Goal: Task Accomplishment & Management: Manage account settings

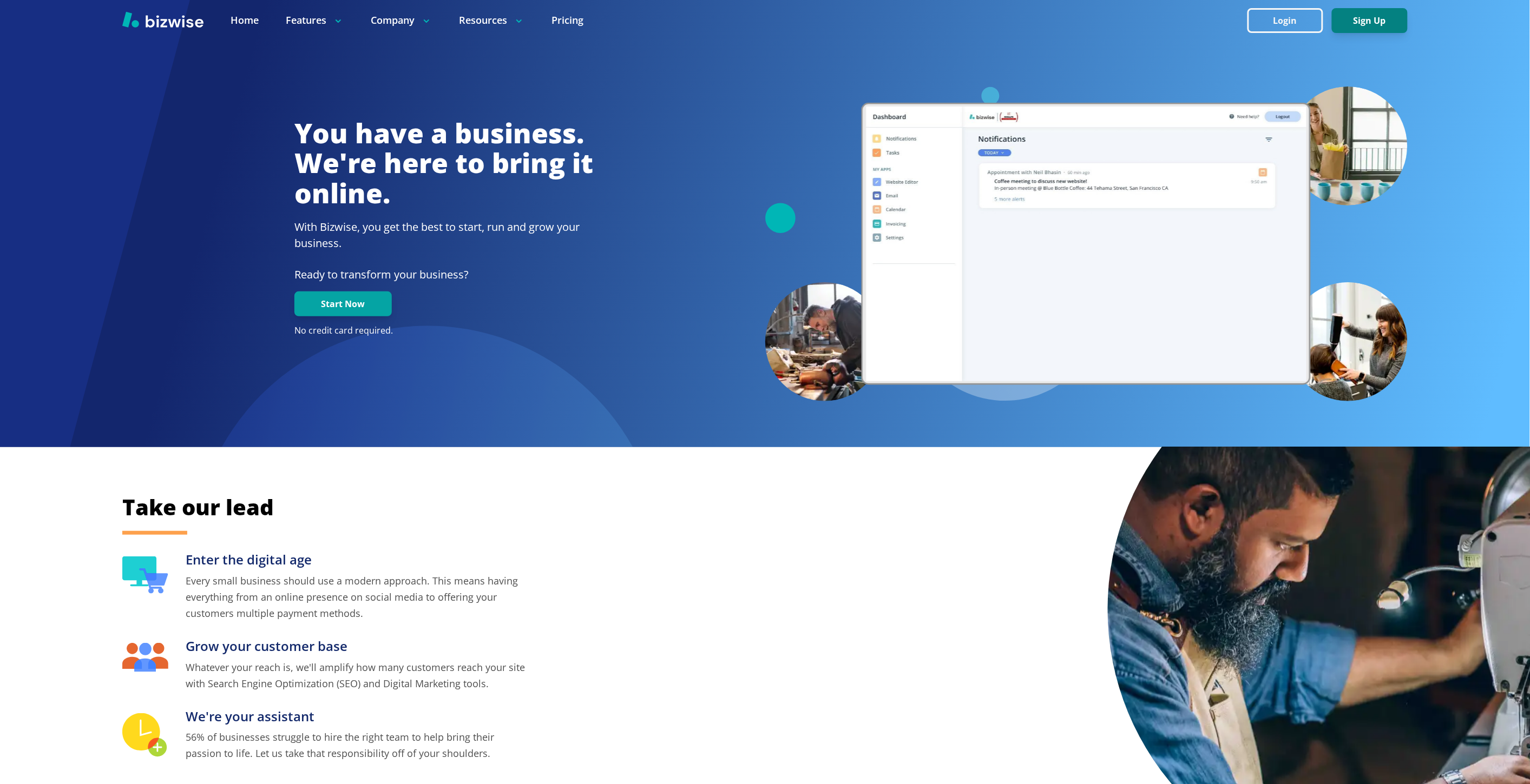
click at [1355, 20] on button "Sign Up" at bounding box center [1369, 21] width 76 height 25
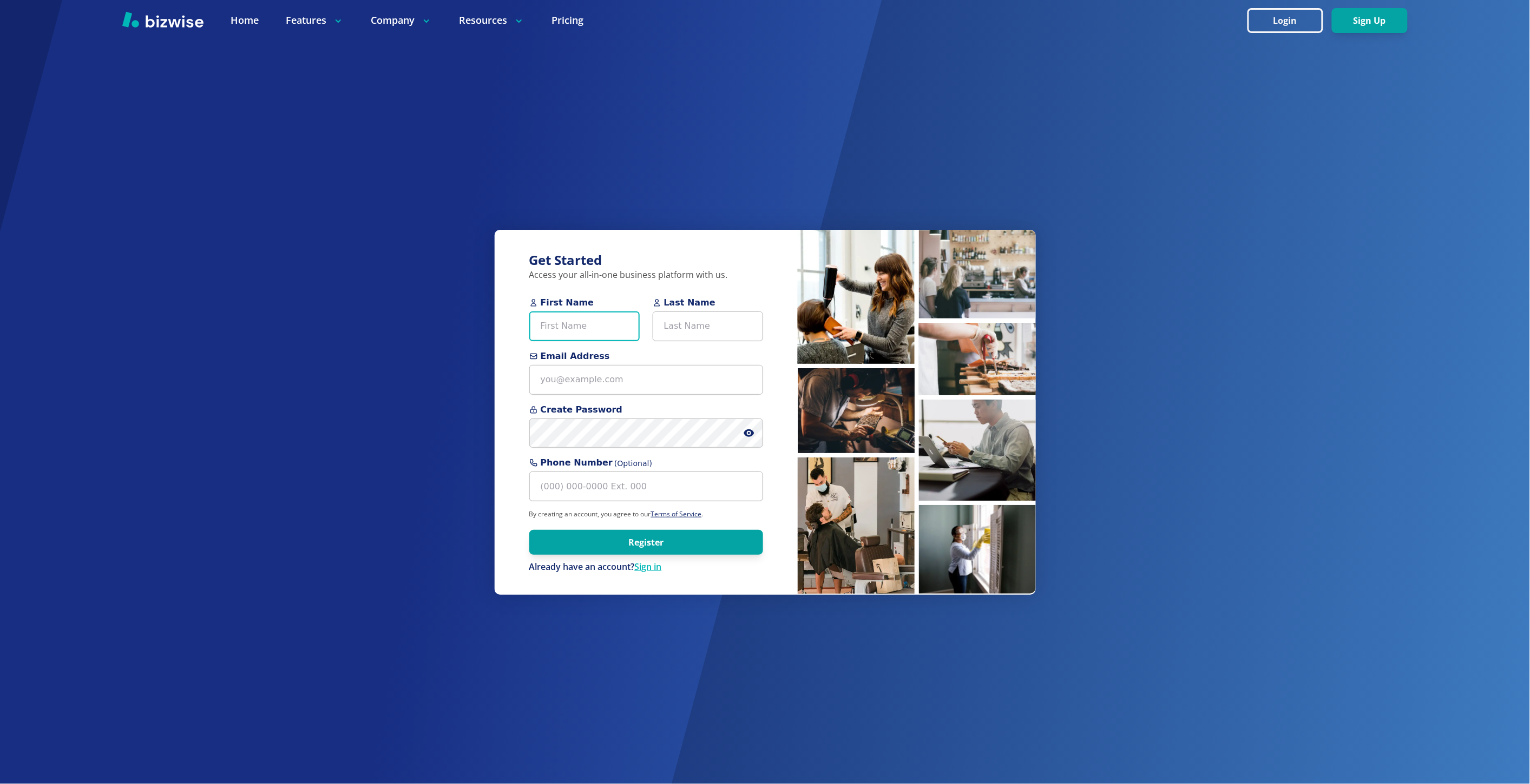
click at [601, 317] on input "First Name" at bounding box center [584, 326] width 110 height 30
paste input "Nancy Rodzwic"
click at [587, 326] on input "Nancy Rodzwic" at bounding box center [584, 326] width 110 height 30
type input "Nancy"
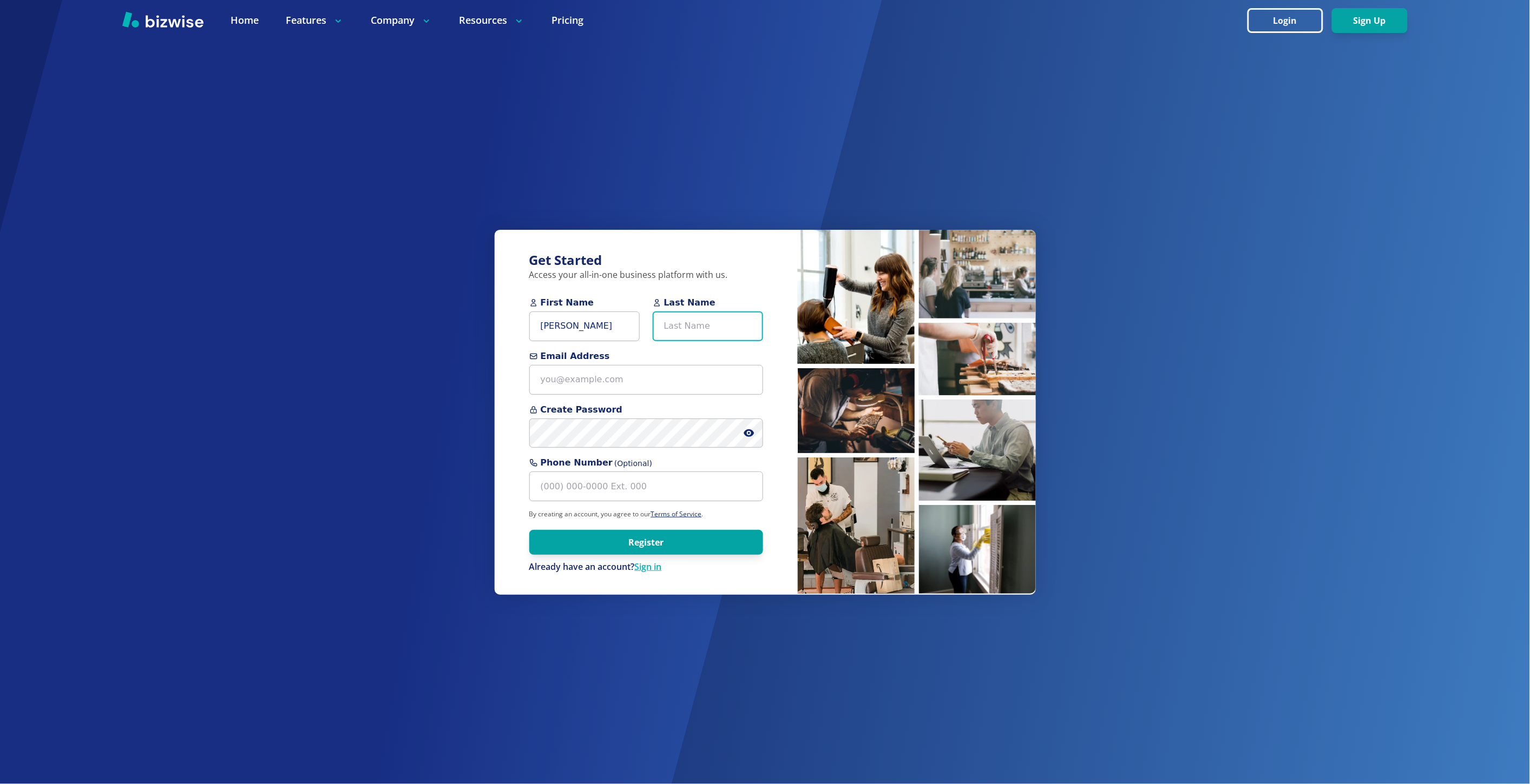
click at [693, 334] on input "Last Name" at bounding box center [707, 326] width 110 height 30
paste input "Rodzwic"
type input "Rodzwic"
click at [624, 317] on input "Nancy" at bounding box center [584, 326] width 110 height 30
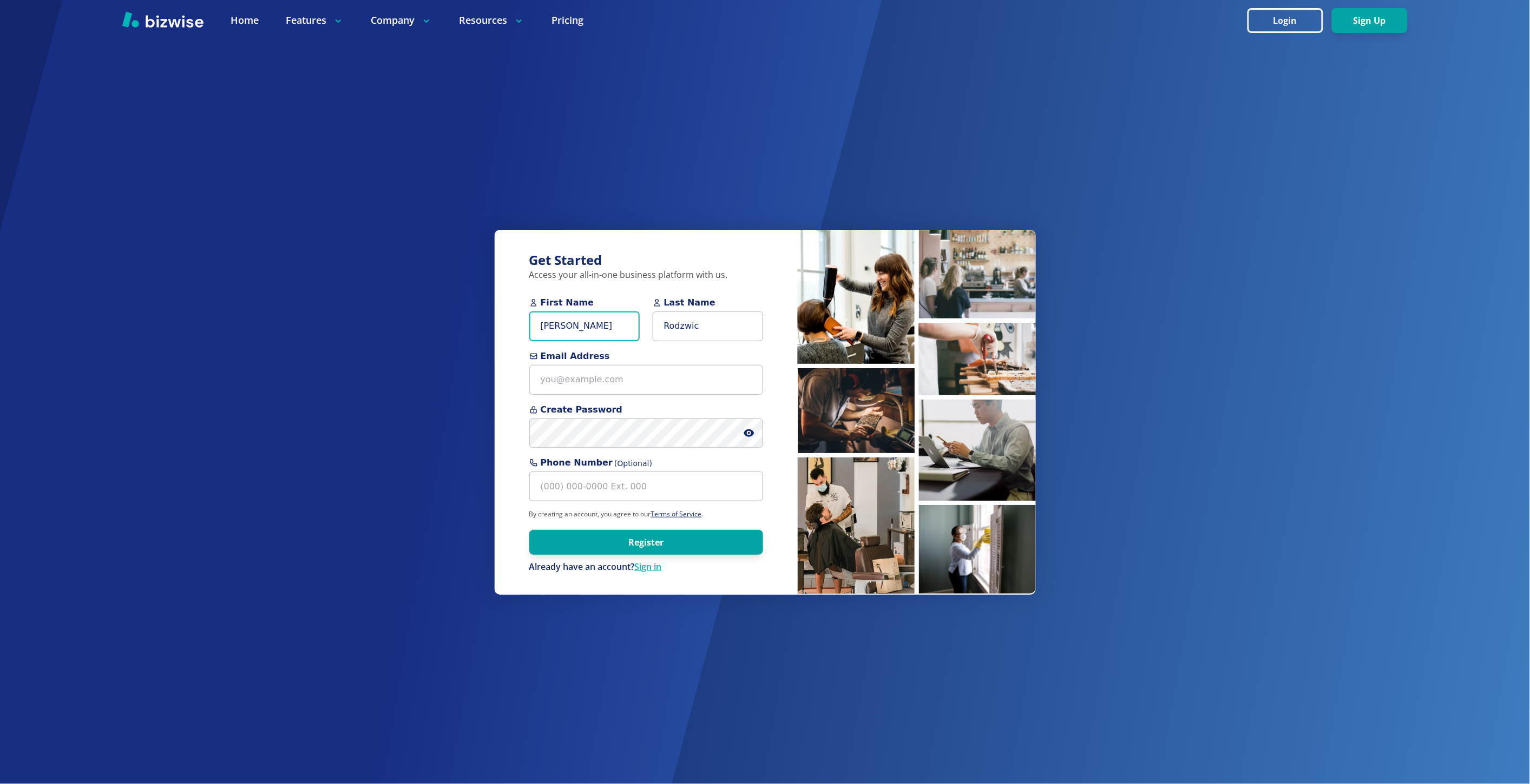
type input "Nancy"
click at [622, 381] on input "Email Address" at bounding box center [646, 380] width 234 height 30
paste input "singingblonde35@aol.com"
type input "singingblonde35@aol.com"
click at [745, 430] on icon at bounding box center [748, 433] width 11 height 11
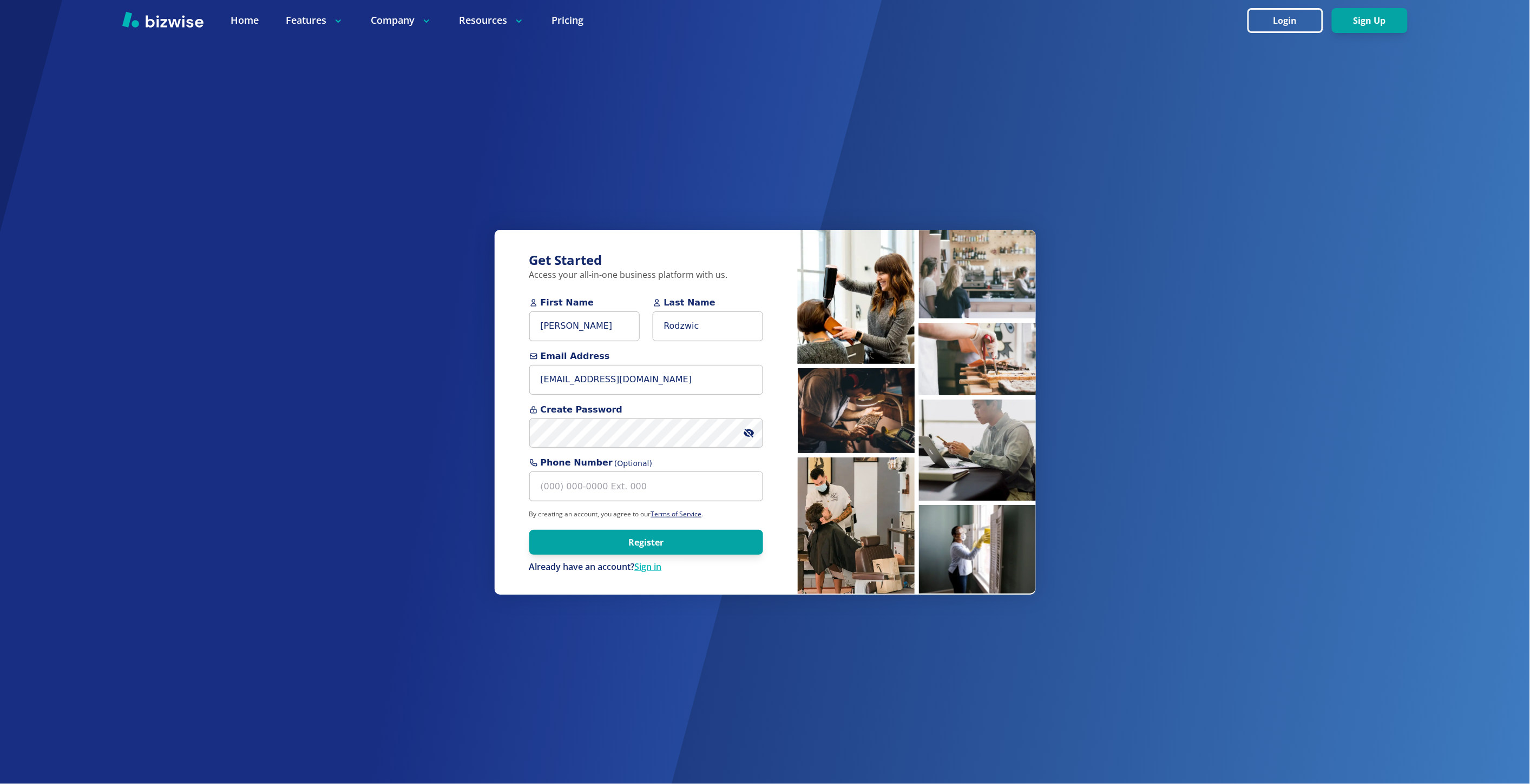
click at [759, 450] on form "First Name Nancy Last Name Rodzwic Email Address singingblonde35@aol.com Create…" at bounding box center [646, 435] width 234 height 277
click at [696, 546] on button "Register" at bounding box center [646, 543] width 234 height 25
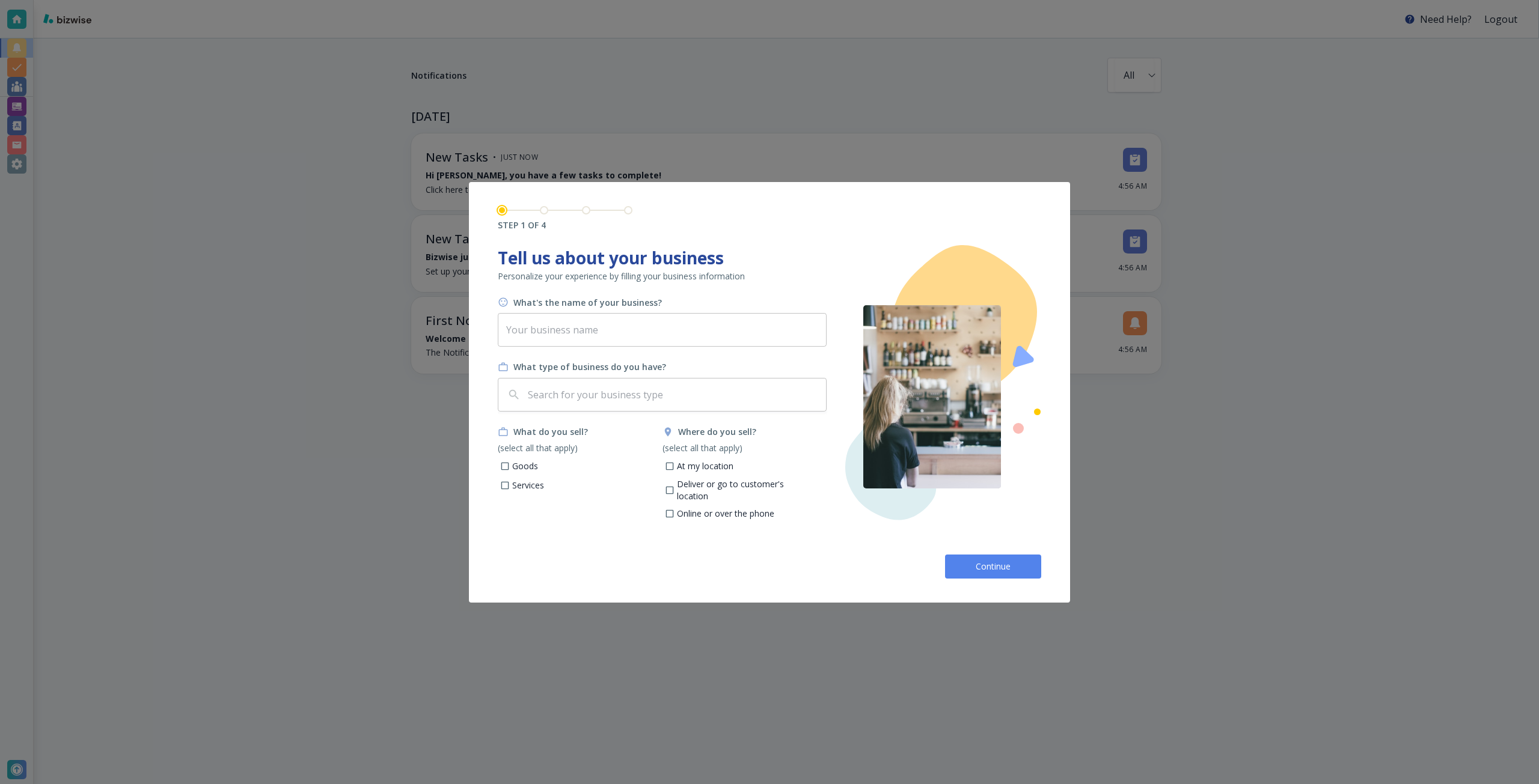
click at [969, 559] on button "Continue" at bounding box center [993, 566] width 96 height 24
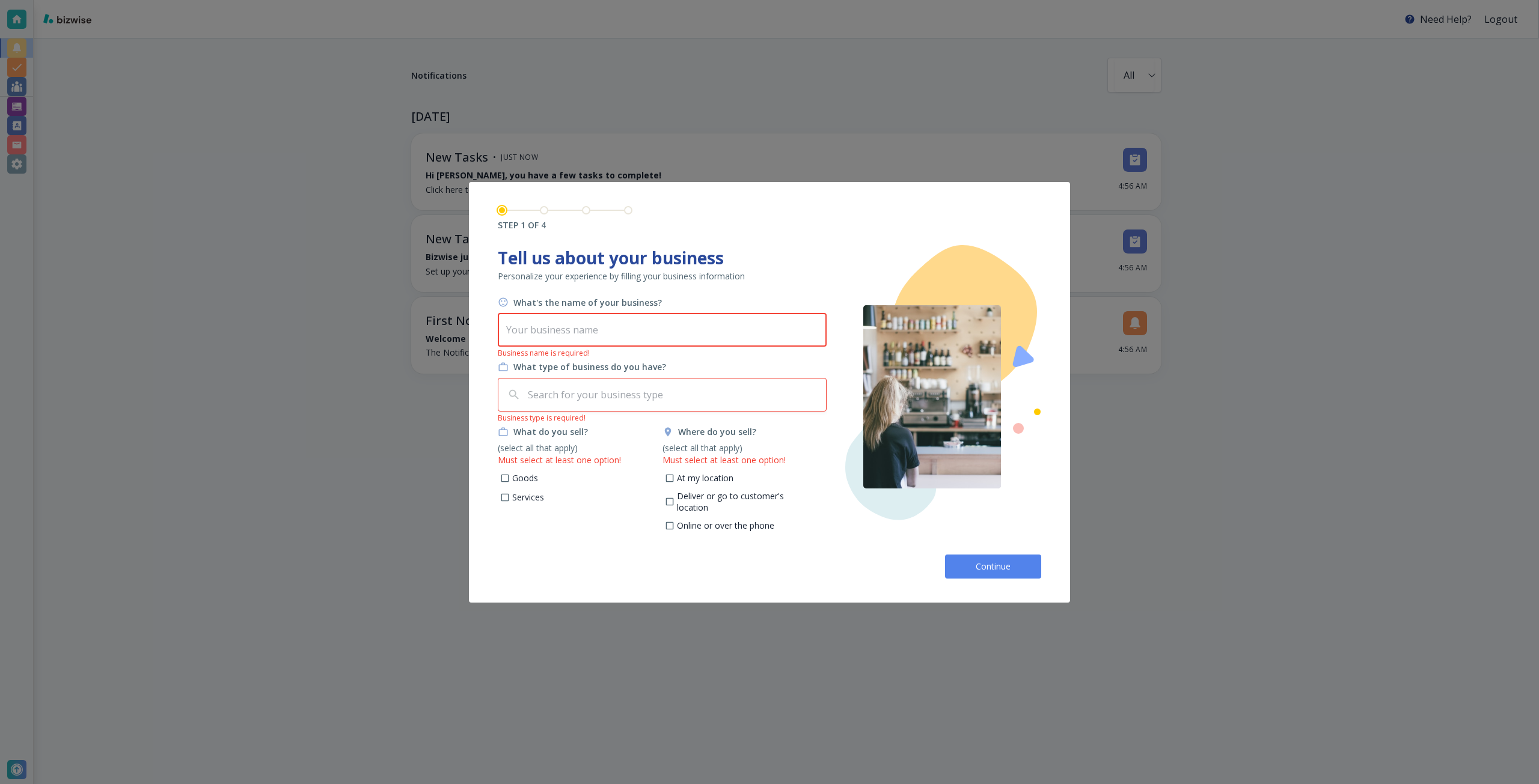
click at [690, 326] on input "text" at bounding box center [662, 329] width 329 height 33
click at [558, 325] on input "text" at bounding box center [662, 329] width 329 height 33
paste input "Absolute Music School"
type input "Absolute Music School"
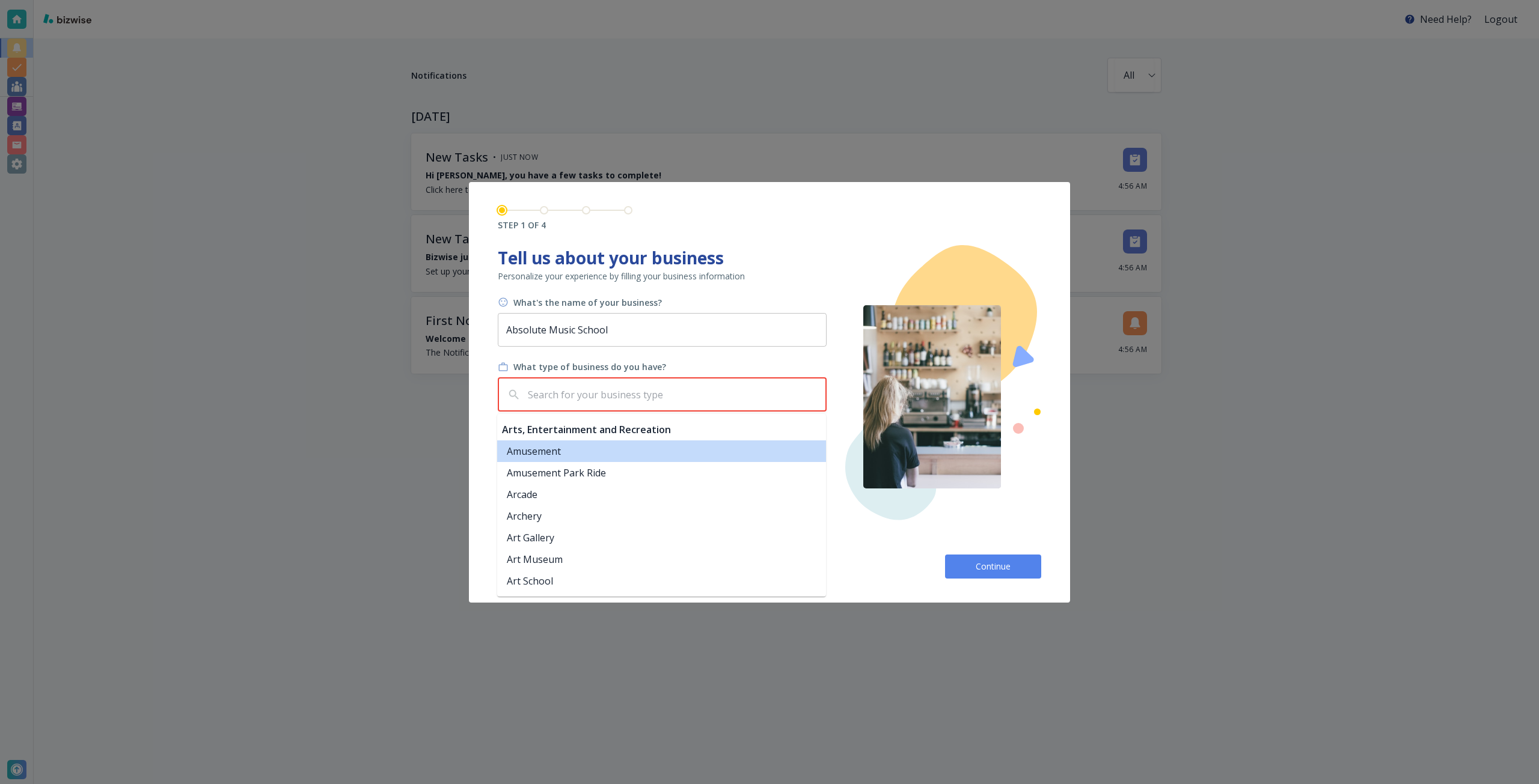
click at [558, 384] on input "text" at bounding box center [673, 395] width 296 height 23
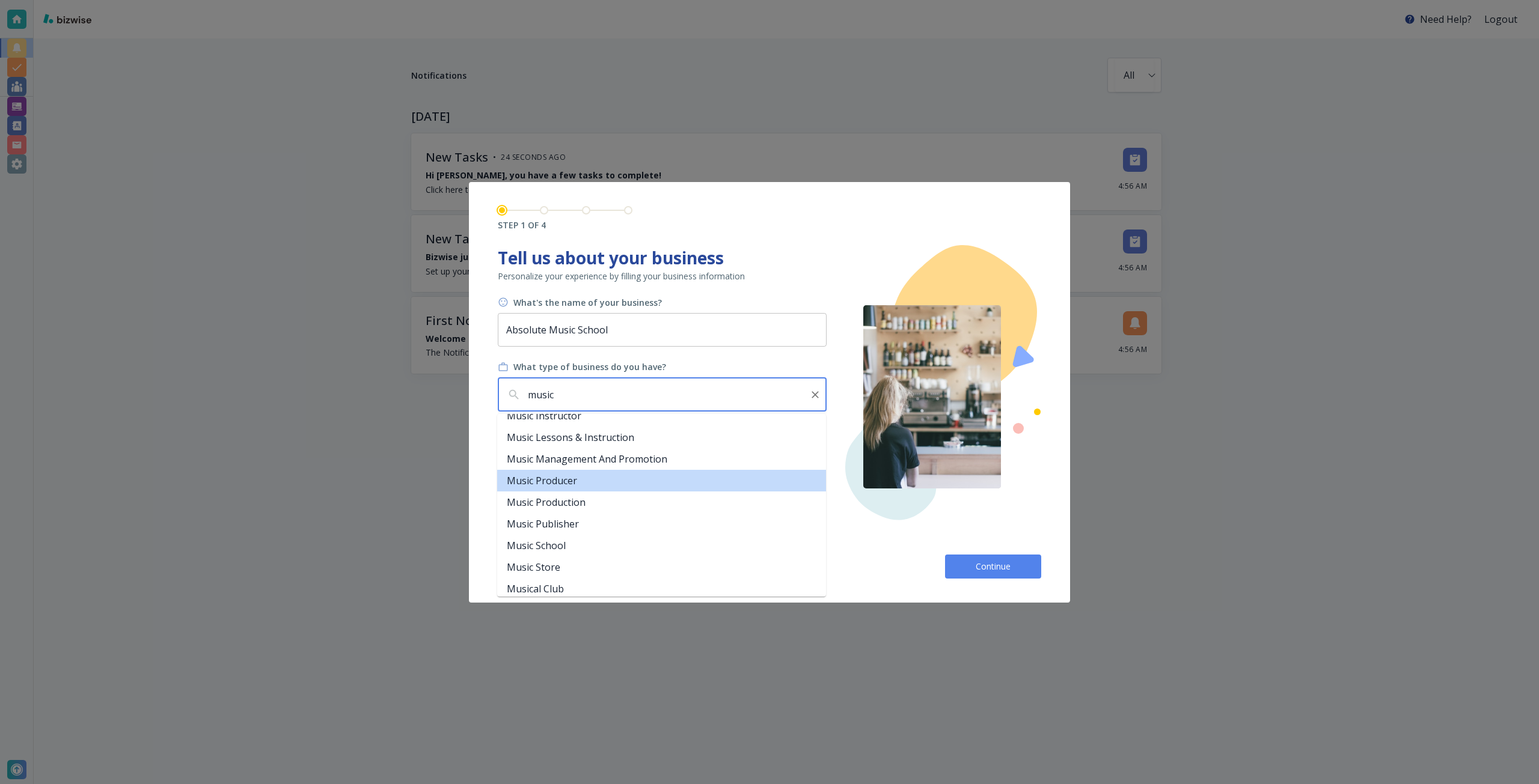
scroll to position [180, 0]
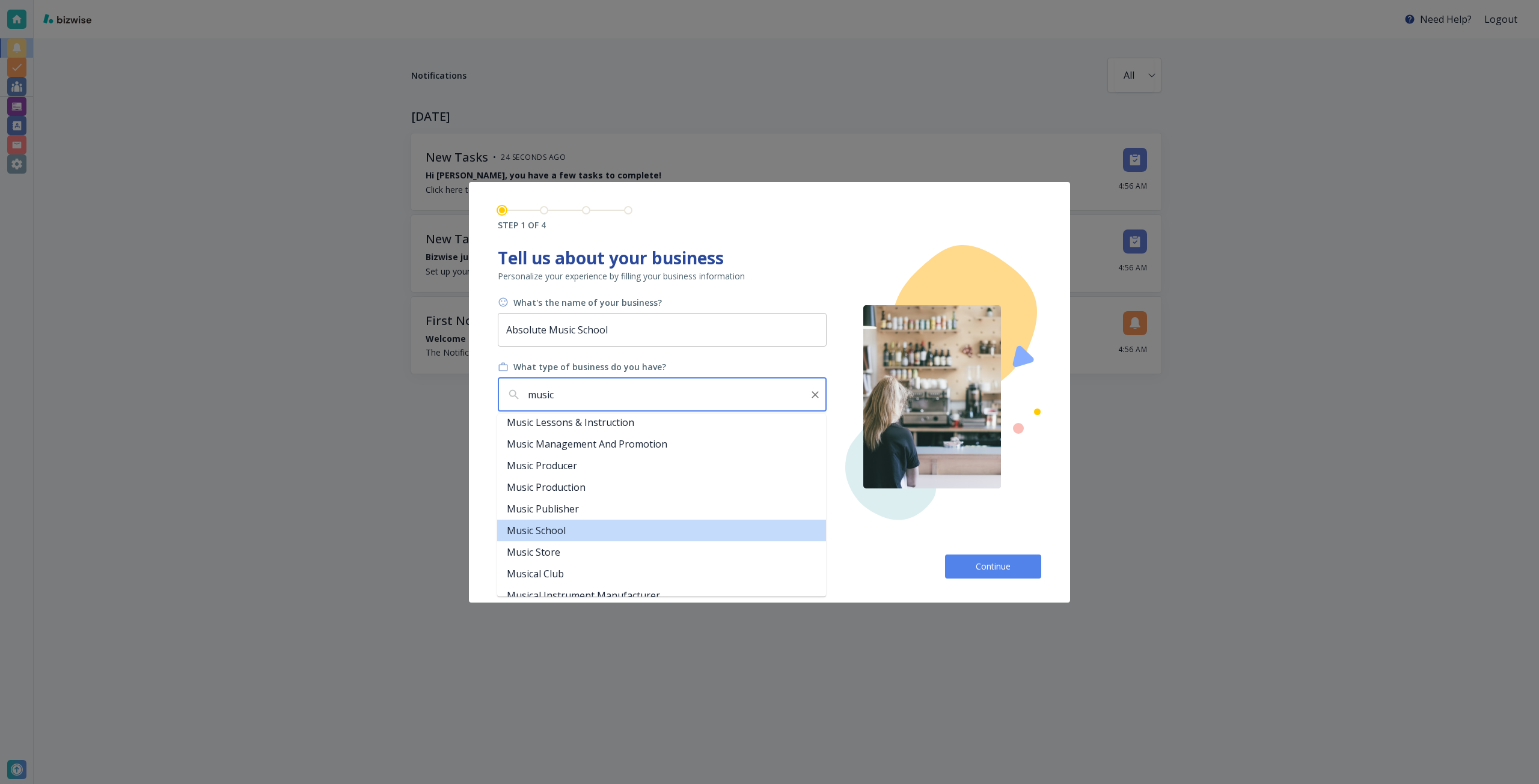
click at [595, 540] on li "Music School" at bounding box center [661, 531] width 329 height 22
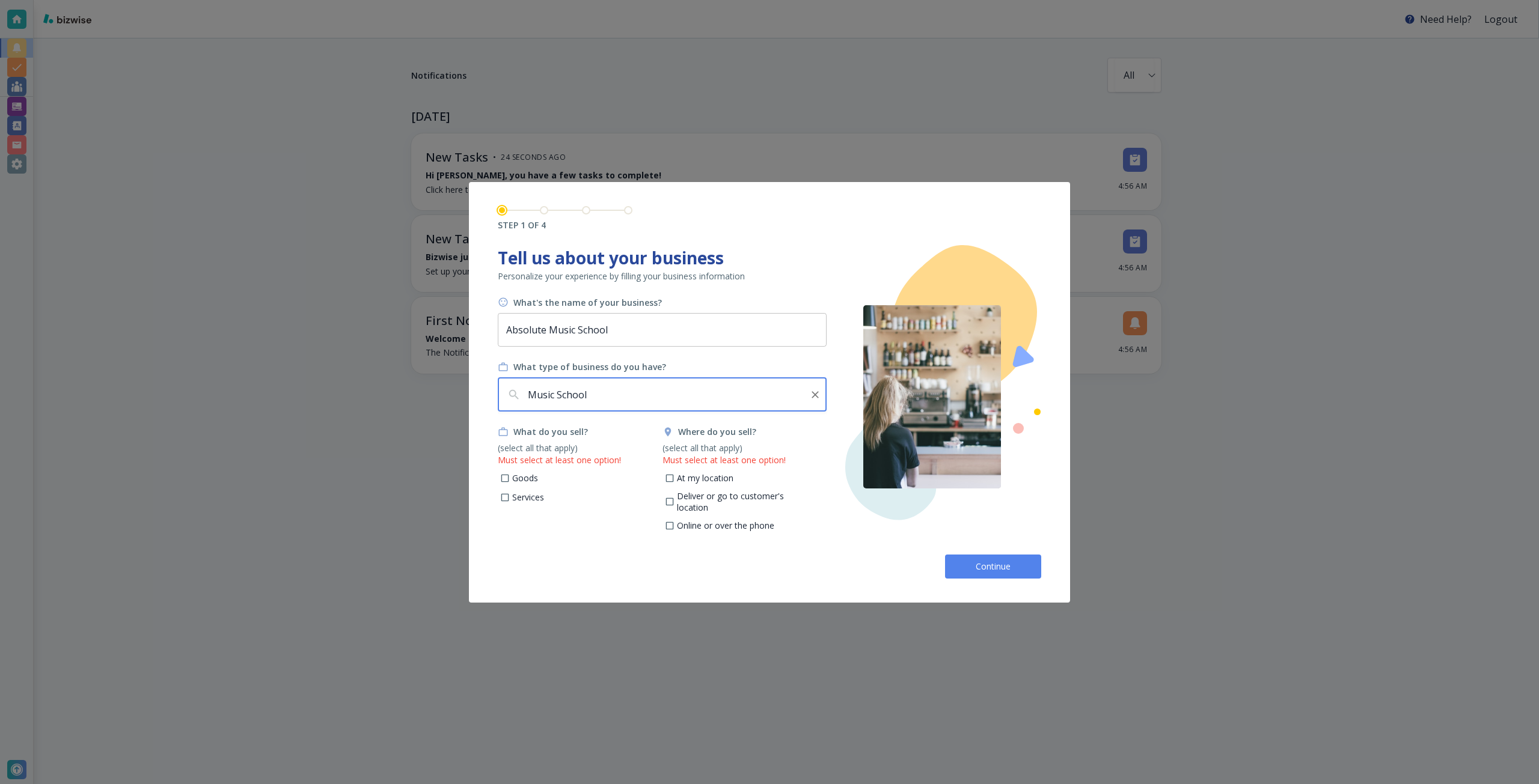
type input "Music School"
click at [528, 493] on p "Services" at bounding box center [527, 497] width 32 height 12
click at [510, 494] on input "Services" at bounding box center [505, 499] width 11 height 11
checkbox input "true"
click at [680, 478] on p "At my location" at bounding box center [704, 478] width 56 height 12
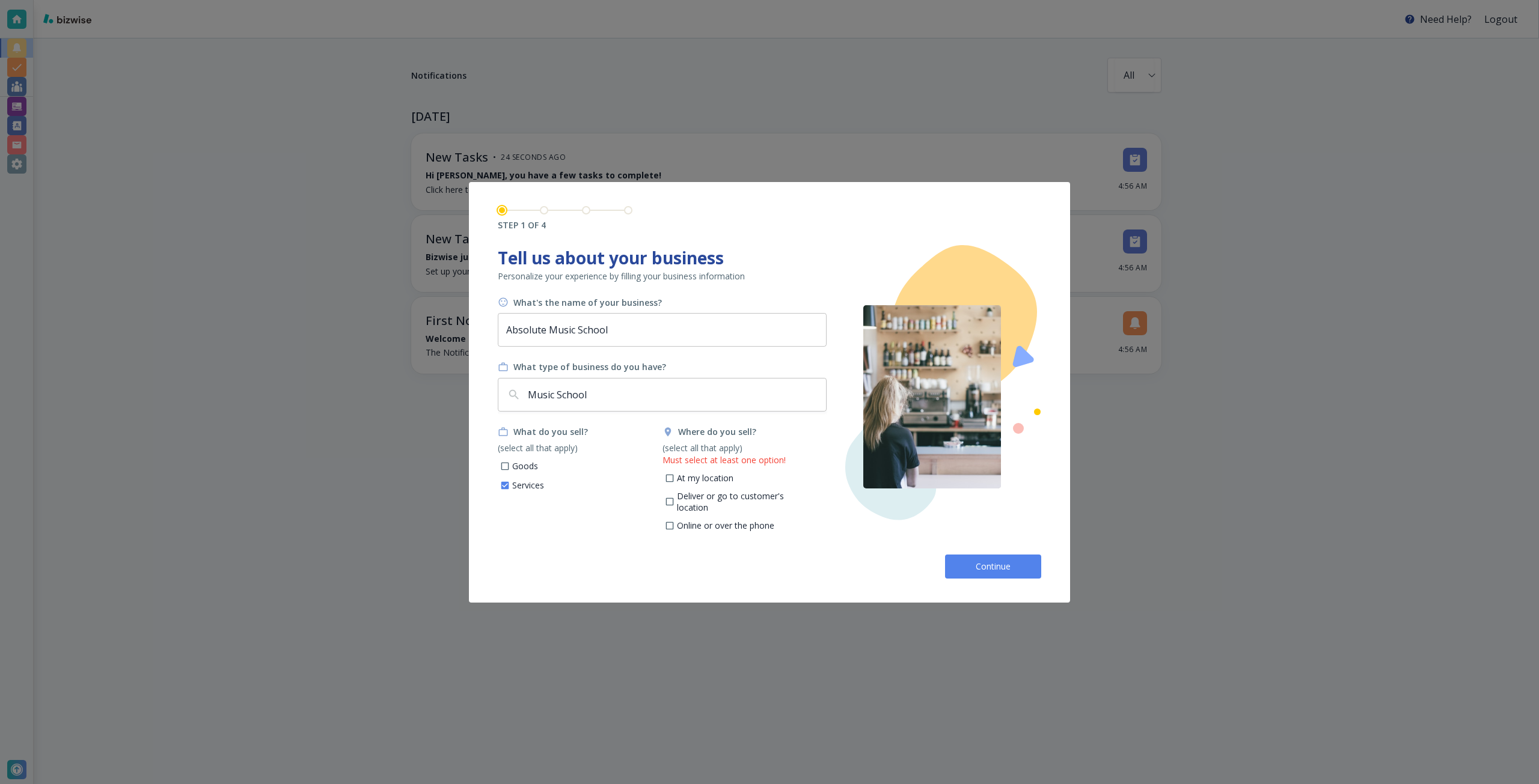
click at [674, 478] on input "At my location" at bounding box center [669, 480] width 11 height 11
checkbox input "true"
click at [959, 557] on button "Continue" at bounding box center [993, 566] width 96 height 24
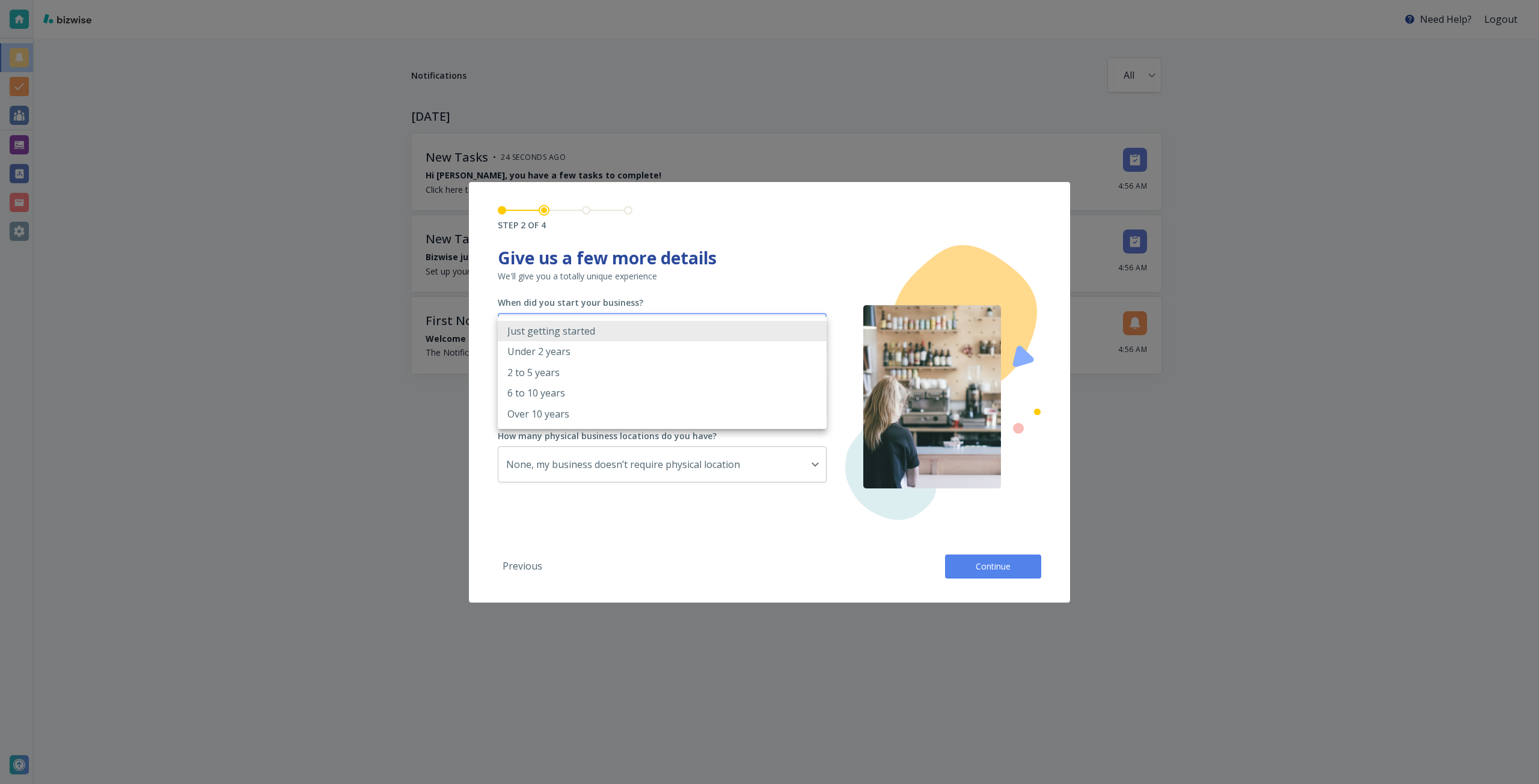
click at [694, 0] on body "Need Help? Logout Notifications All all ​ TODAY New Tasks • 24 seconds ago Hi N…" at bounding box center [770, 0] width 1539 height 0
click at [677, 412] on li "Over 10 years" at bounding box center [662, 414] width 329 height 20
type input "OVER_10_YEARS"
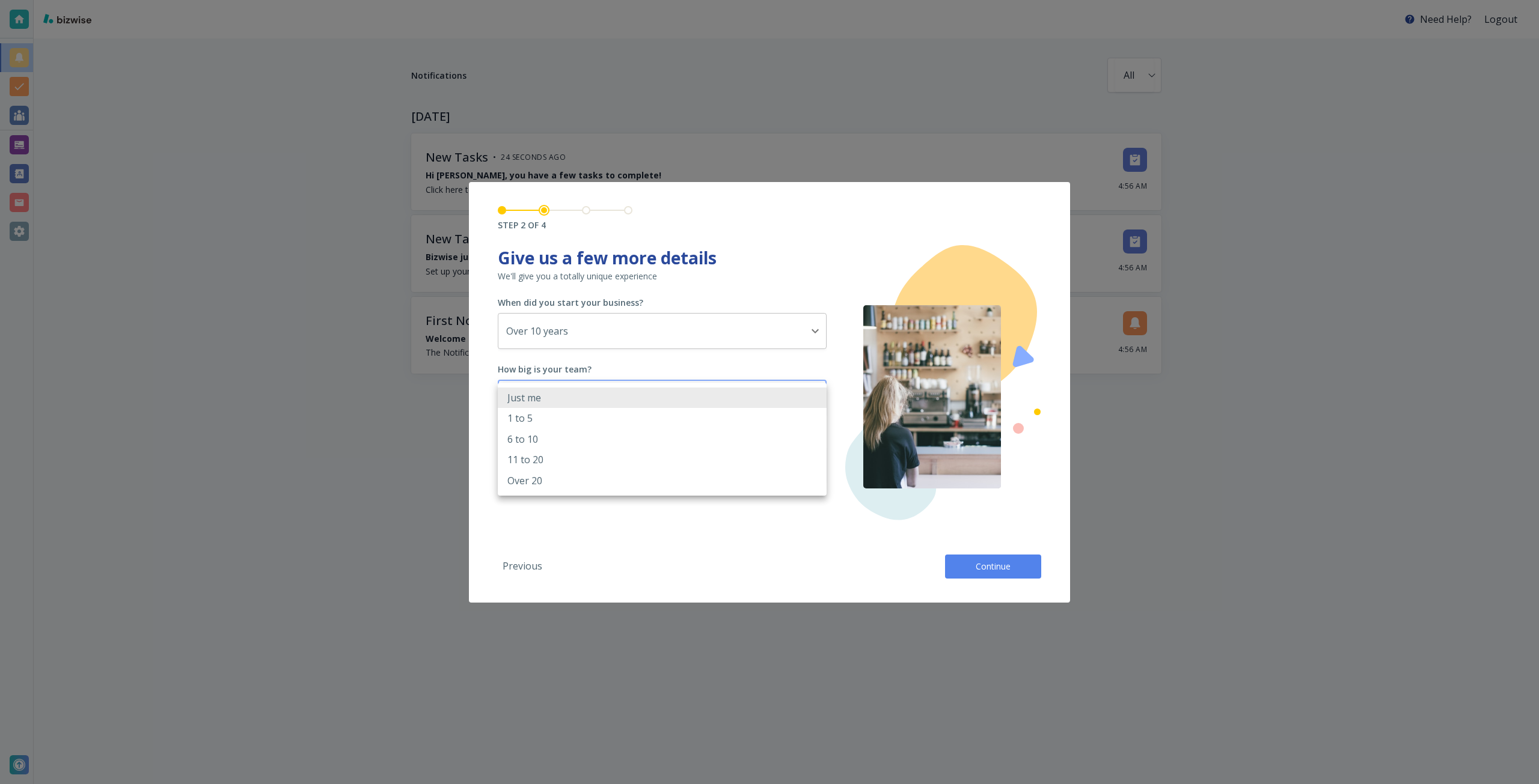
click at [665, 0] on body "Need Help? Logout Notifications All all ​ TODAY New Tasks • 24 seconds ago Hi N…" at bounding box center [770, 0] width 1539 height 0
click at [660, 450] on li "11 to 20" at bounding box center [662, 460] width 329 height 20
type input "11_TO_20"
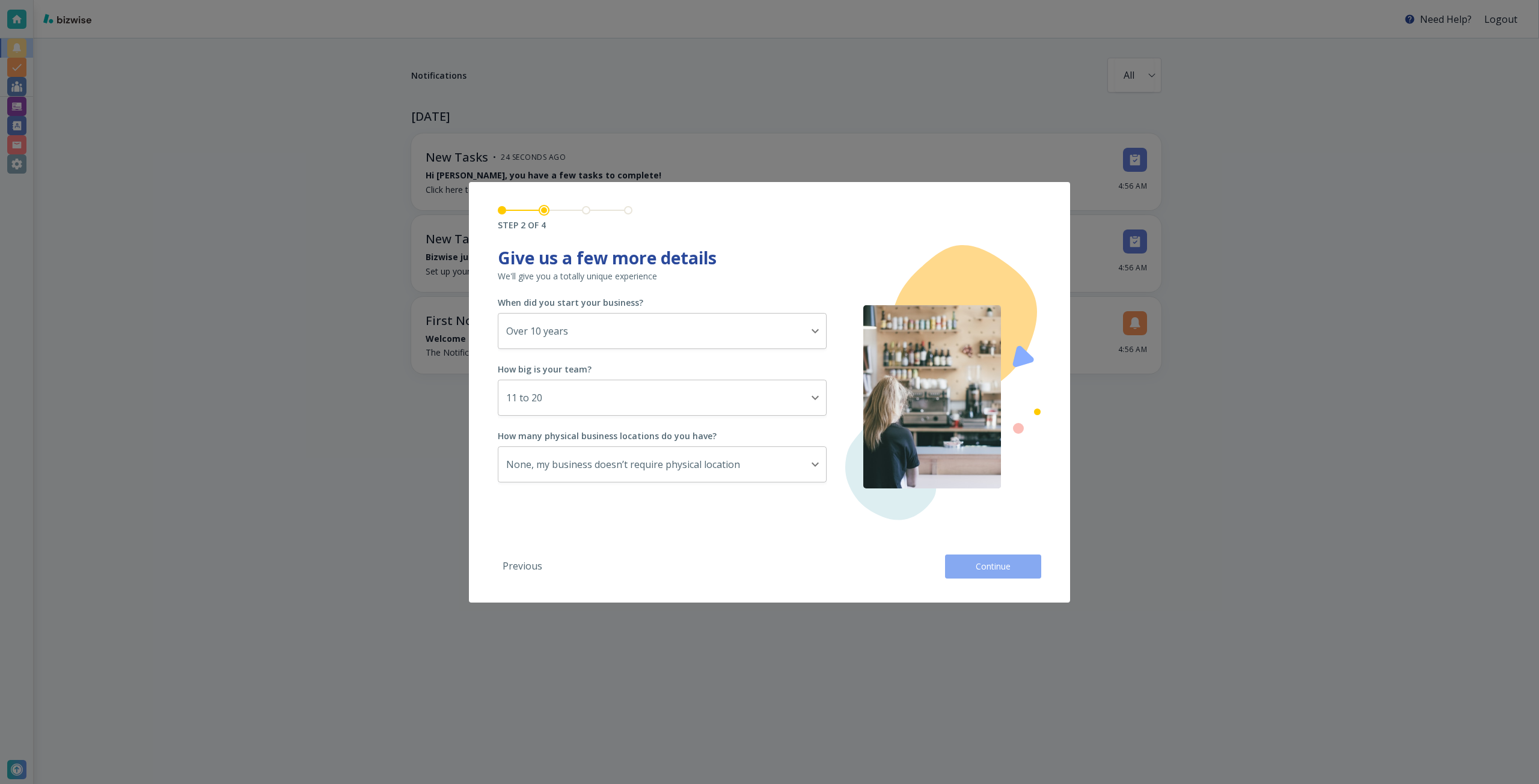
click at [1007, 570] on span "Continue" at bounding box center [993, 566] width 38 height 12
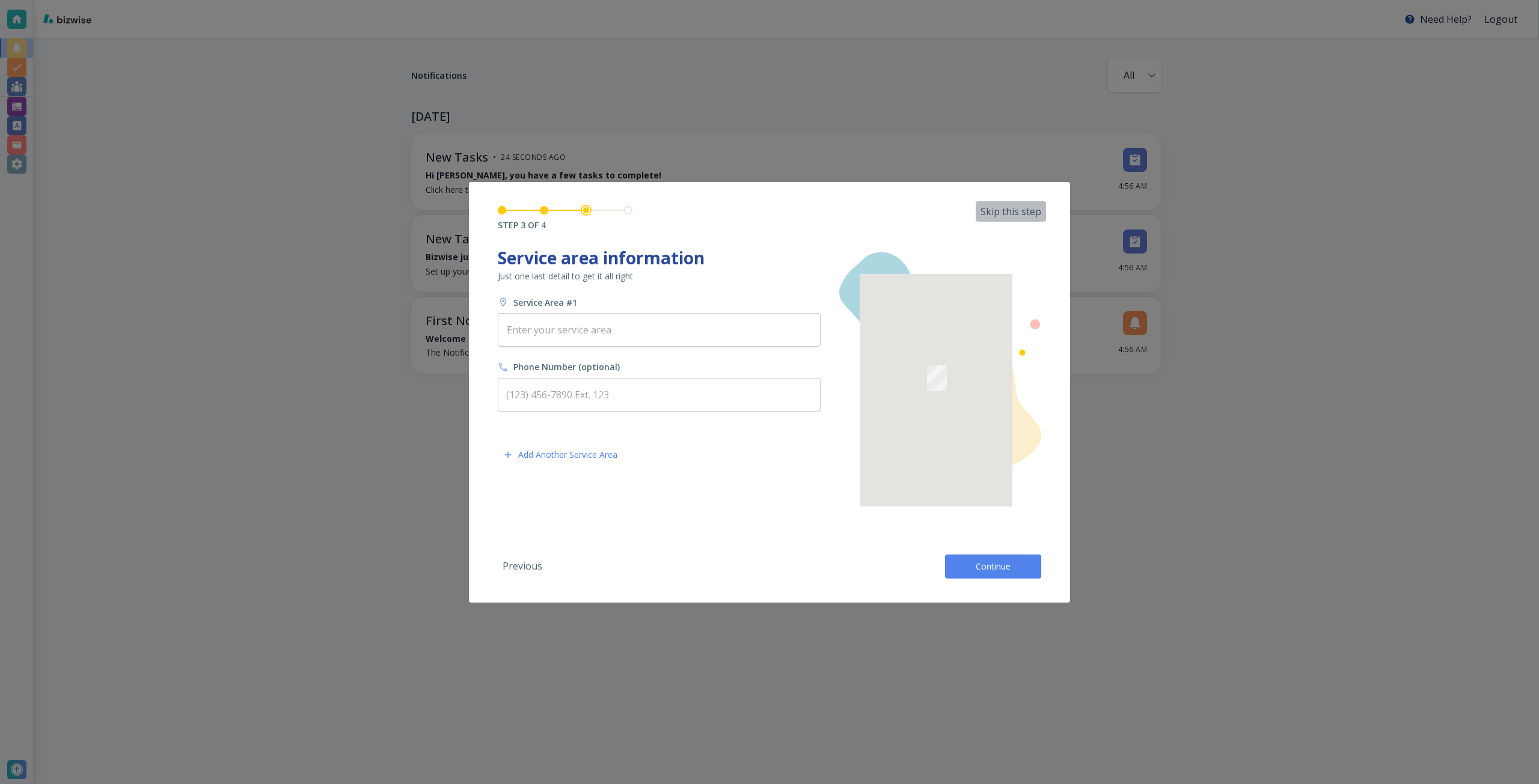
click at [996, 217] on p "Skip this step" at bounding box center [1011, 211] width 60 height 13
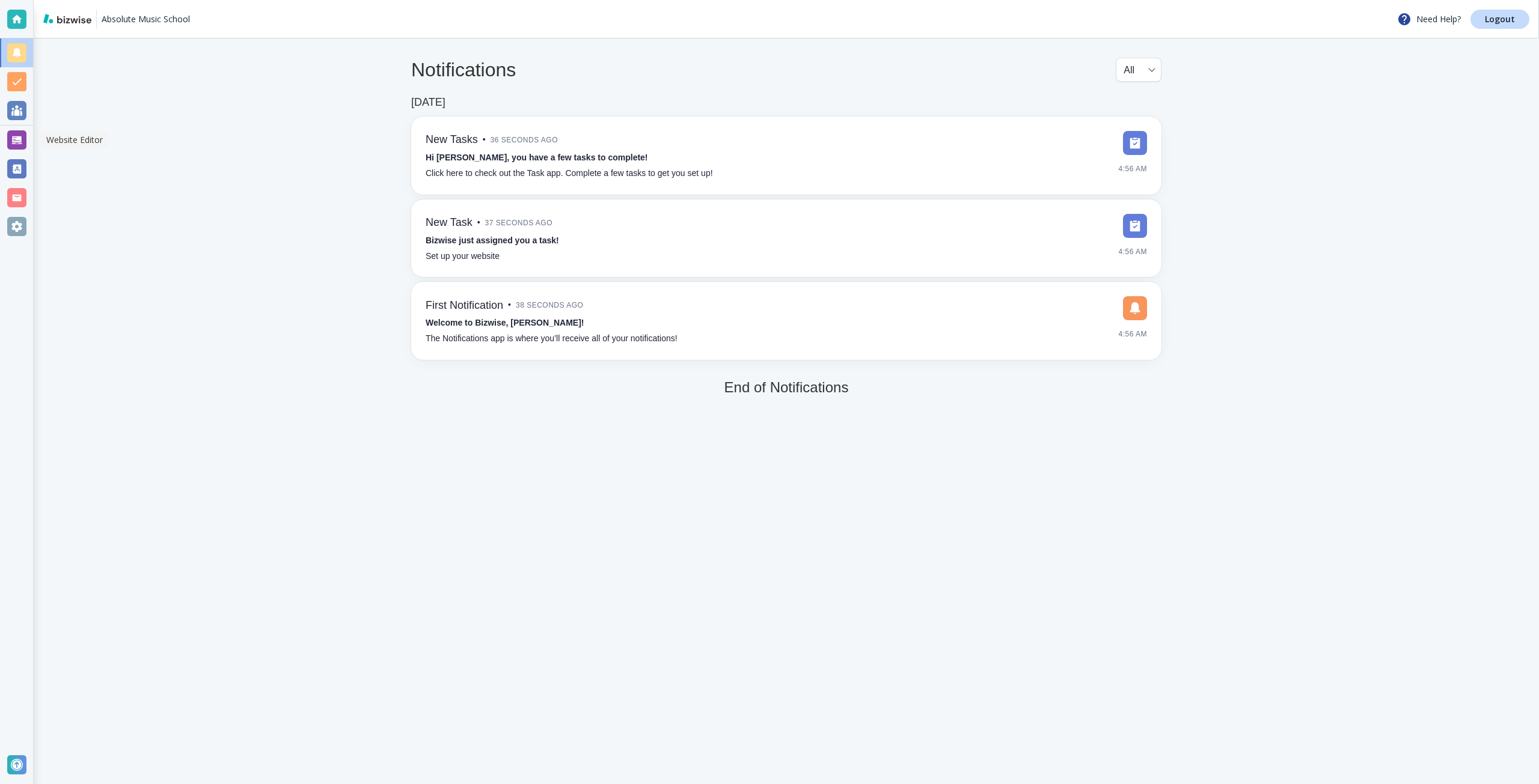
click at [25, 147] on div at bounding box center [17, 140] width 20 height 20
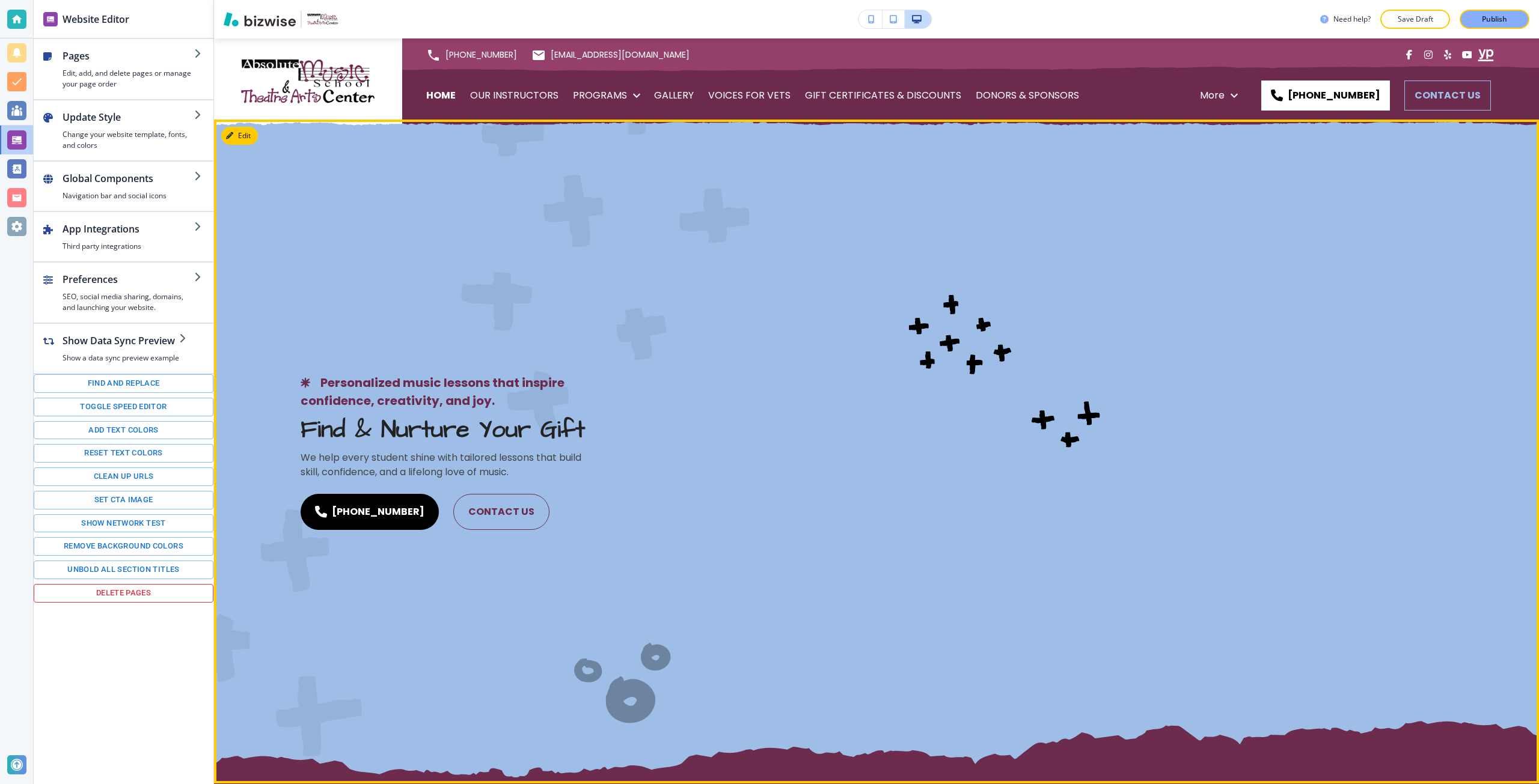
click at [708, 426] on div "Personalized music lessons that inspire confidence, creativity, and joy. Find &…" at bounding box center [876, 451] width 1325 height 664
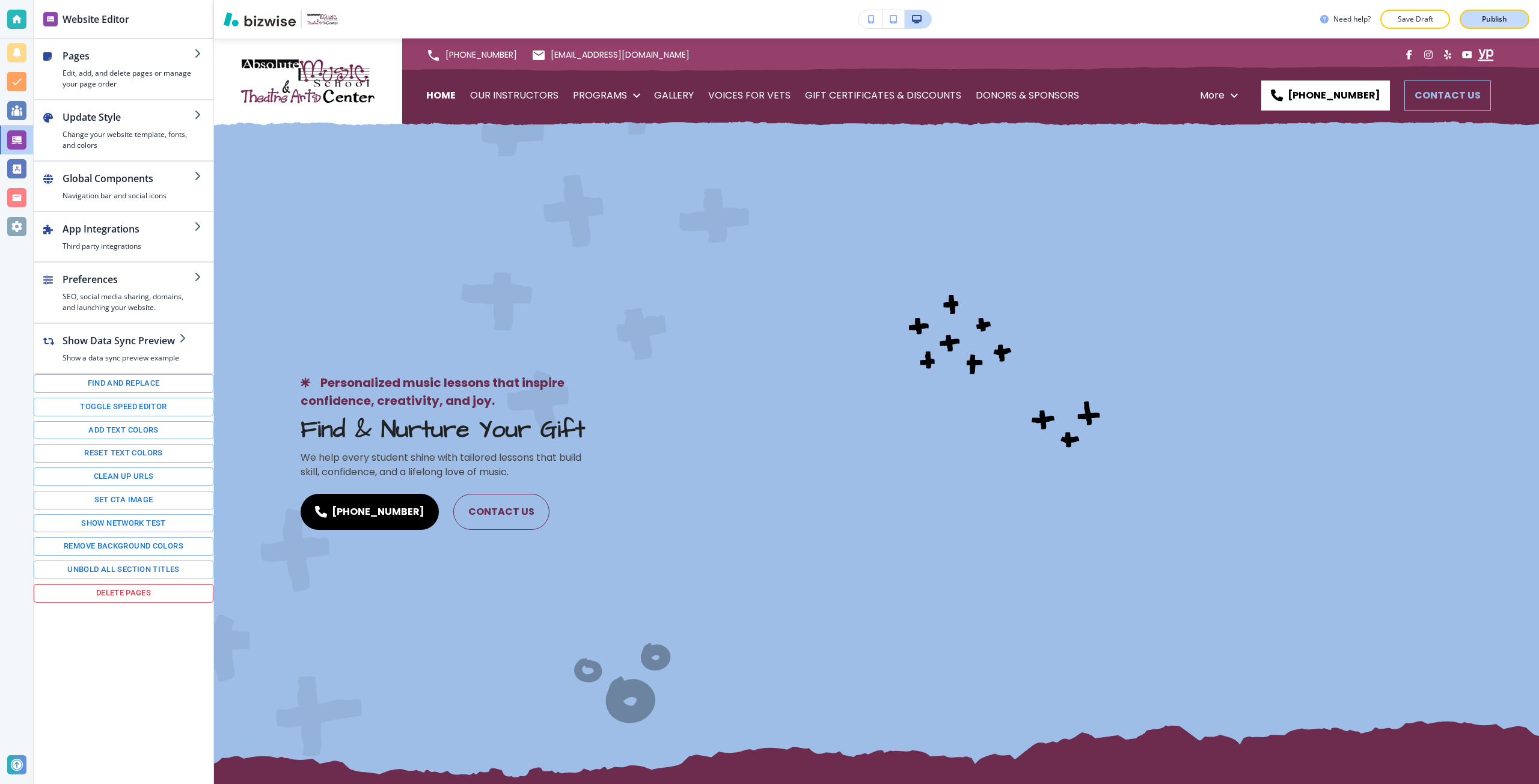
click at [1462, 22] on button "Publish" at bounding box center [1495, 20] width 70 height 20
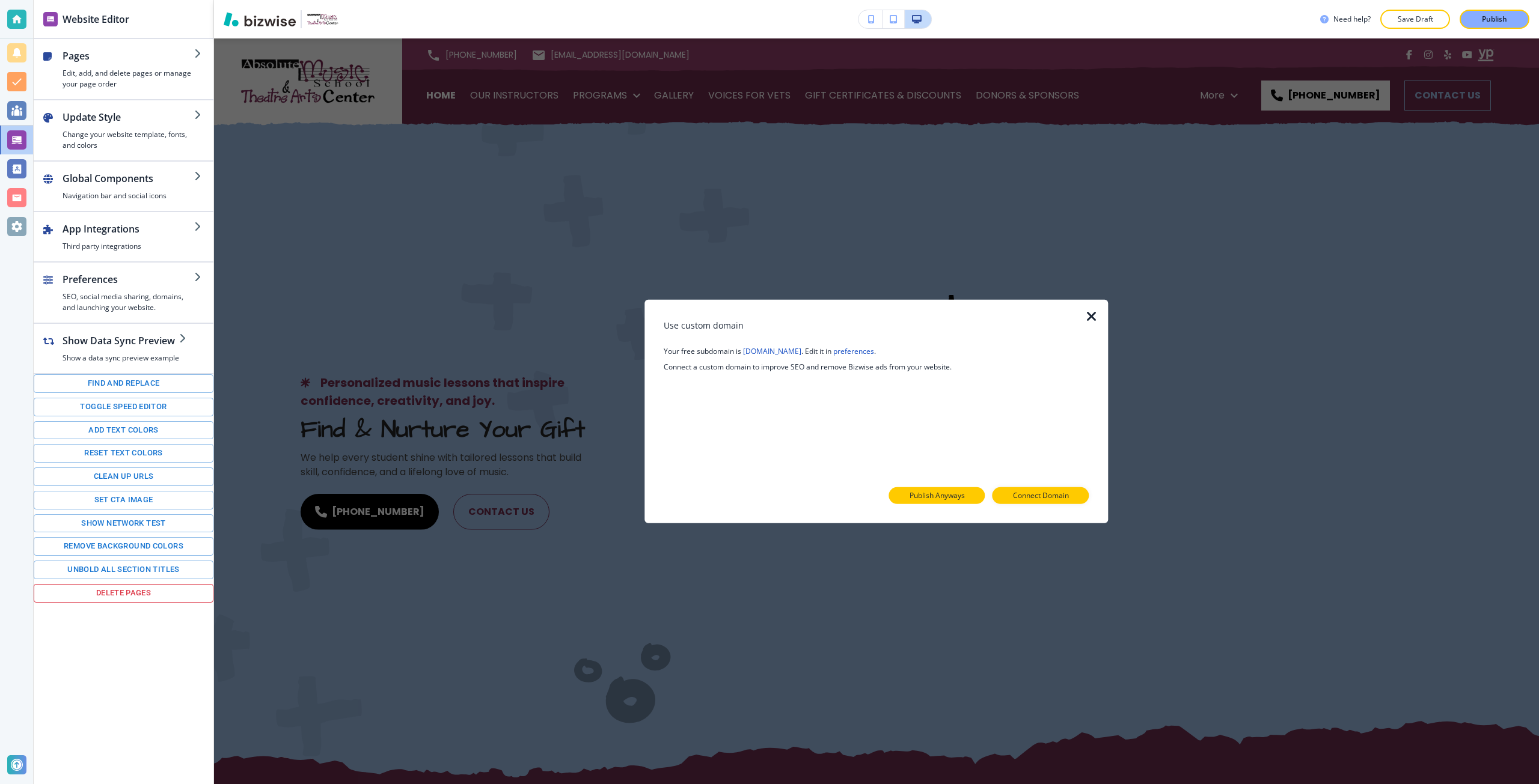
click at [956, 496] on p "Publish Anyways" at bounding box center [937, 496] width 55 height 11
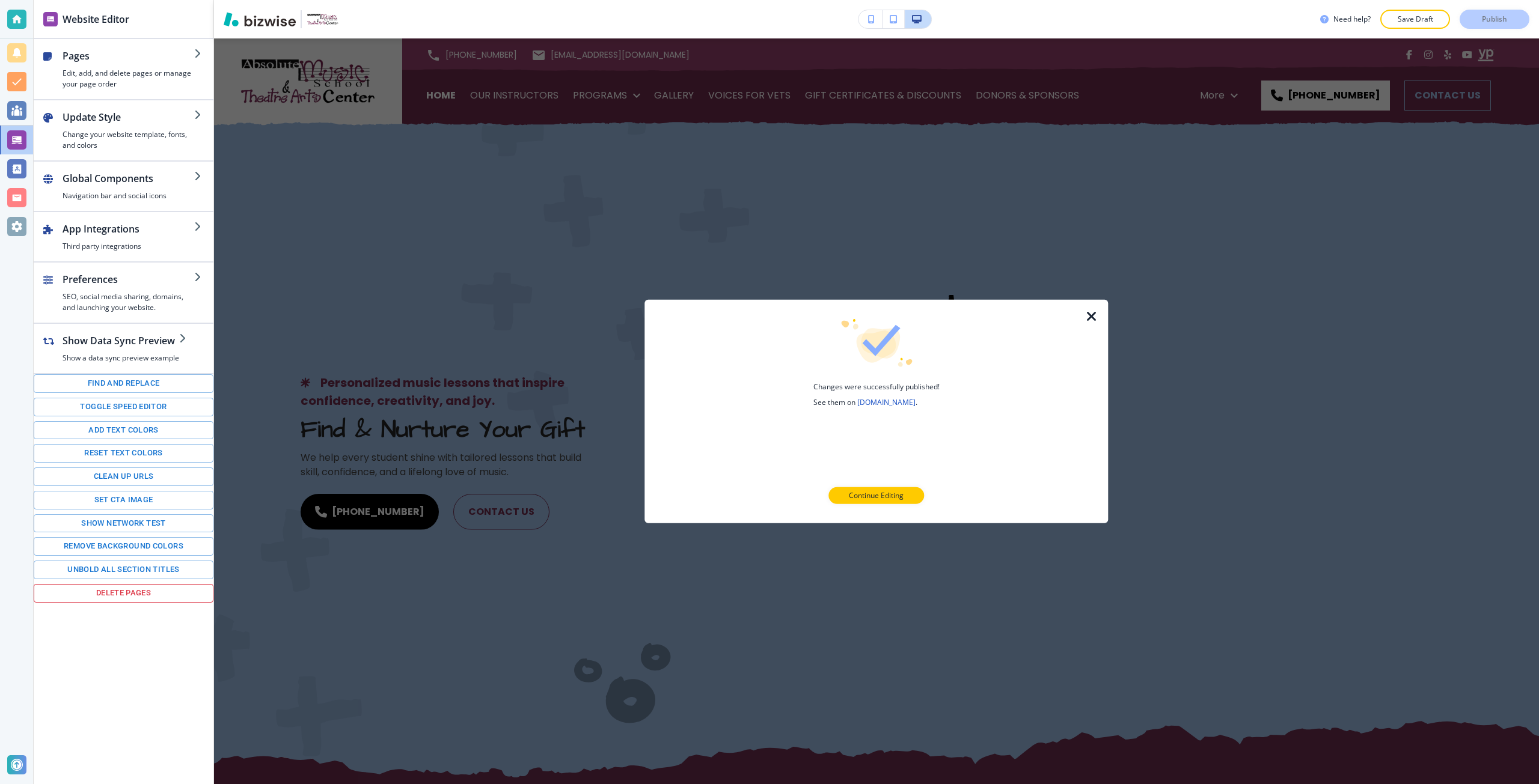
click at [1088, 322] on icon "button" at bounding box center [1091, 316] width 15 height 15
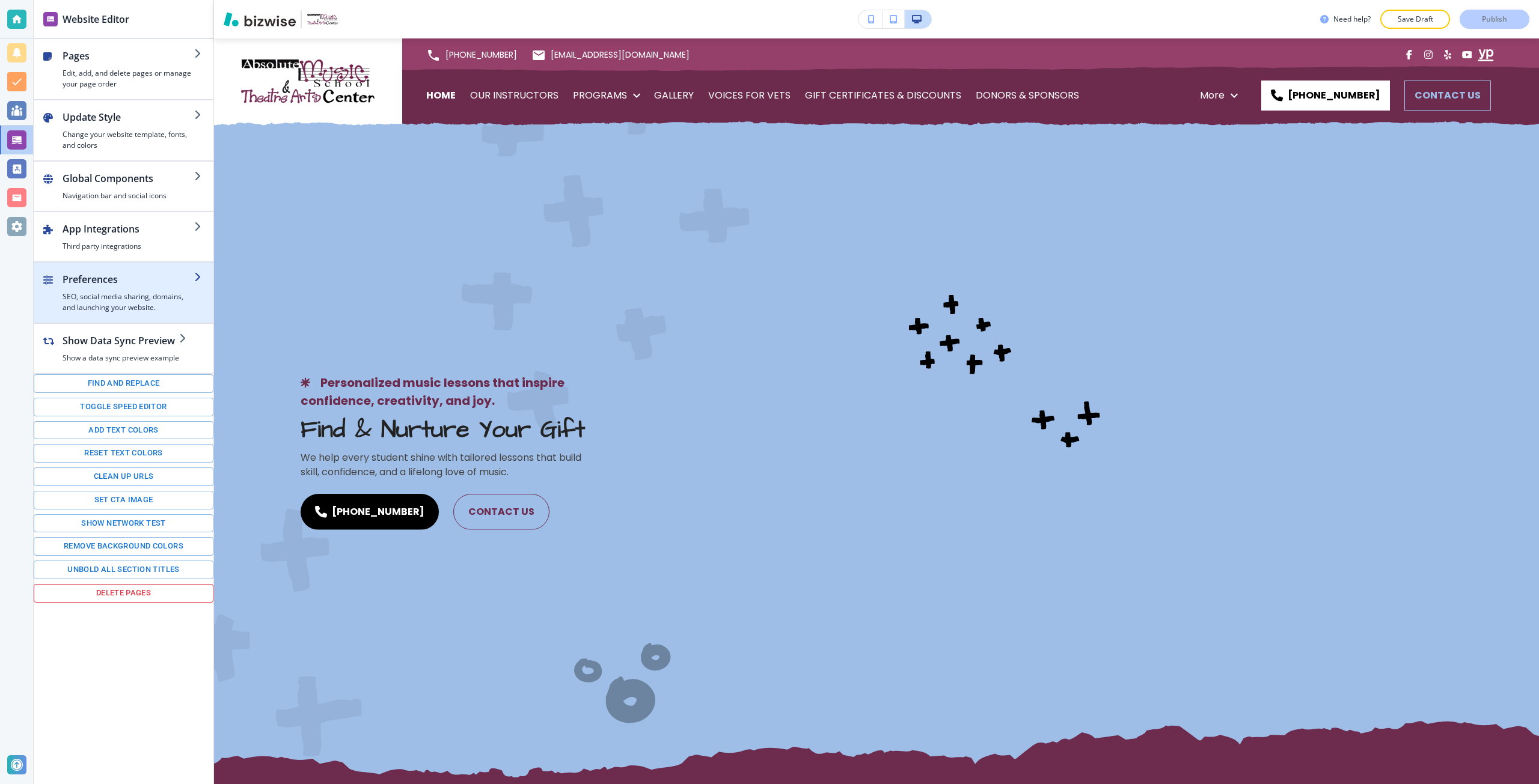
click at [117, 315] on div "button" at bounding box center [123, 318] width 180 height 10
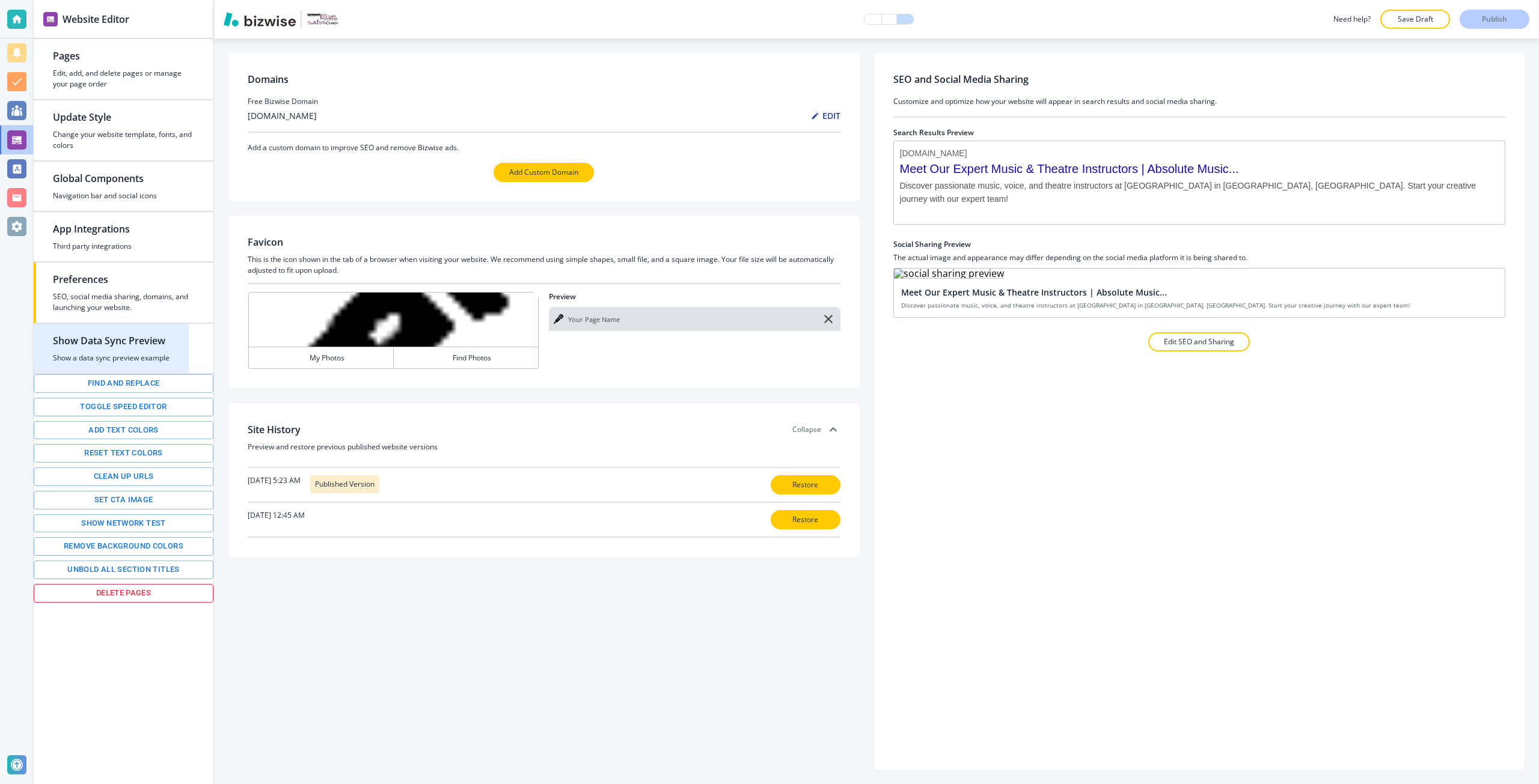
click at [170, 368] on div "button" at bounding box center [111, 368] width 155 height 10
click at [194, 346] on div "Show Data Sync Preview Show a data sync preview example Find and replace Toggle…" at bounding box center [123, 463] width 180 height 279
click at [108, 324] on div at bounding box center [123, 323] width 180 height 1
click at [108, 342] on h2 "Show Data Sync Preview" at bounding box center [111, 341] width 117 height 15
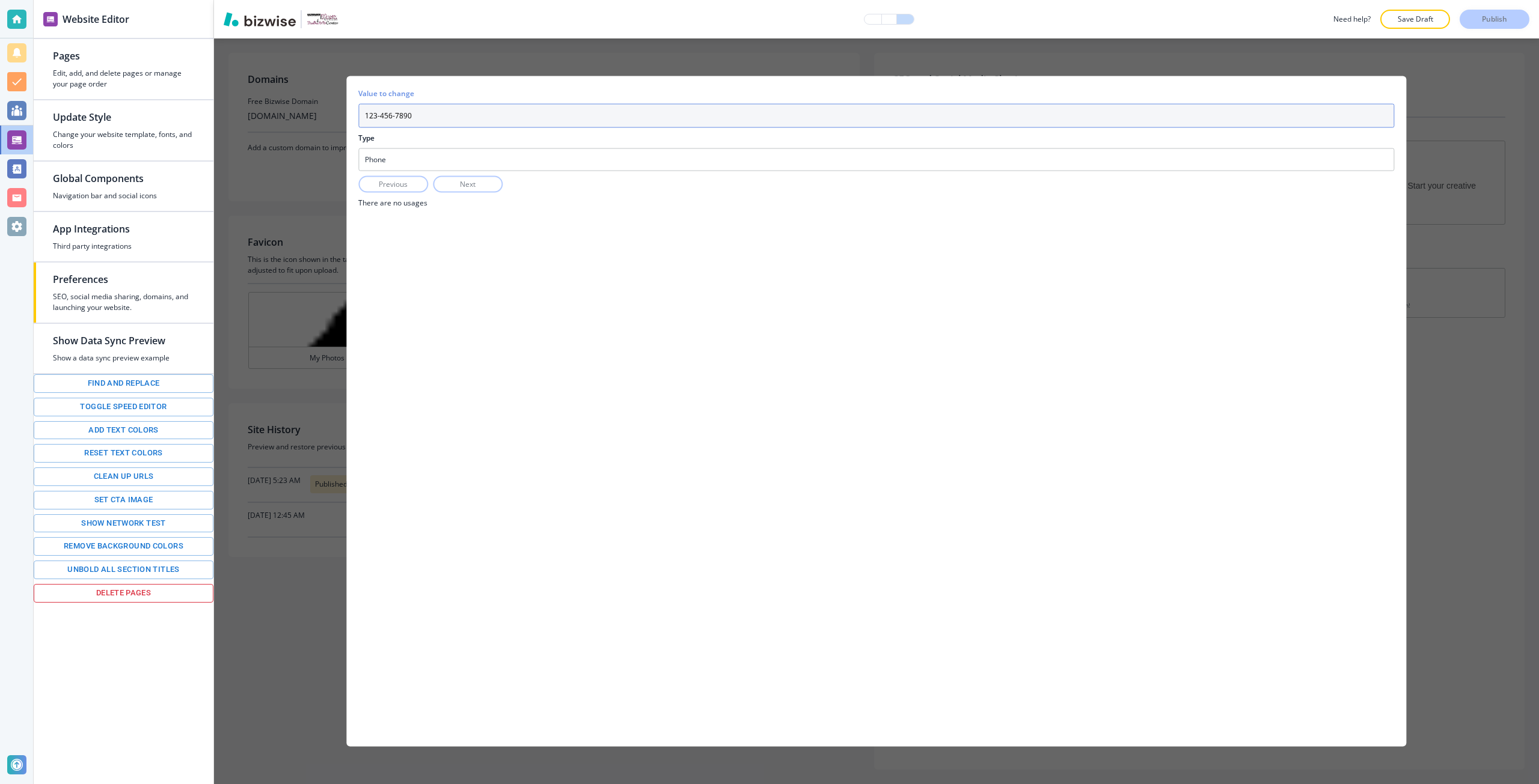
click at [415, 113] on input "123-456-7890" at bounding box center [876, 115] width 1036 height 24
click at [408, 157] on div "Phone" at bounding box center [875, 159] width 1034 height 22
click at [407, 334] on div "Value to change 123-456-7890 Type Phone Phone Email Address Logo Business Name …" at bounding box center [876, 412] width 1060 height 672
click at [311, 221] on div "Value to change 123-456-7890 Type Phone Phone Email Address Logo Business Name …" at bounding box center [876, 411] width 1325 height 746
click at [309, 164] on div "Value to change 123-456-7890 Type Phone Phone Email Address Logo Business Name …" at bounding box center [876, 411] width 1325 height 746
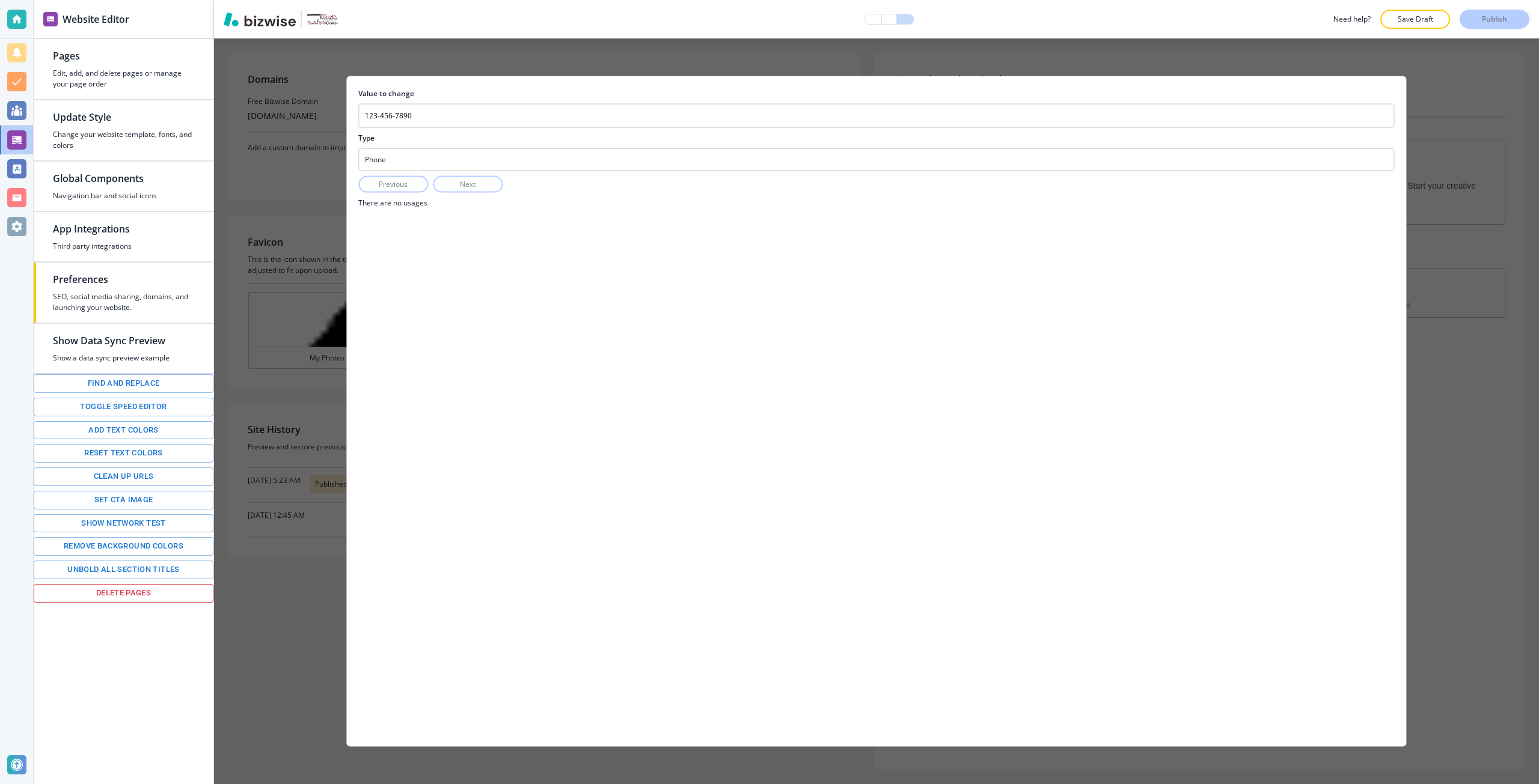
click at [323, 161] on div "Value to change 123-456-7890 Type Phone Phone Email Address Logo Business Name …" at bounding box center [876, 411] width 1325 height 746
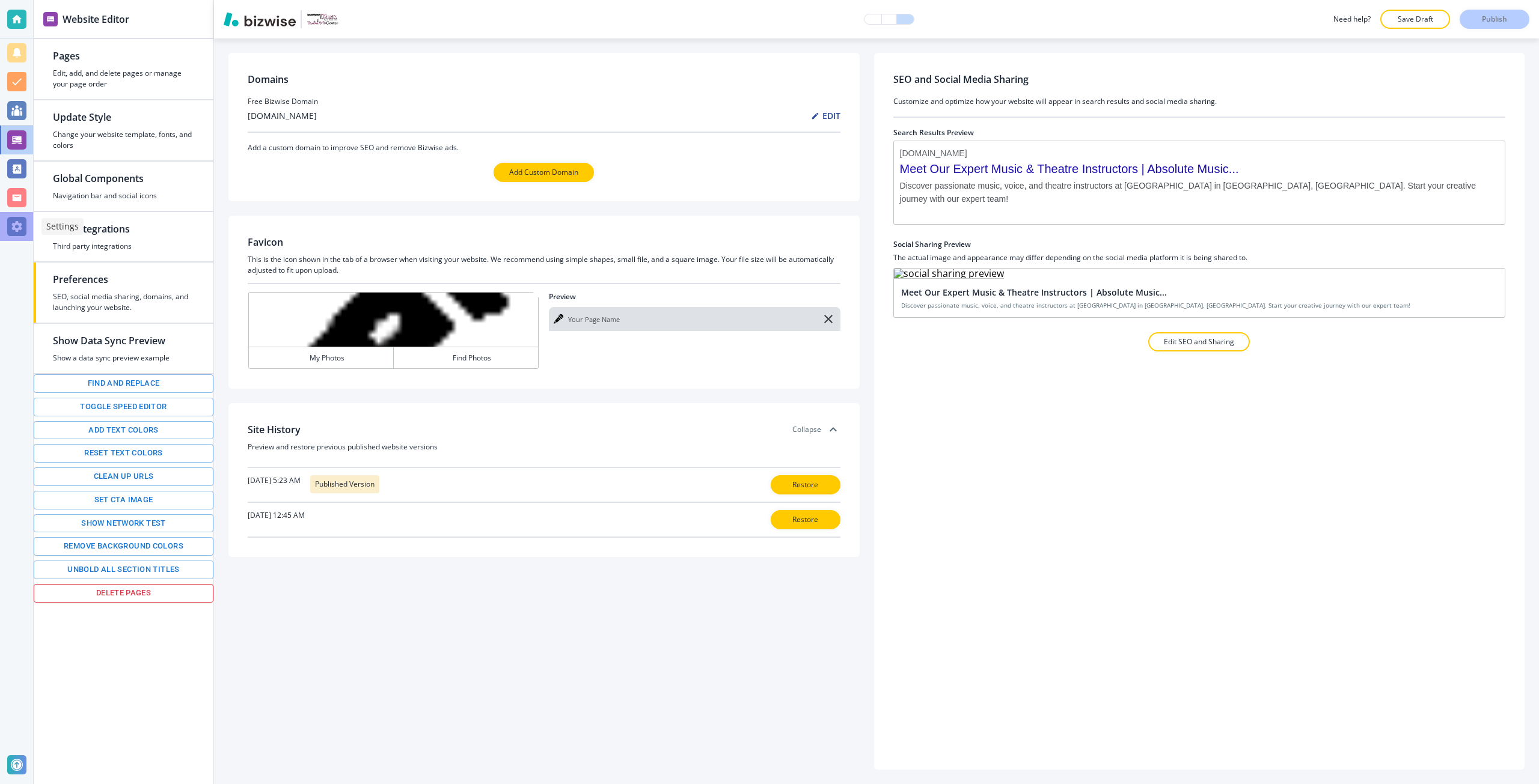
click at [20, 220] on div at bounding box center [17, 227] width 20 height 20
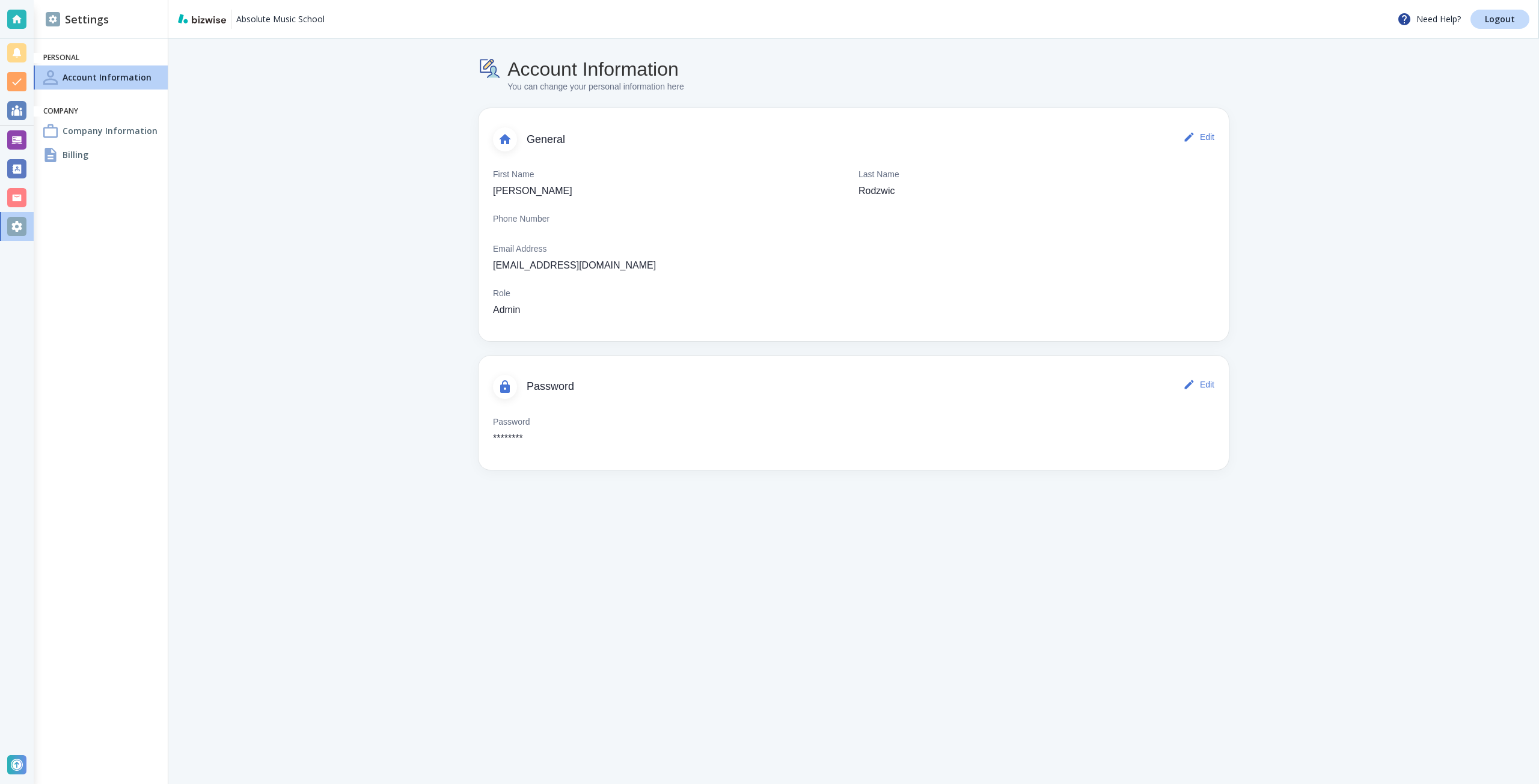
drag, startPoint x: 569, startPoint y: 522, endPoint x: 670, endPoint y: 411, distance: 150.1
click at [569, 522] on main "Account Information You can change your personal information here General Edit …" at bounding box center [853, 411] width 1370 height 746
click at [128, 162] on div "Billing" at bounding box center [100, 155] width 134 height 24
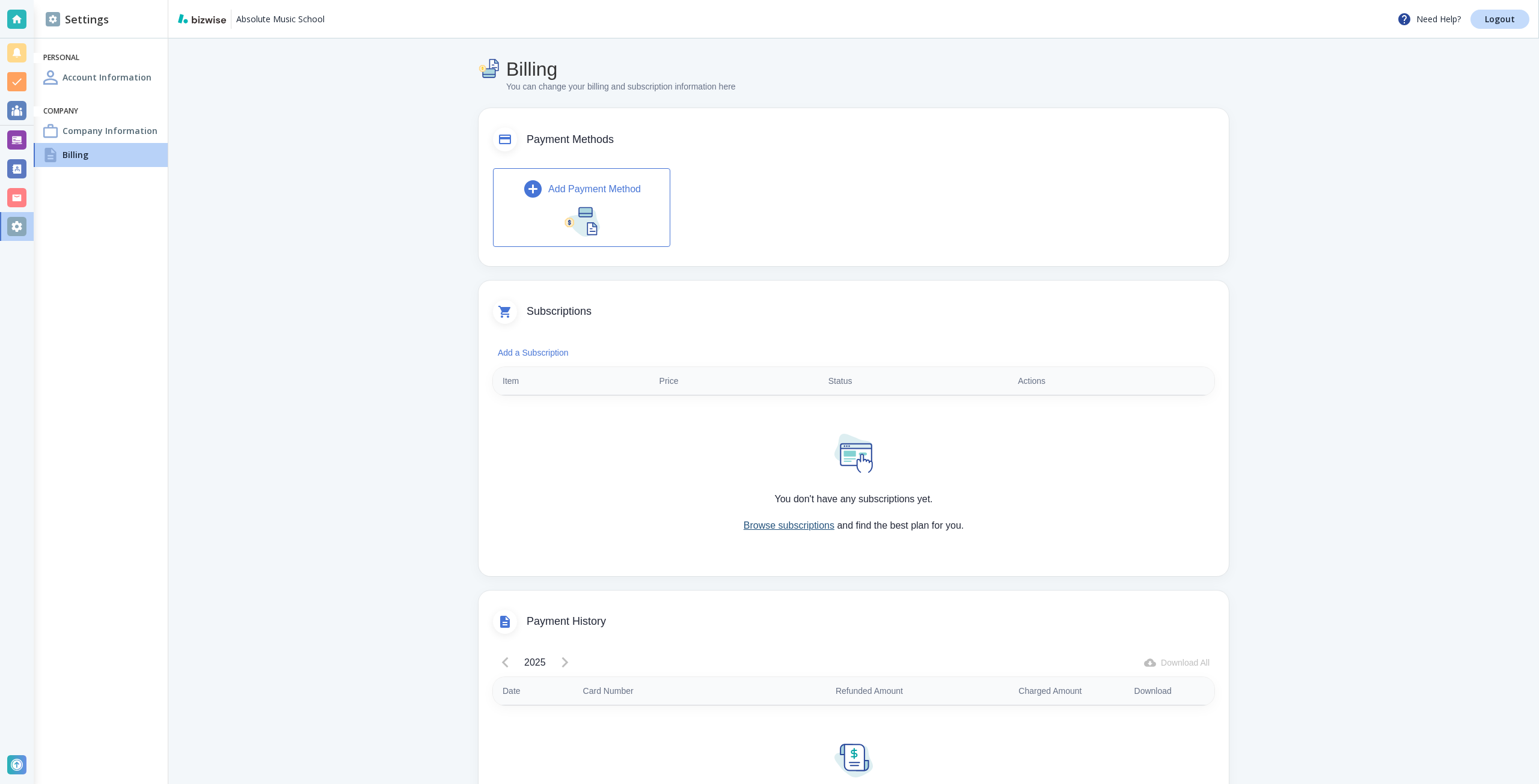
click at [753, 527] on link "Browse subscriptions" at bounding box center [788, 526] width 90 height 11
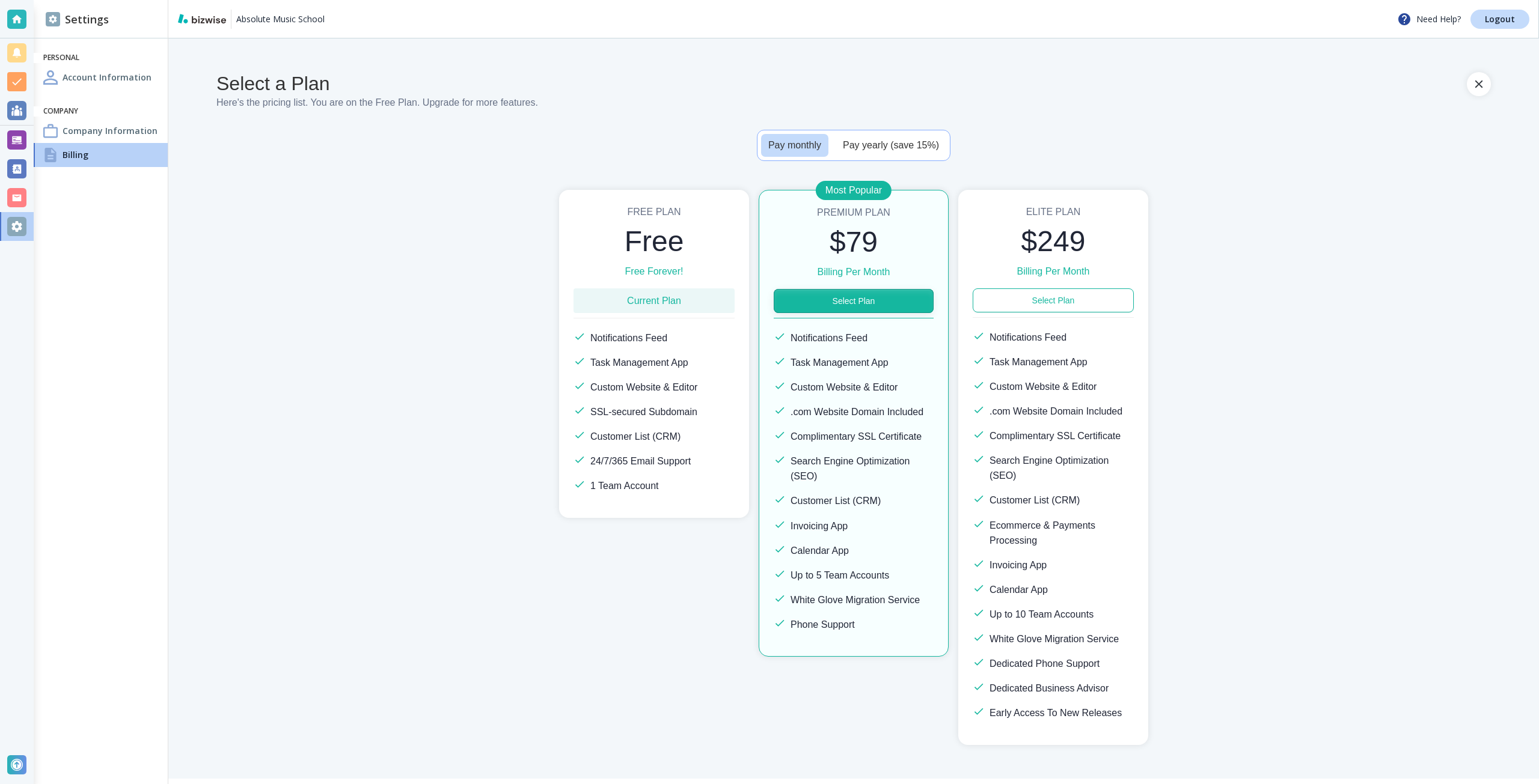
click at [860, 311] on button "Select Plan" at bounding box center [853, 301] width 160 height 24
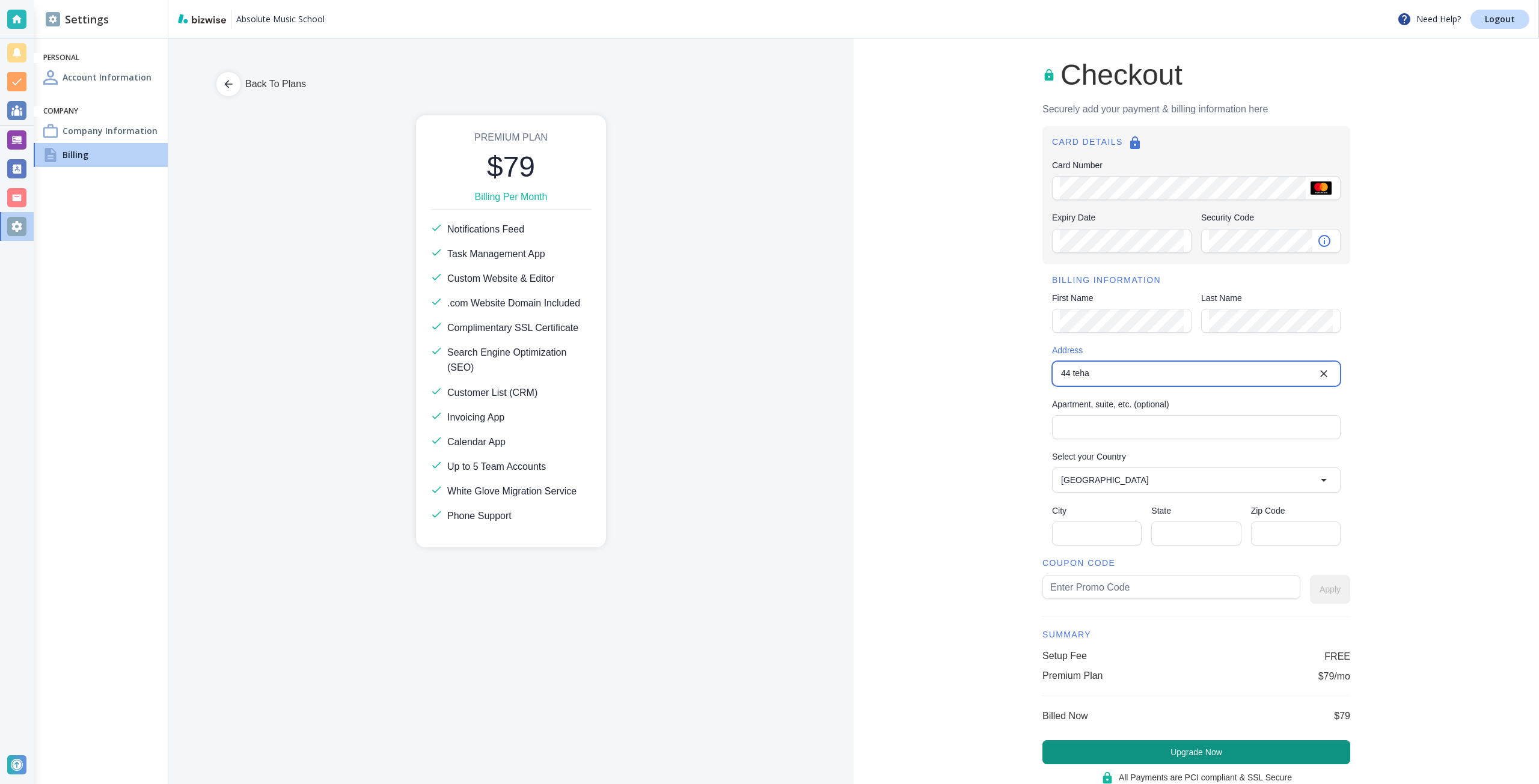
type input "44 Tehama Street"
type input "United States"
type input "San Francisco"
type input "CA"
type input "94105"
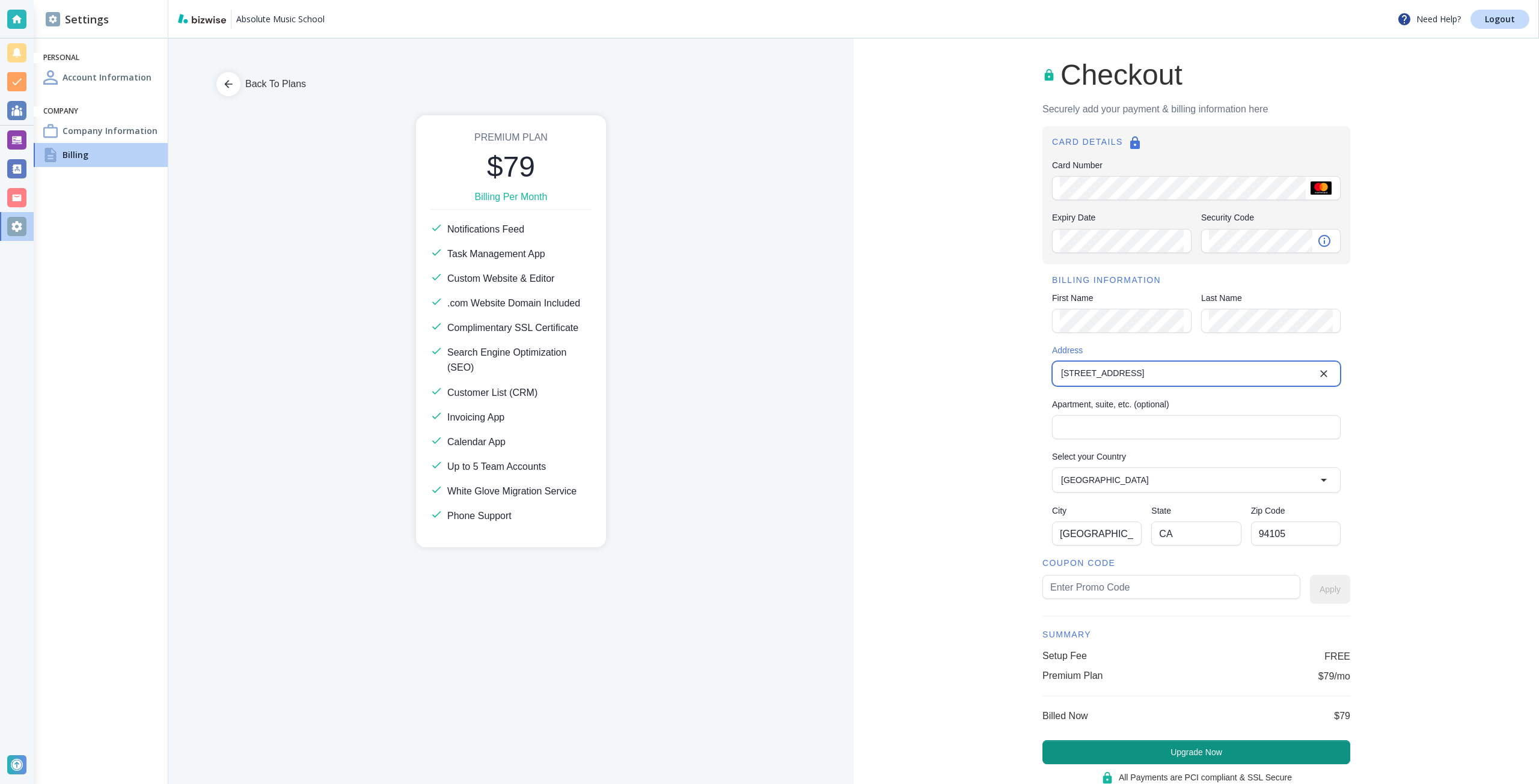
type input "44 Tehama Street"
click at [1201, 598] on input "text" at bounding box center [1171, 587] width 242 height 23
type input "absolute65"
click at [1310, 588] on button "Apply" at bounding box center [1330, 589] width 40 height 29
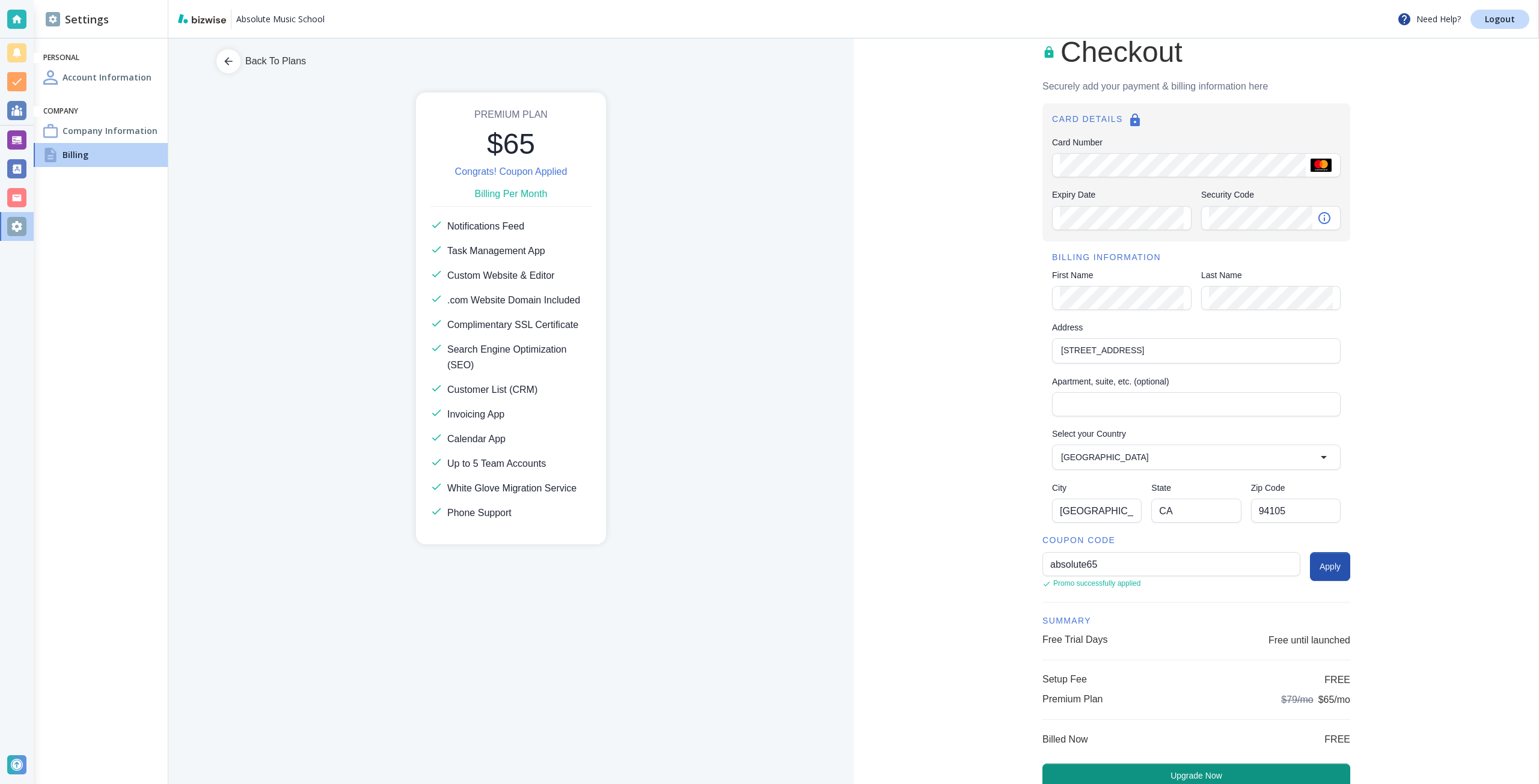
scroll to position [60, 0]
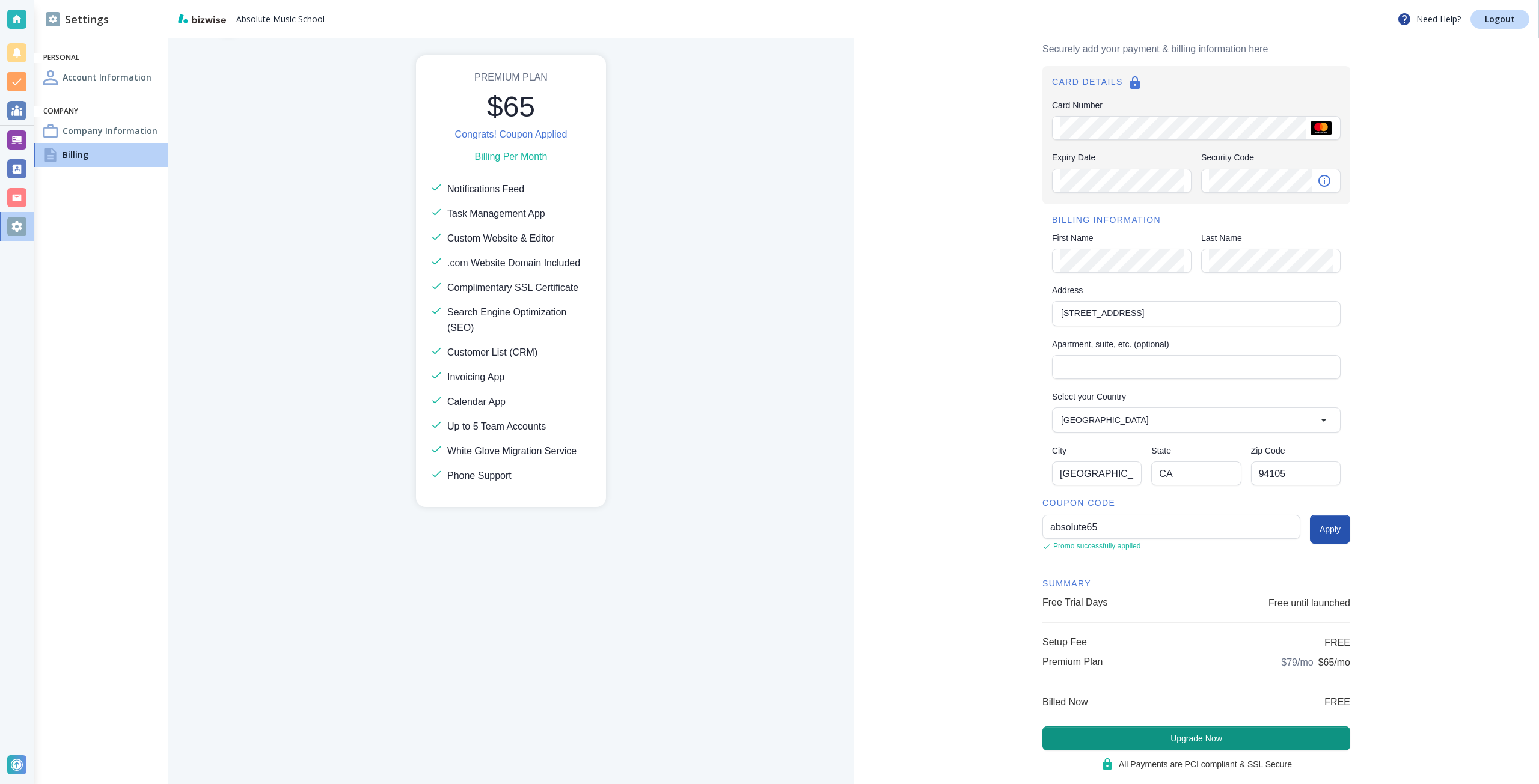
click at [1202, 751] on div "COUPON CODE absolute65 ​ Promo successfully applied Apply SUMMARY Free Trial Da…" at bounding box center [1197, 634] width 308 height 274
click at [1204, 747] on button "Upgrade Now" at bounding box center [1197, 738] width 308 height 24
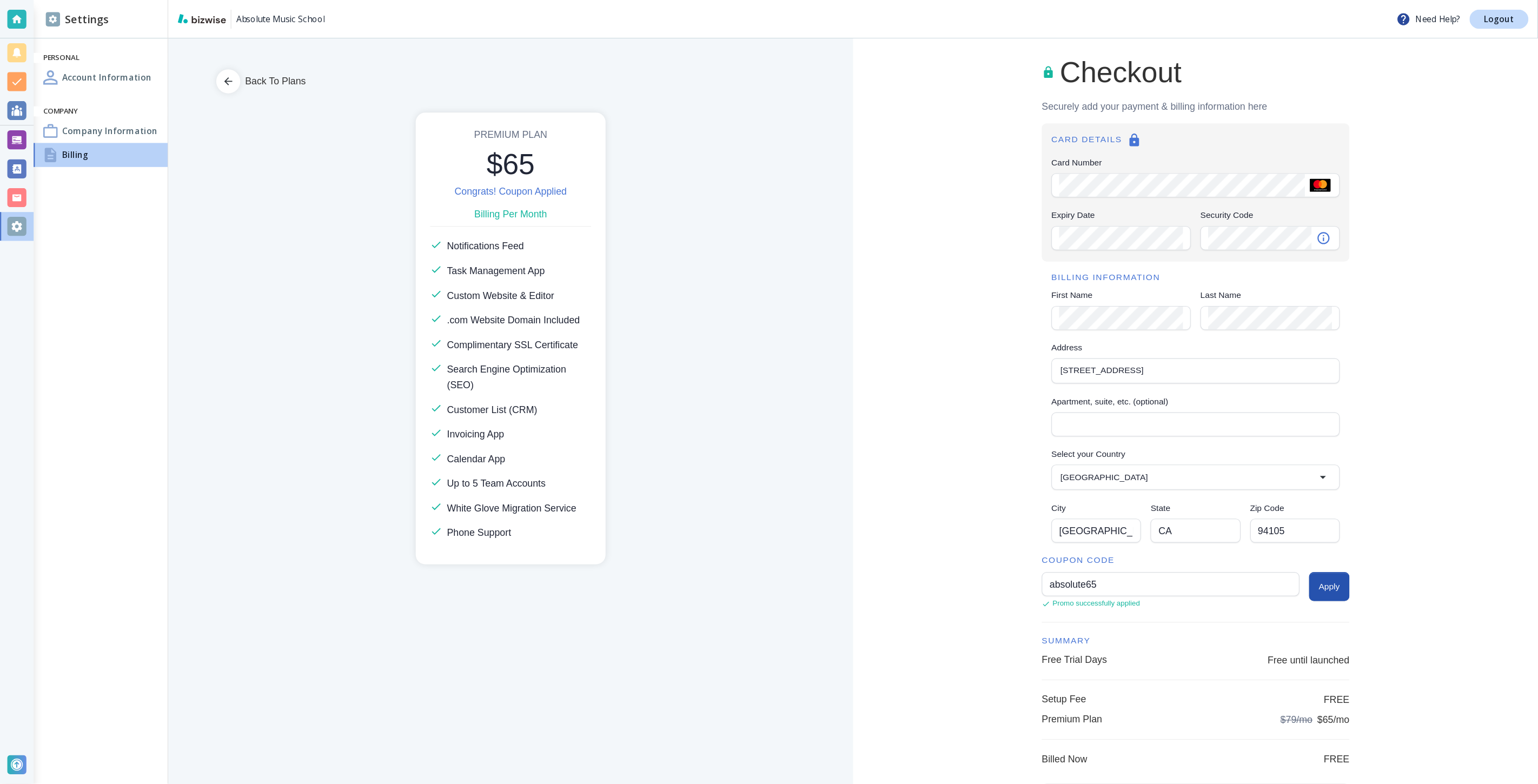
scroll to position [0, 0]
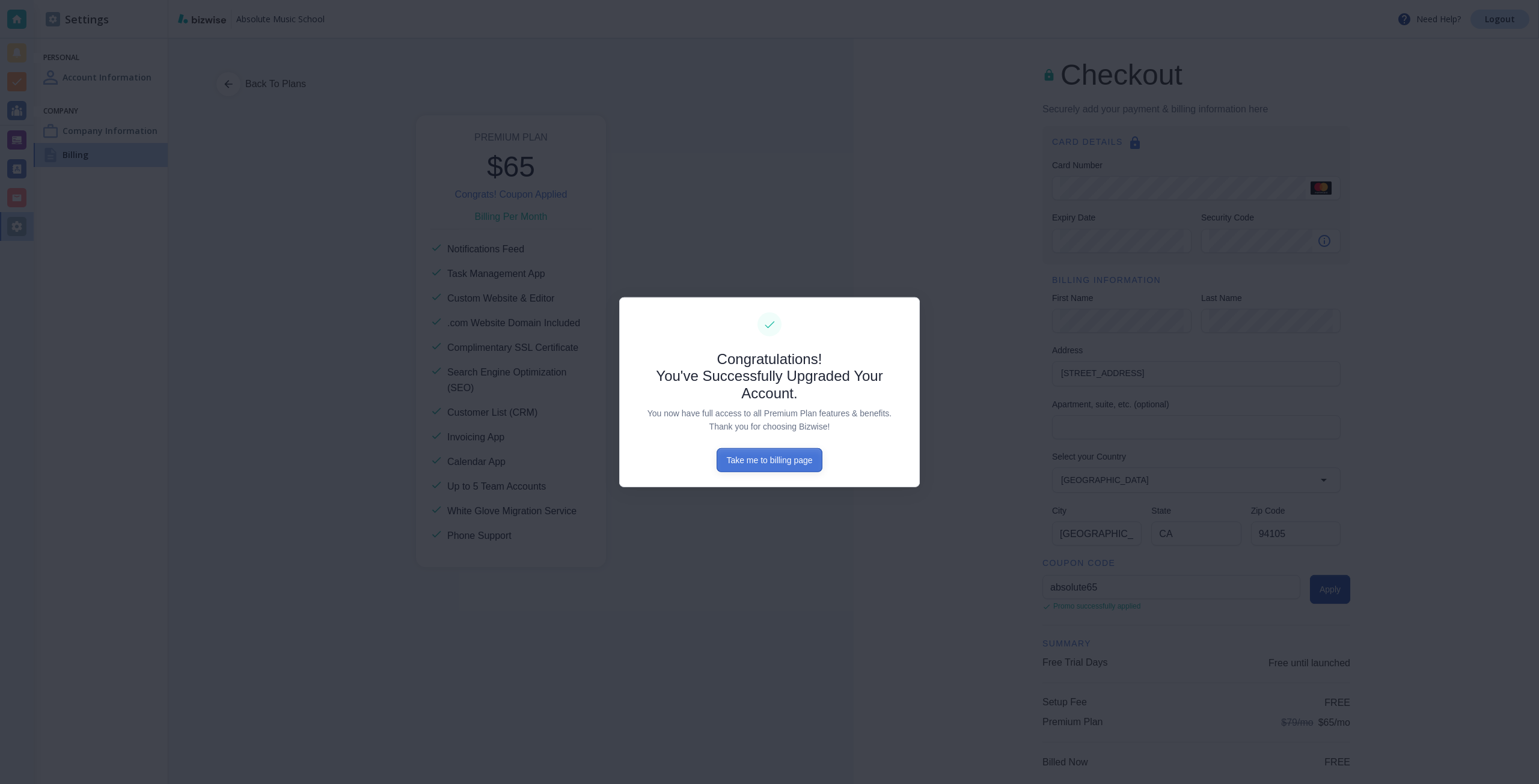
click at [771, 455] on button "Take me to billing page" at bounding box center [769, 460] width 105 height 24
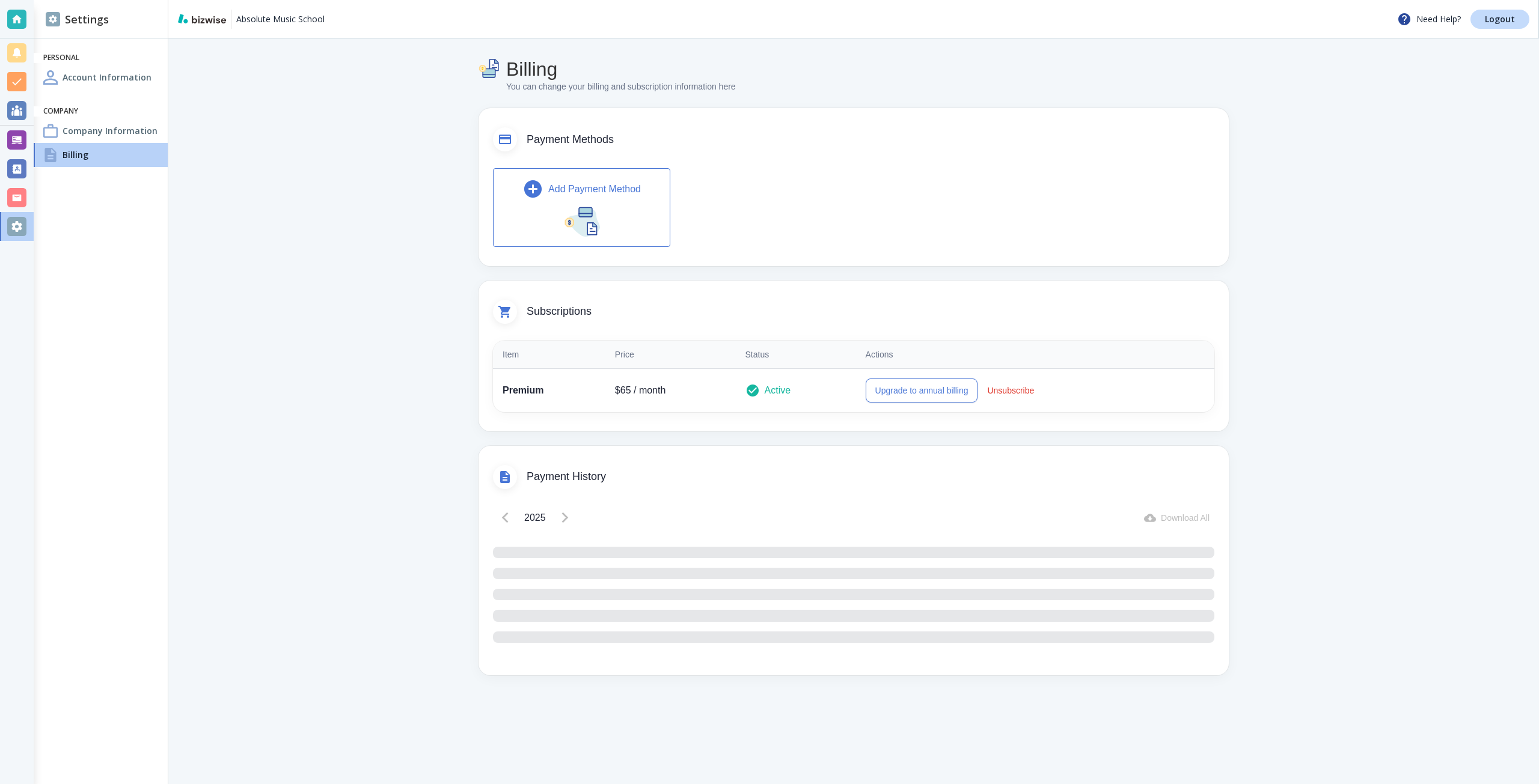
click at [68, 132] on h4 "Company Information" at bounding box center [110, 130] width 95 height 12
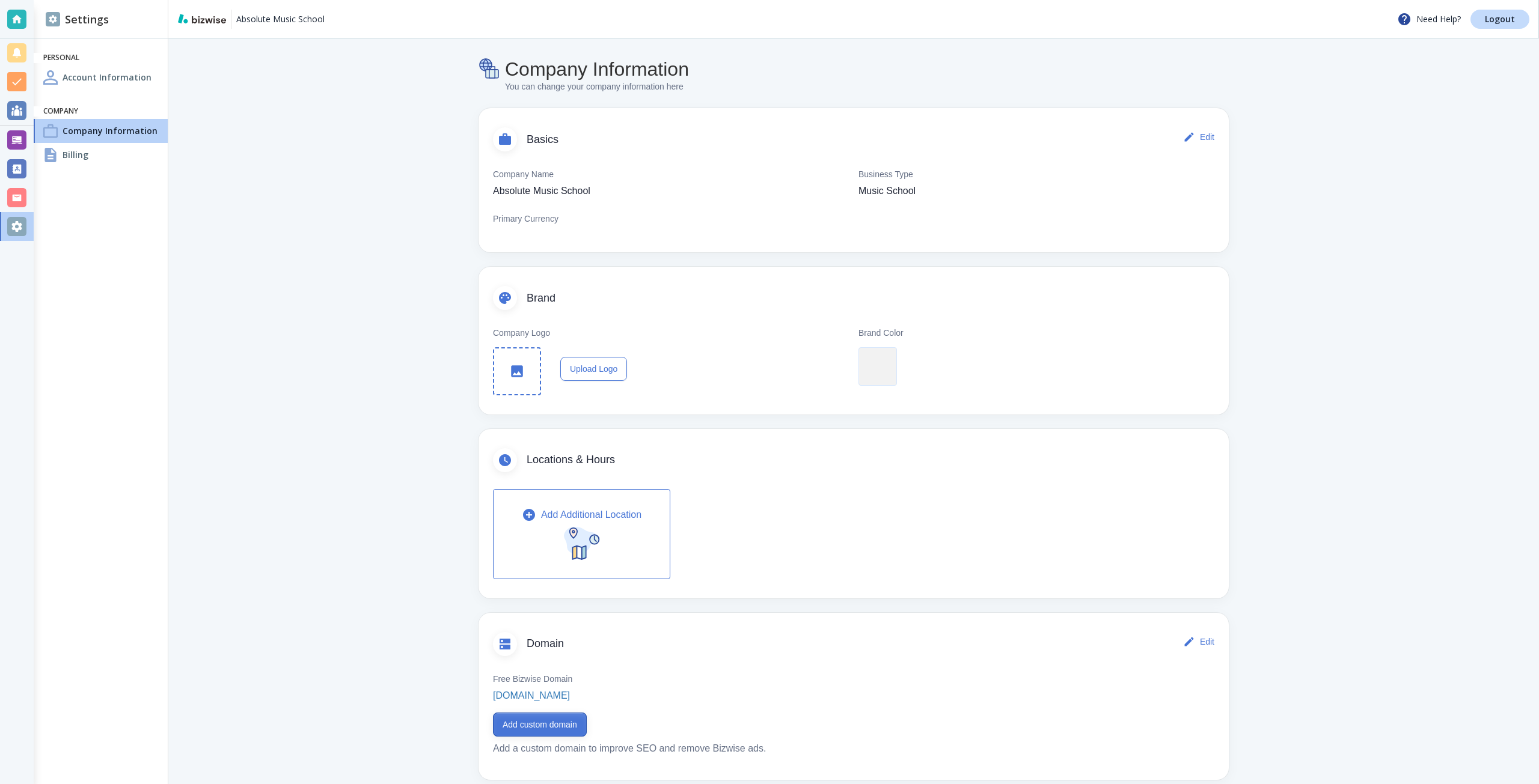
click at [558, 728] on button "Add custom domain" at bounding box center [540, 725] width 94 height 24
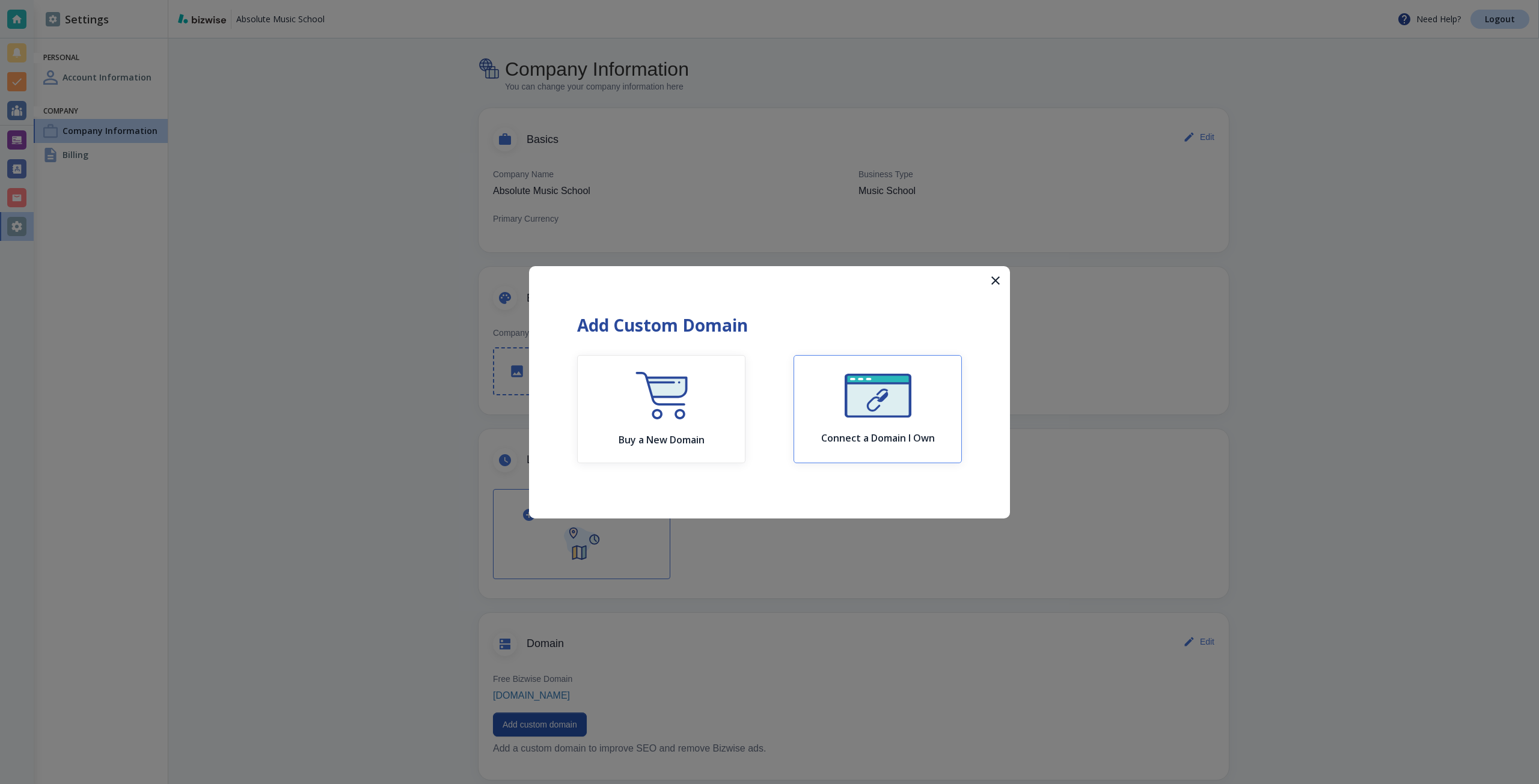
click at [901, 411] on img "button" at bounding box center [878, 396] width 67 height 44
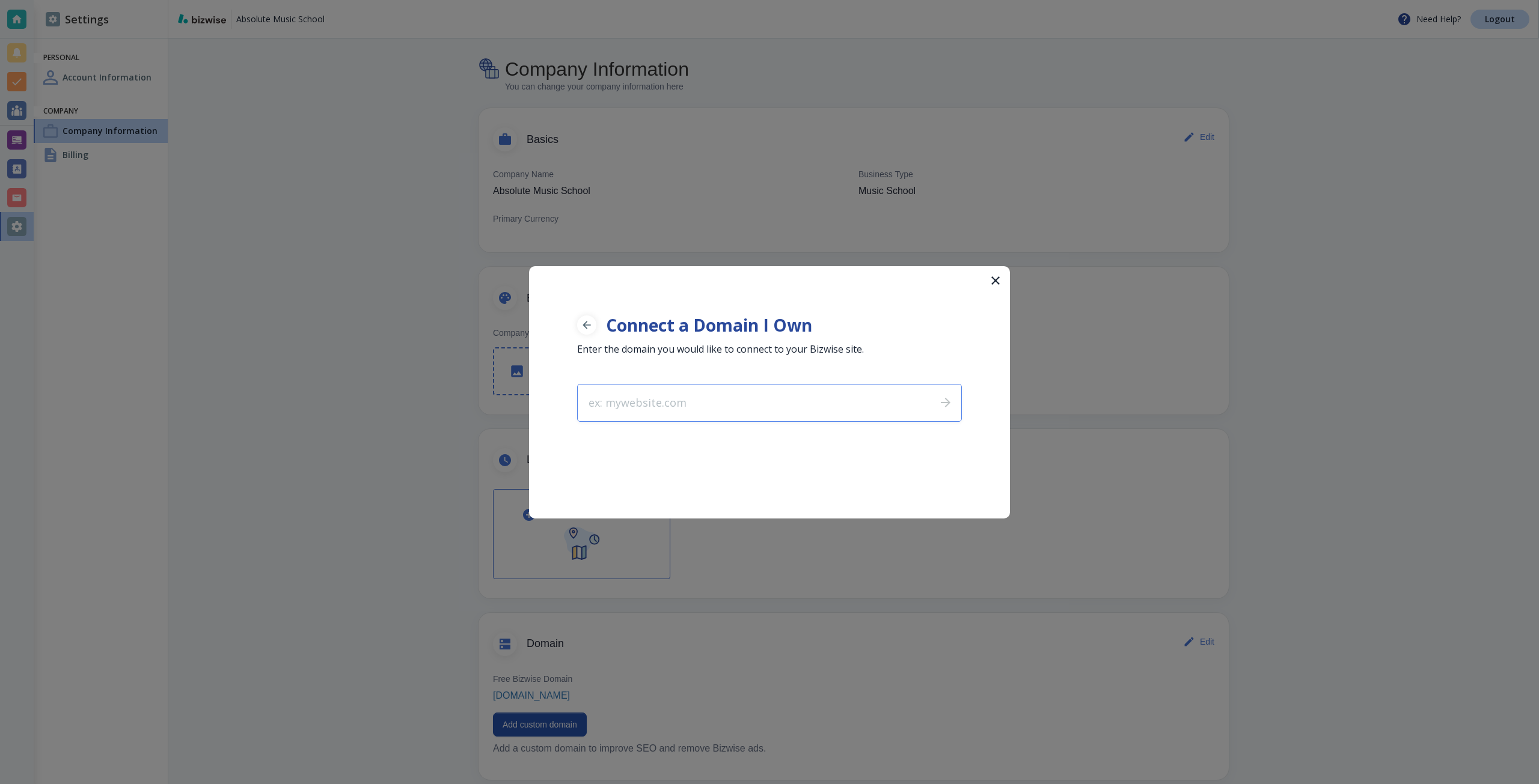
type input "absolutemusicschool.com"
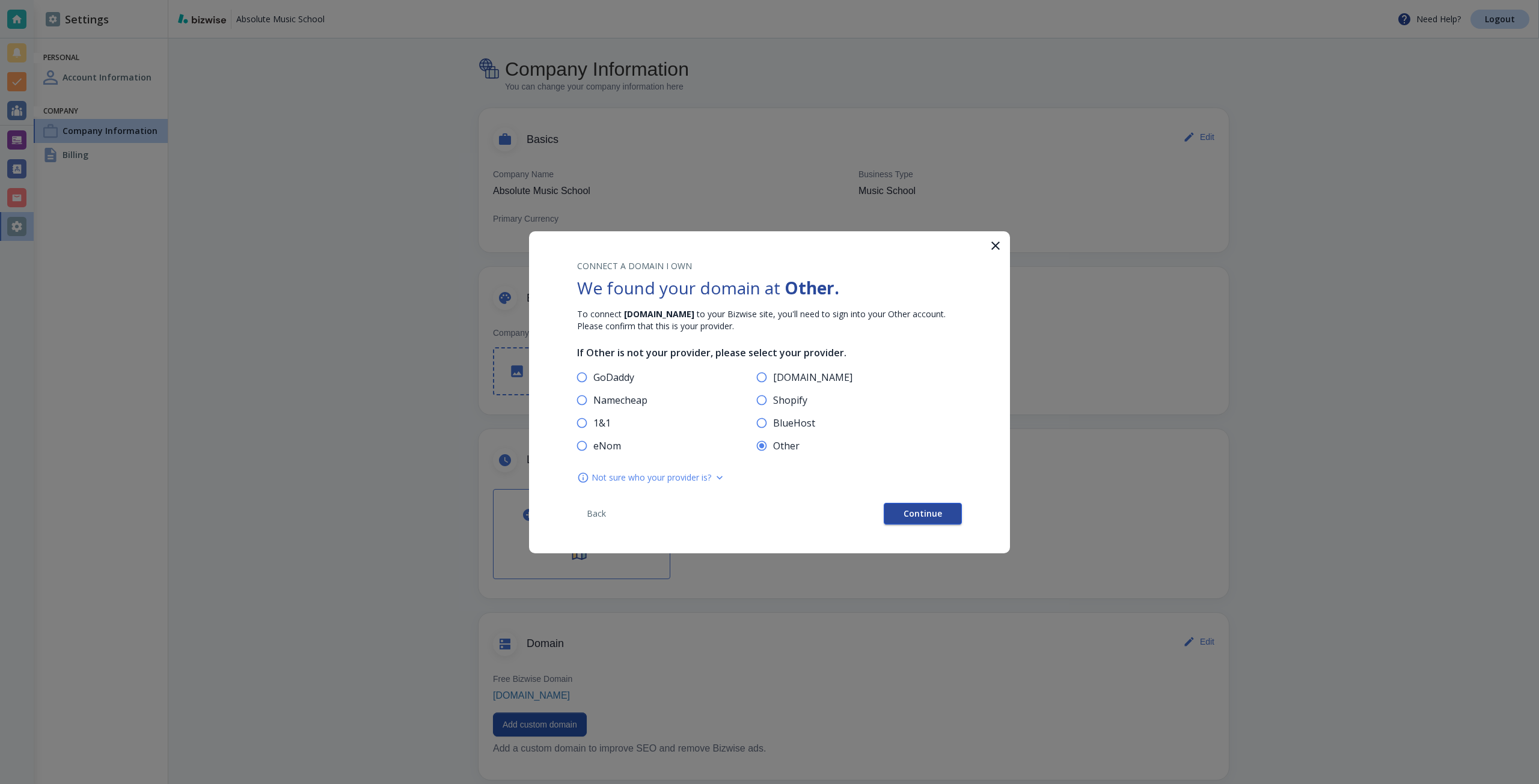
click at [931, 509] on span "Continue" at bounding box center [922, 513] width 38 height 8
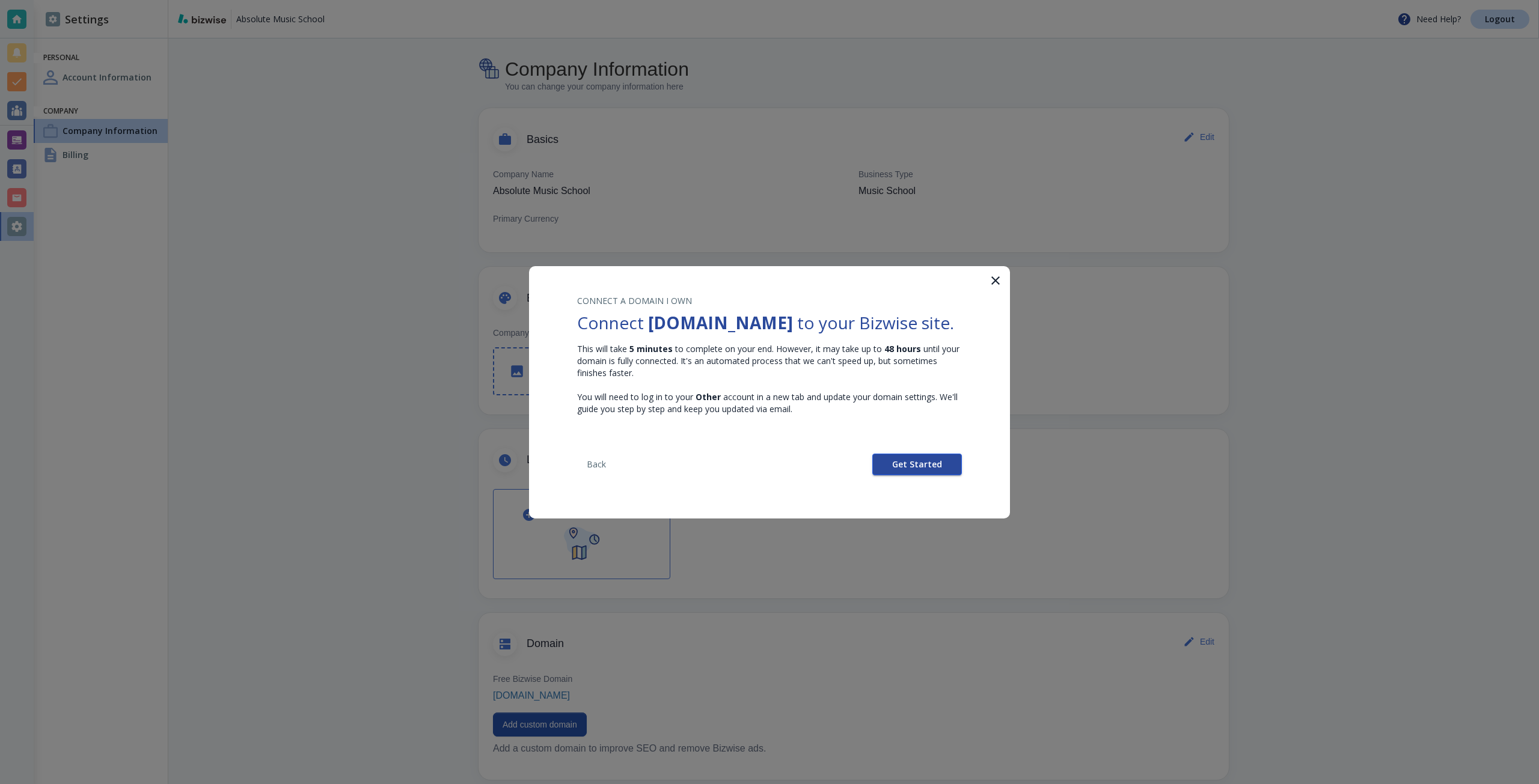
click at [897, 469] on span "Get Started" at bounding box center [916, 465] width 50 height 8
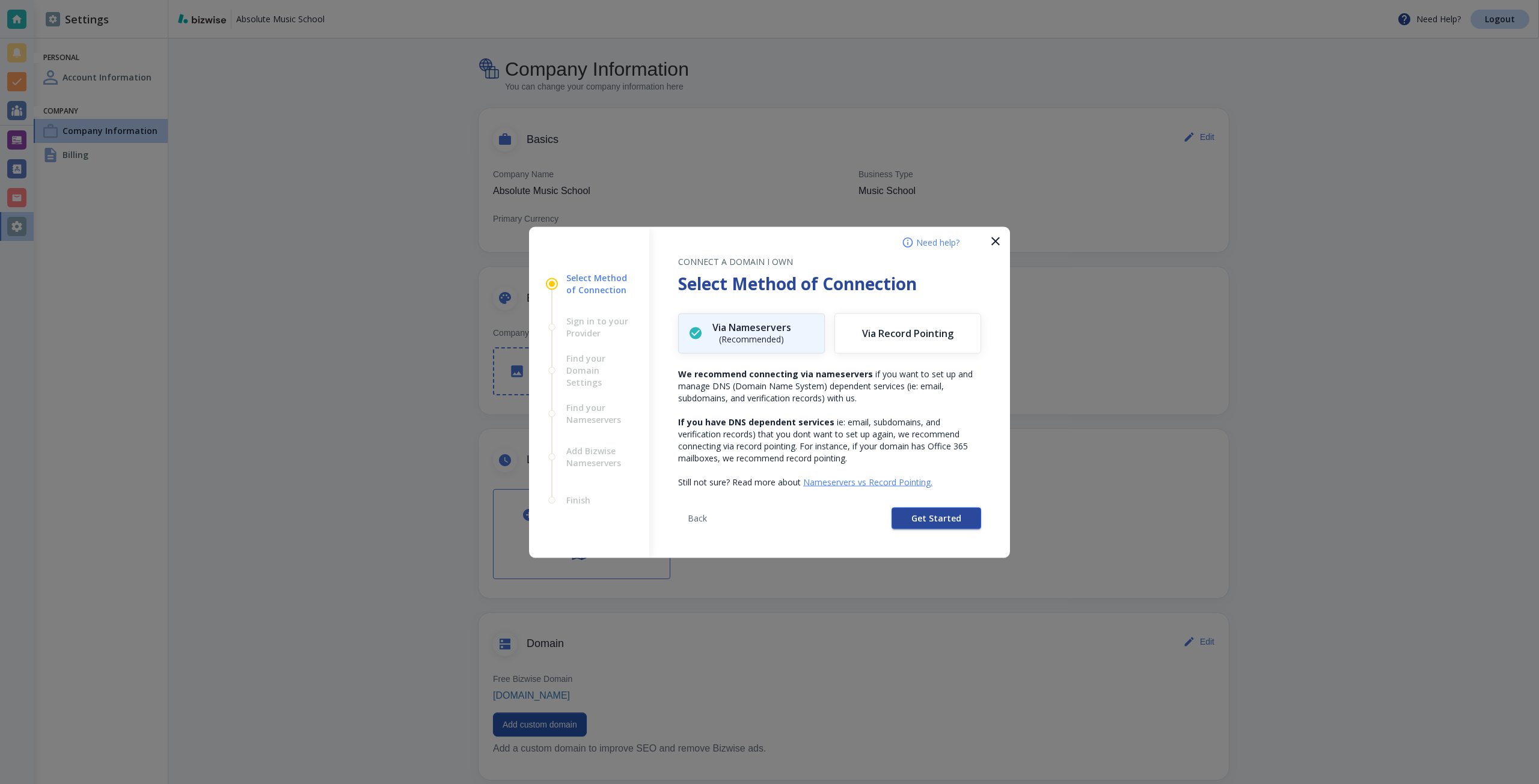
click at [903, 516] on button "Get Started" at bounding box center [937, 518] width 90 height 22
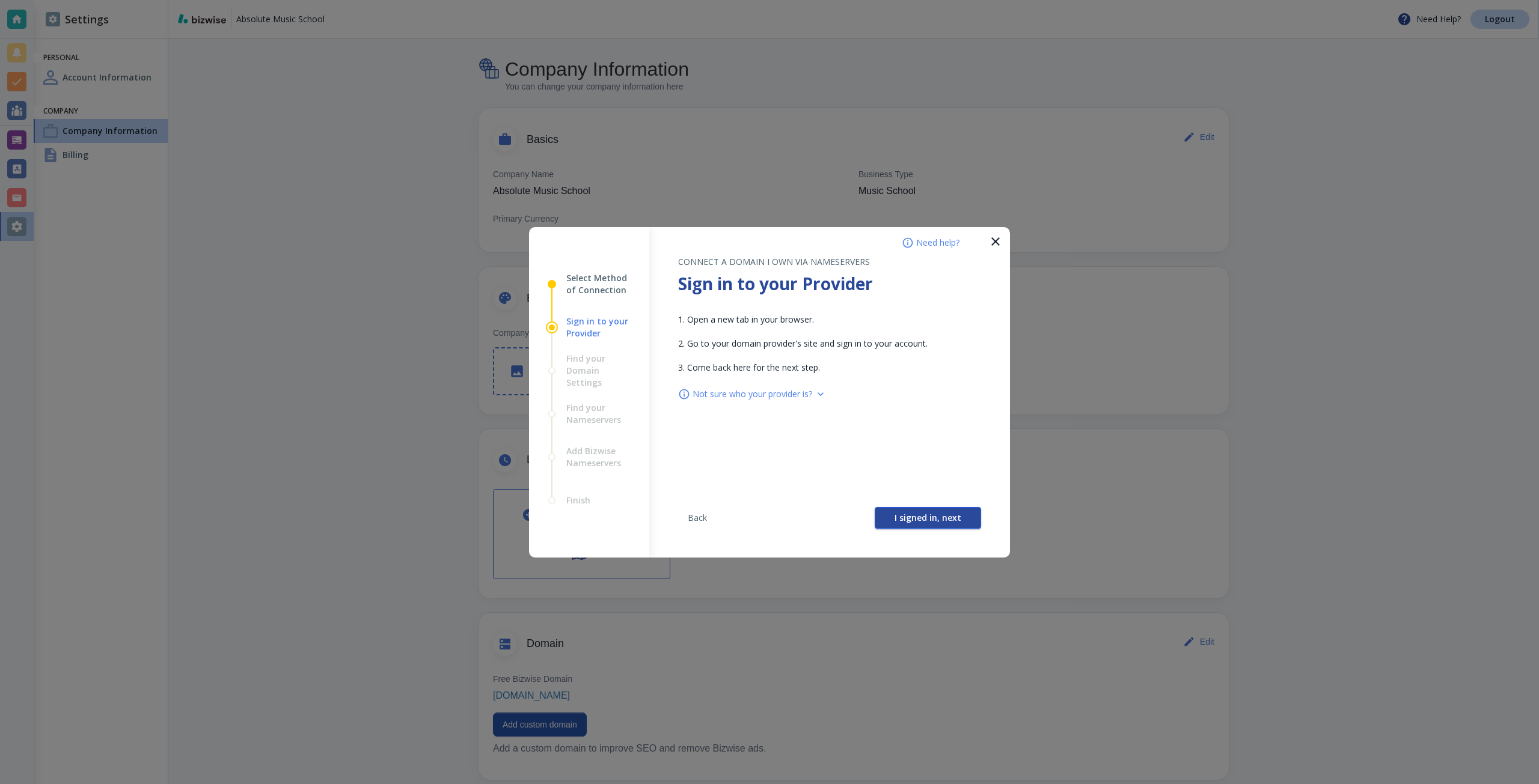
click at [889, 514] on button "I signed in, next" at bounding box center [928, 518] width 107 height 22
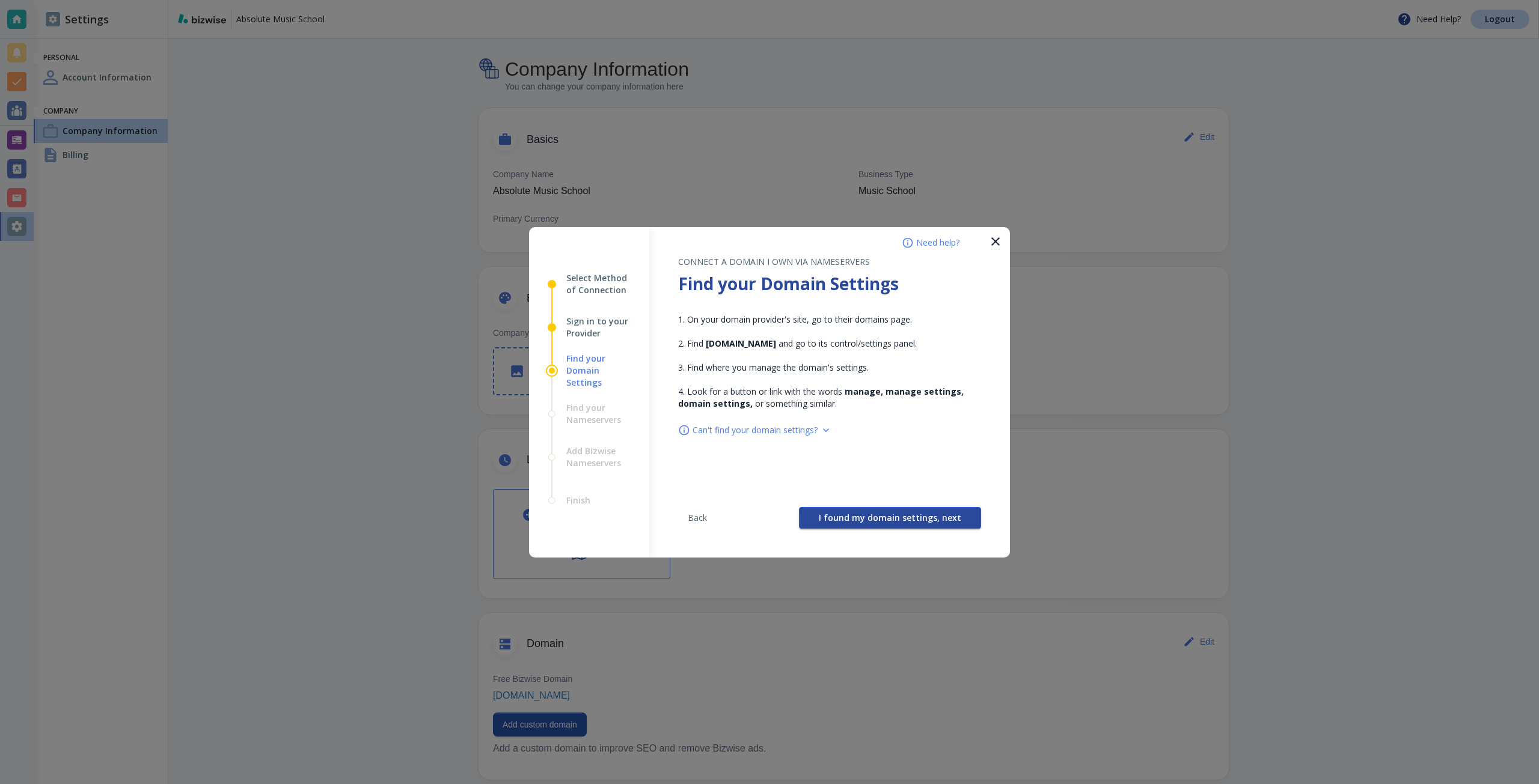
click at [880, 514] on span "I found my domain settings, next" at bounding box center [889, 518] width 143 height 8
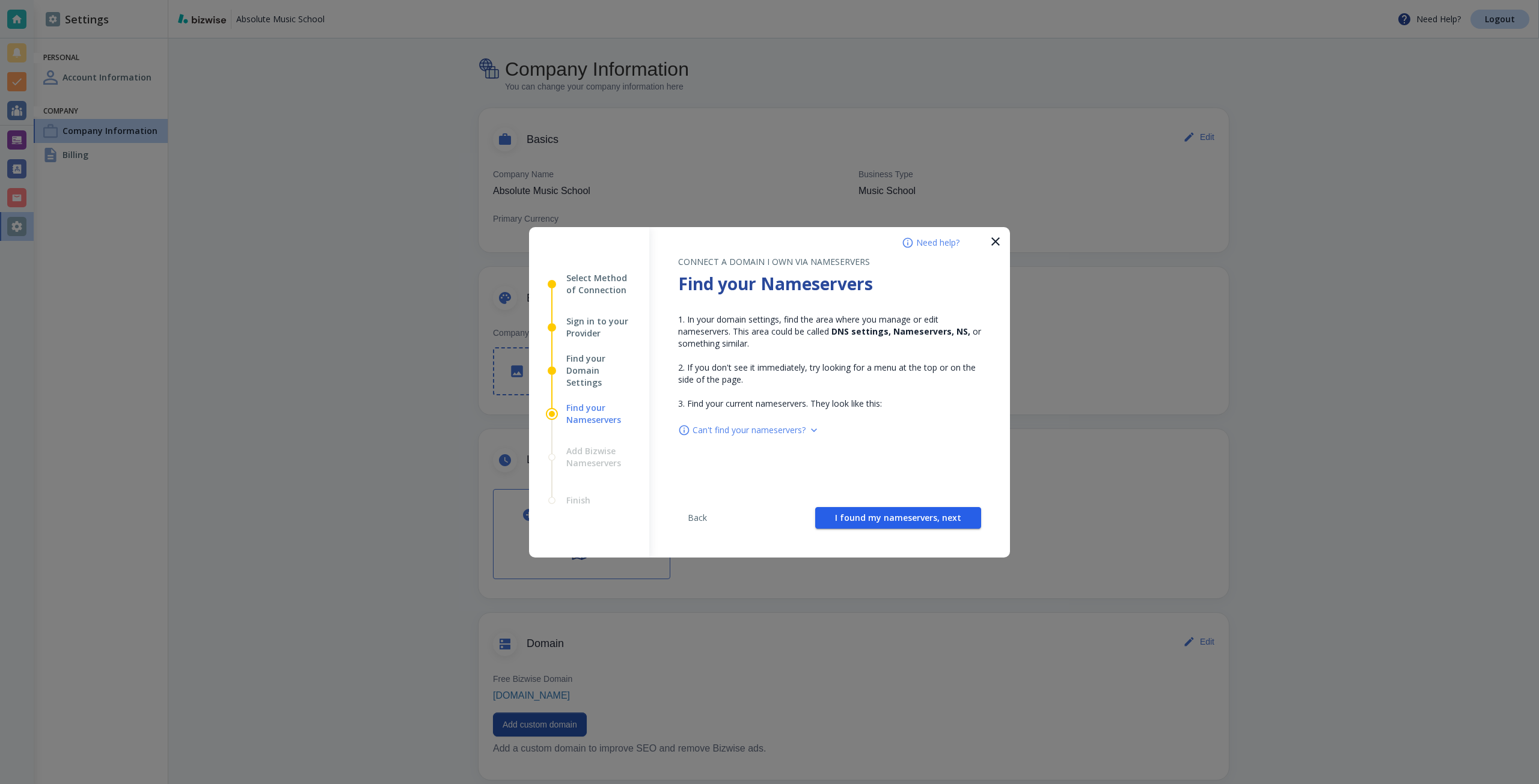
click at [880, 514] on span "I found my nameservers, next" at bounding box center [897, 518] width 126 height 8
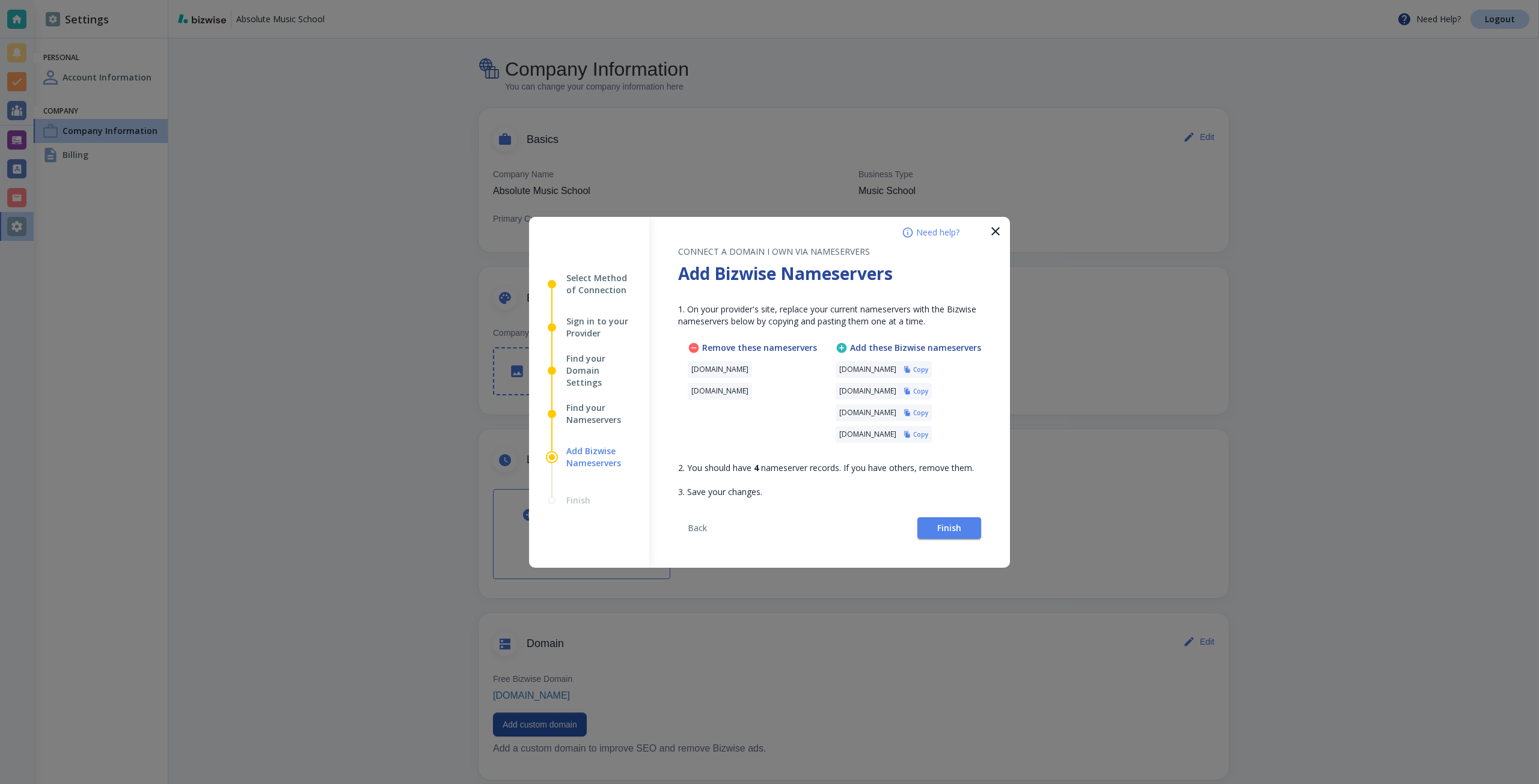
click at [928, 370] on h6 "Copy" at bounding box center [920, 369] width 15 height 8
click at [963, 526] on button "Finish" at bounding box center [949, 528] width 64 height 22
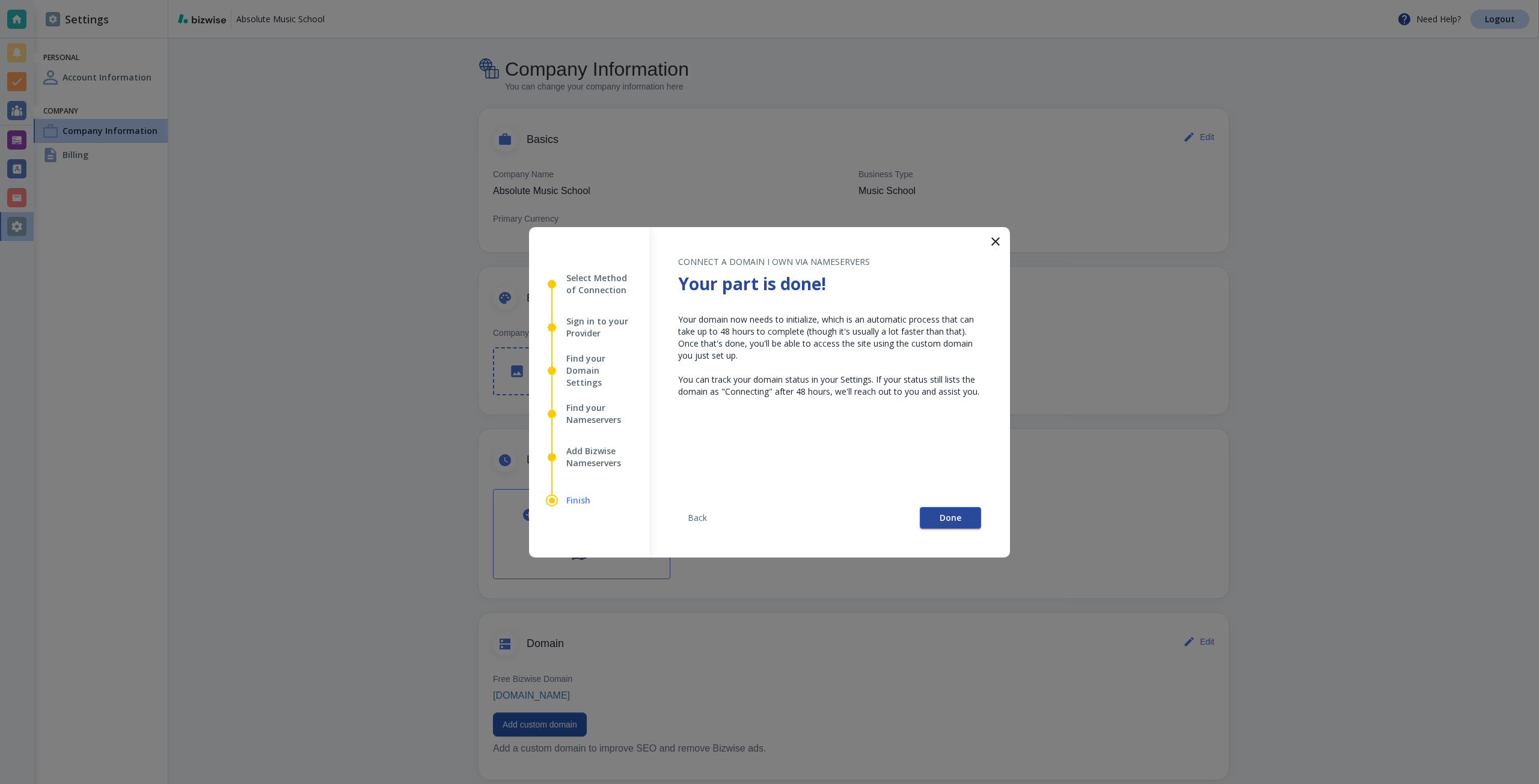
click at [952, 514] on span "Done" at bounding box center [950, 518] width 22 height 8
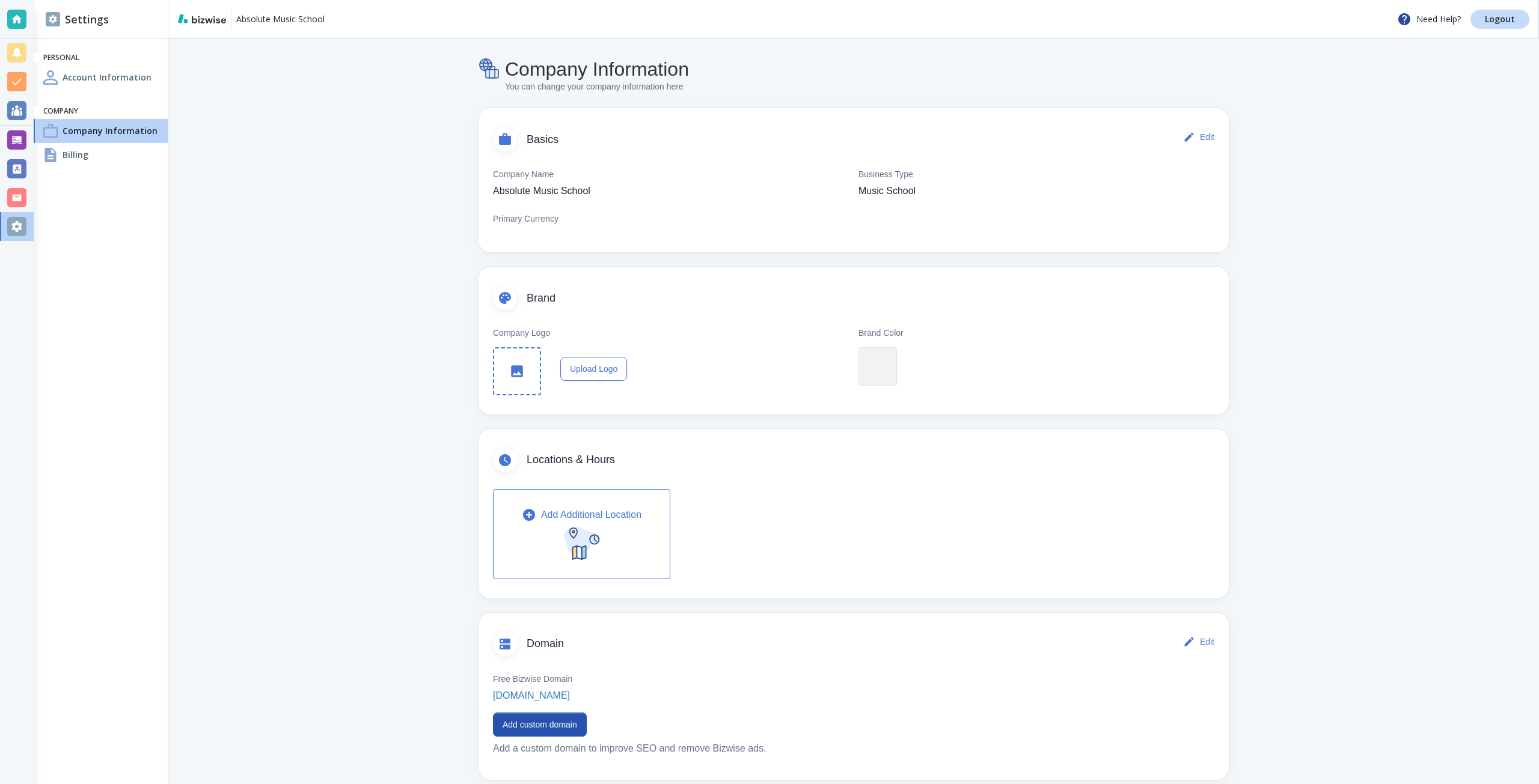
click at [739, 401] on div "Company Logo Upload Logo Brand Color" at bounding box center [853, 364] width 750 height 99
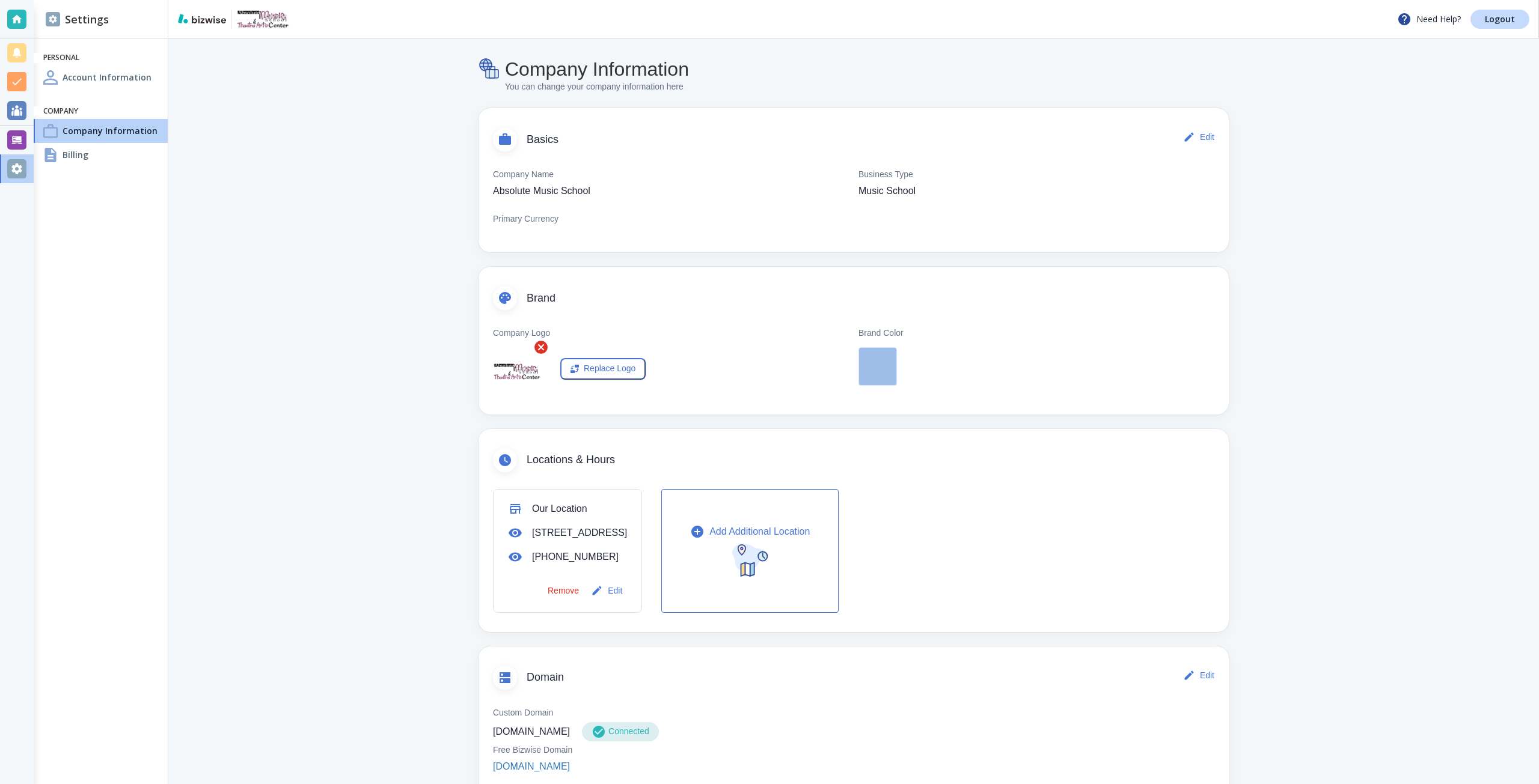
click at [1241, 166] on div "Company Information You can change your company information here Basics Edit Co…" at bounding box center [853, 528] width 866 height 980
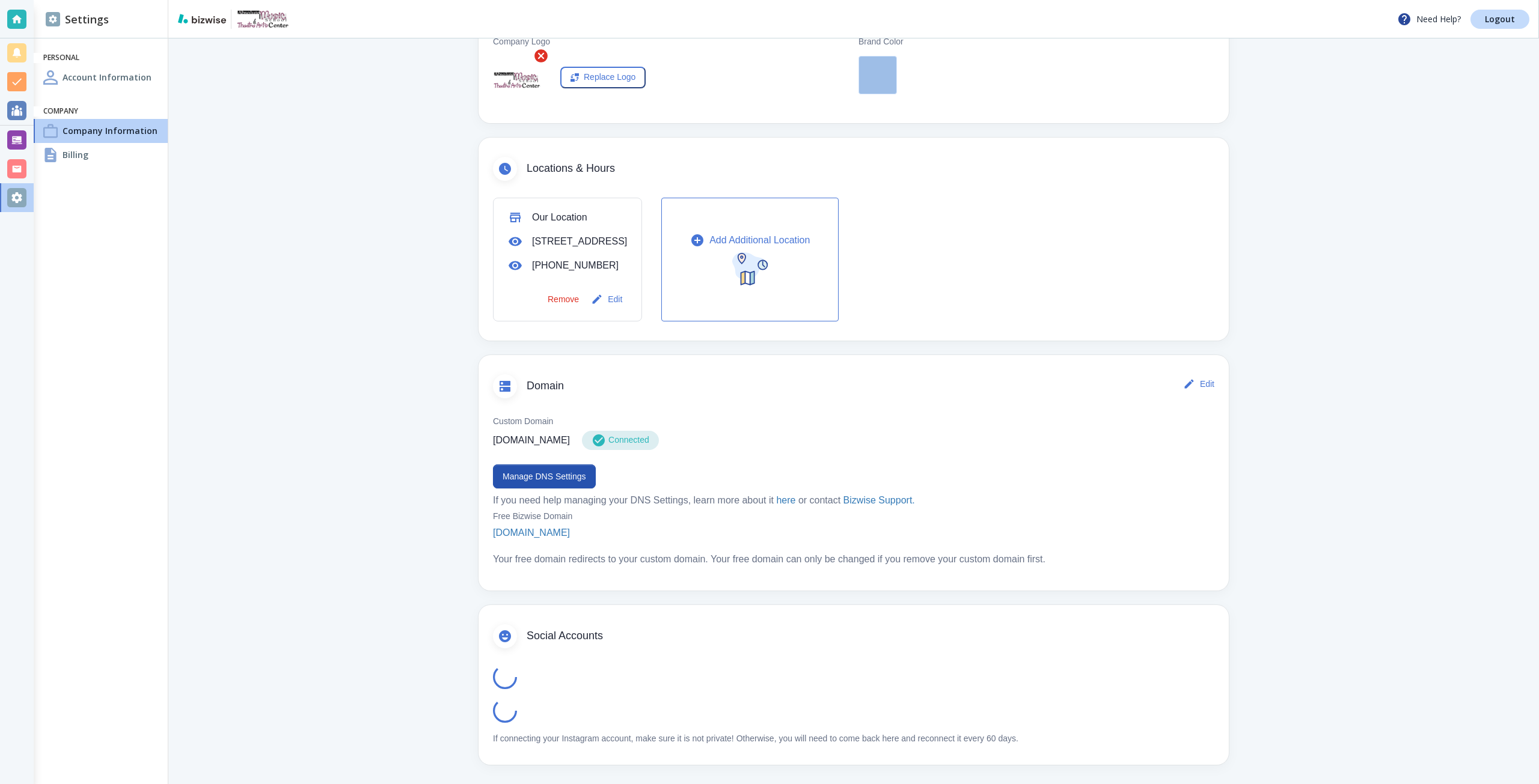
scroll to position [301, 0]
click at [564, 485] on button "Manage DNS Settings" at bounding box center [545, 476] width 103 height 24
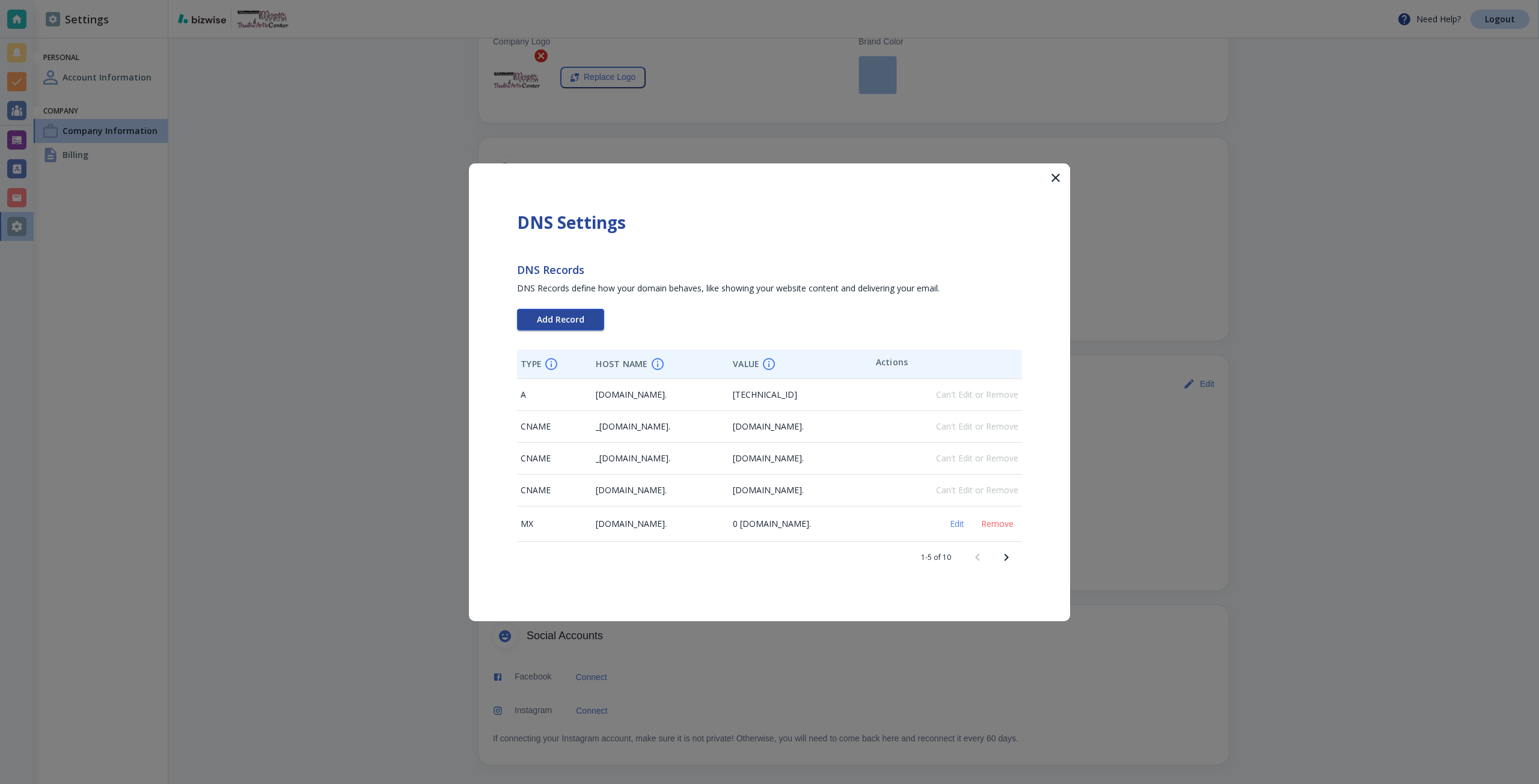
click at [563, 322] on span "Add Record" at bounding box center [561, 319] width 47 height 8
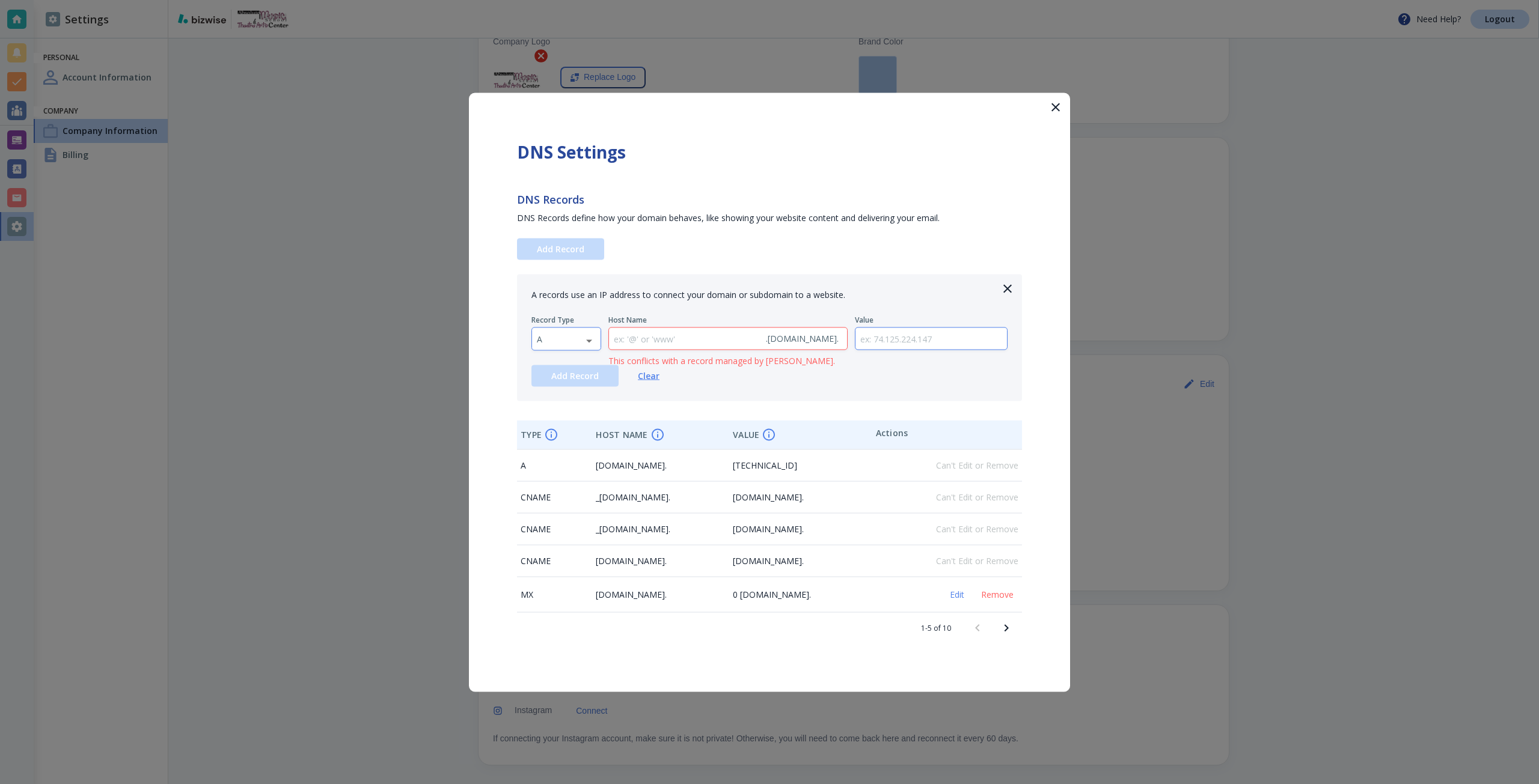
click at [553, 0] on body "Need Help? Logout Settings Personal Account Information Company Company Informa…" at bounding box center [770, 0] width 1539 height 0
click at [559, 418] on li "TXT" at bounding box center [567, 416] width 68 height 20
type input "TXT"
click at [880, 337] on input "text" at bounding box center [931, 338] width 152 height 22
paste input "google-site-verification=VZP5Tj6MD6o5yzvvDFImXn0wYoPR07jxbbjW_FFrUlg"
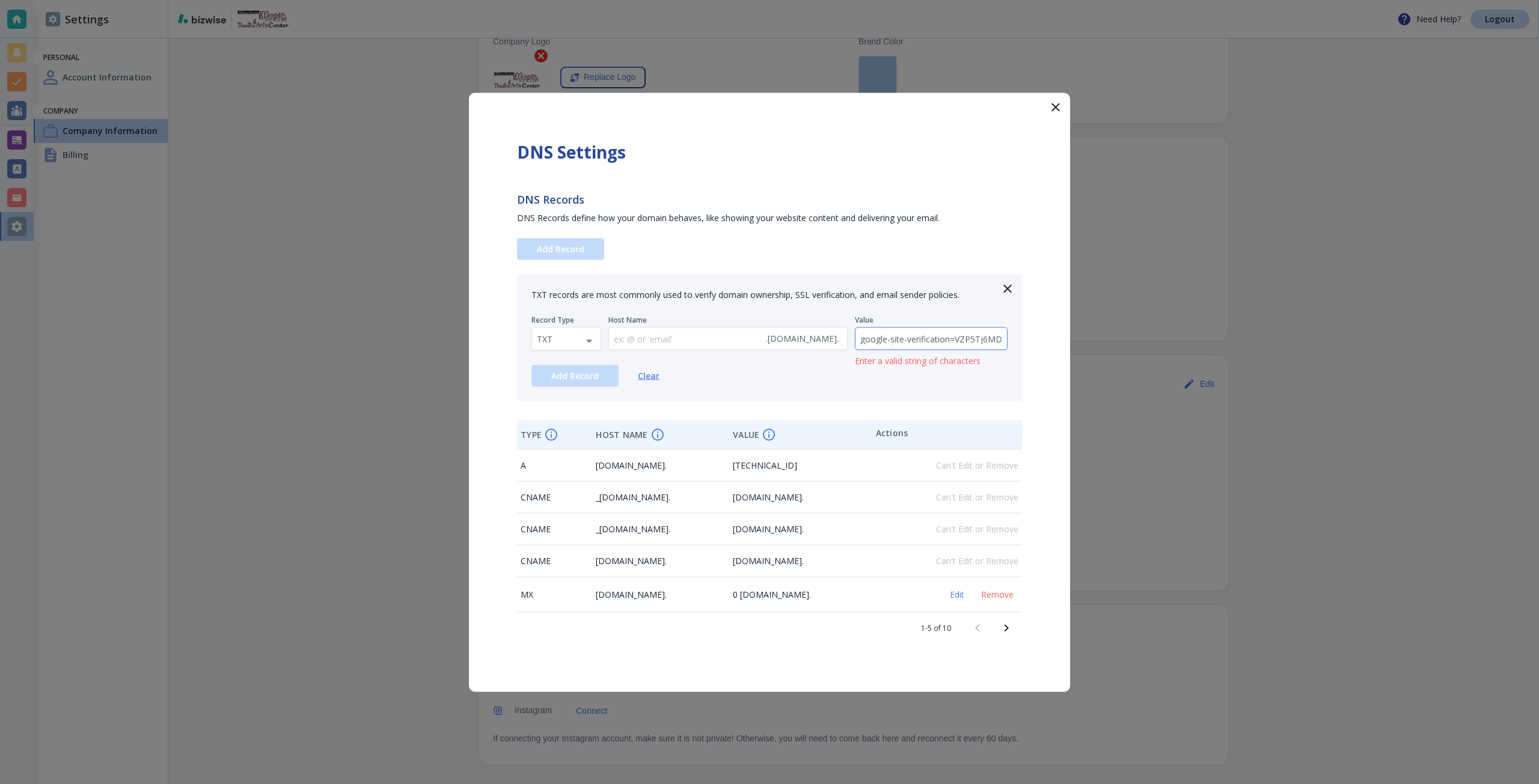
scroll to position [0, 171]
type input "google-site-verification=VZP5Tj6MD6o5yzvvDFImXn0wYoPR07jxbbjW_FFrUlg"
click at [606, 370] on button "Add Record" at bounding box center [575, 376] width 87 height 22
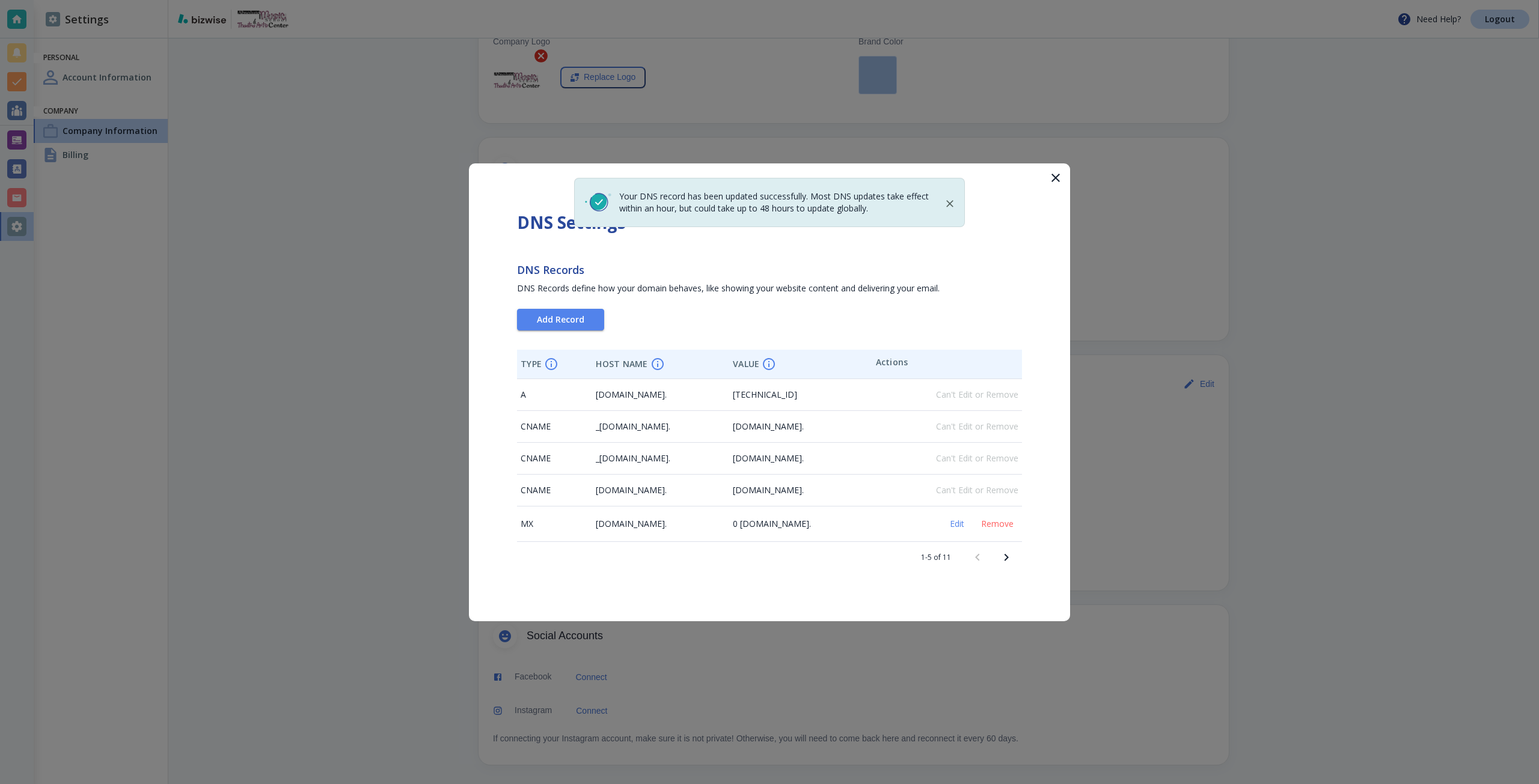
click at [999, 566] on button "Next page" at bounding box center [1006, 557] width 29 height 29
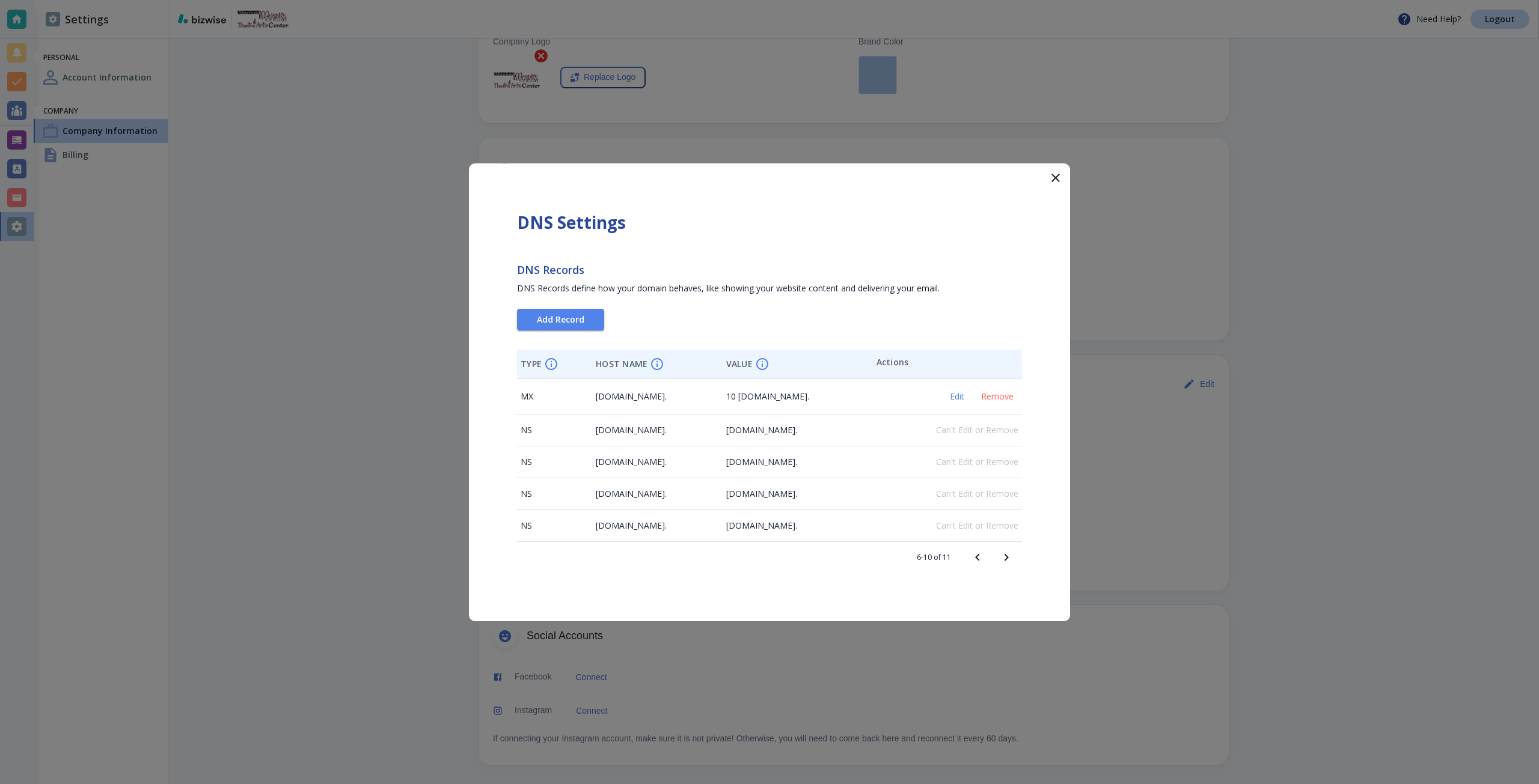
click at [972, 560] on icon "Previous page" at bounding box center [977, 558] width 15 height 15
click at [1010, 551] on icon "Next page" at bounding box center [1007, 558] width 15 height 15
click at [1121, 322] on div at bounding box center [770, 392] width 1539 height 784
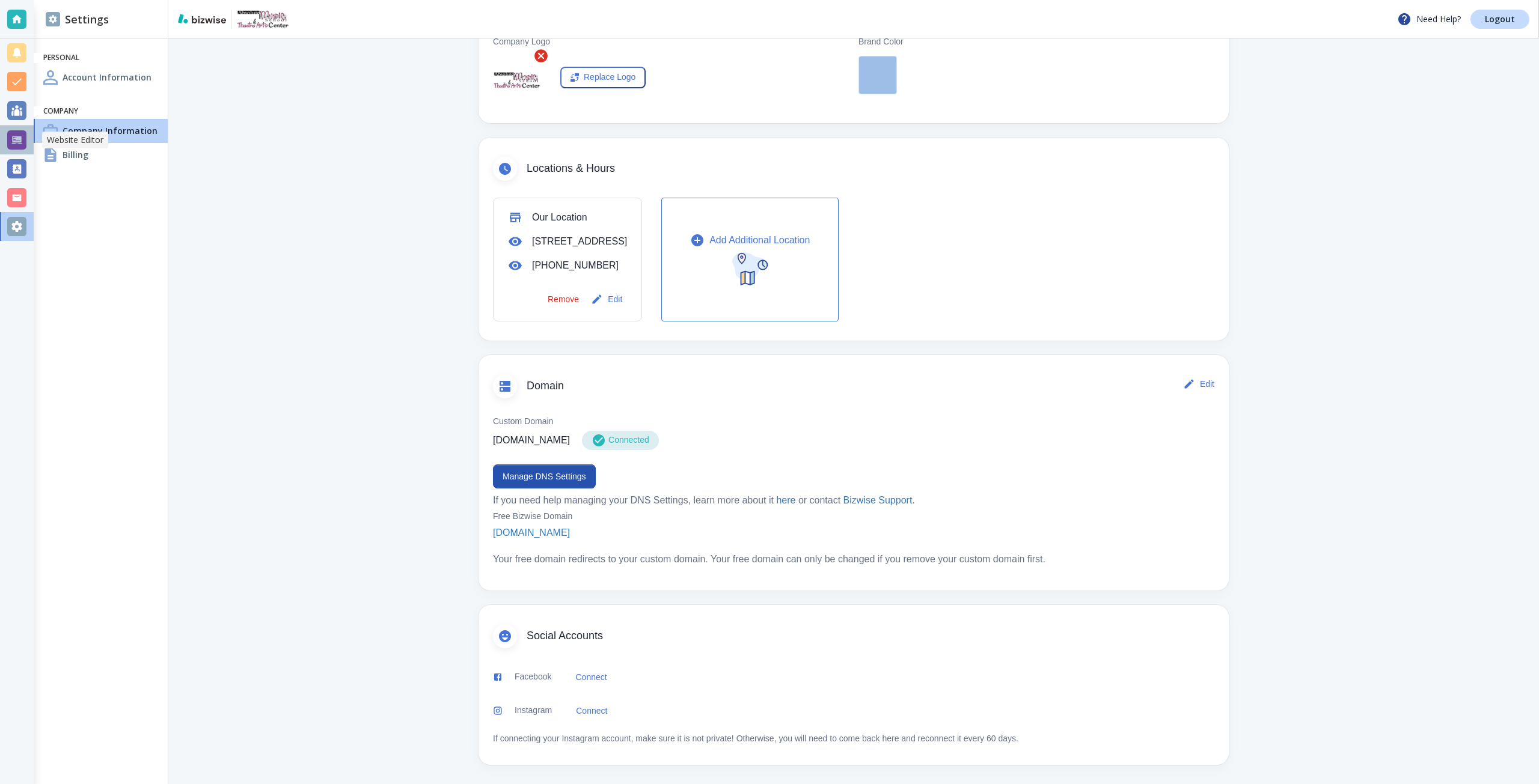
click at [22, 126] on div at bounding box center [16, 139] width 33 height 29
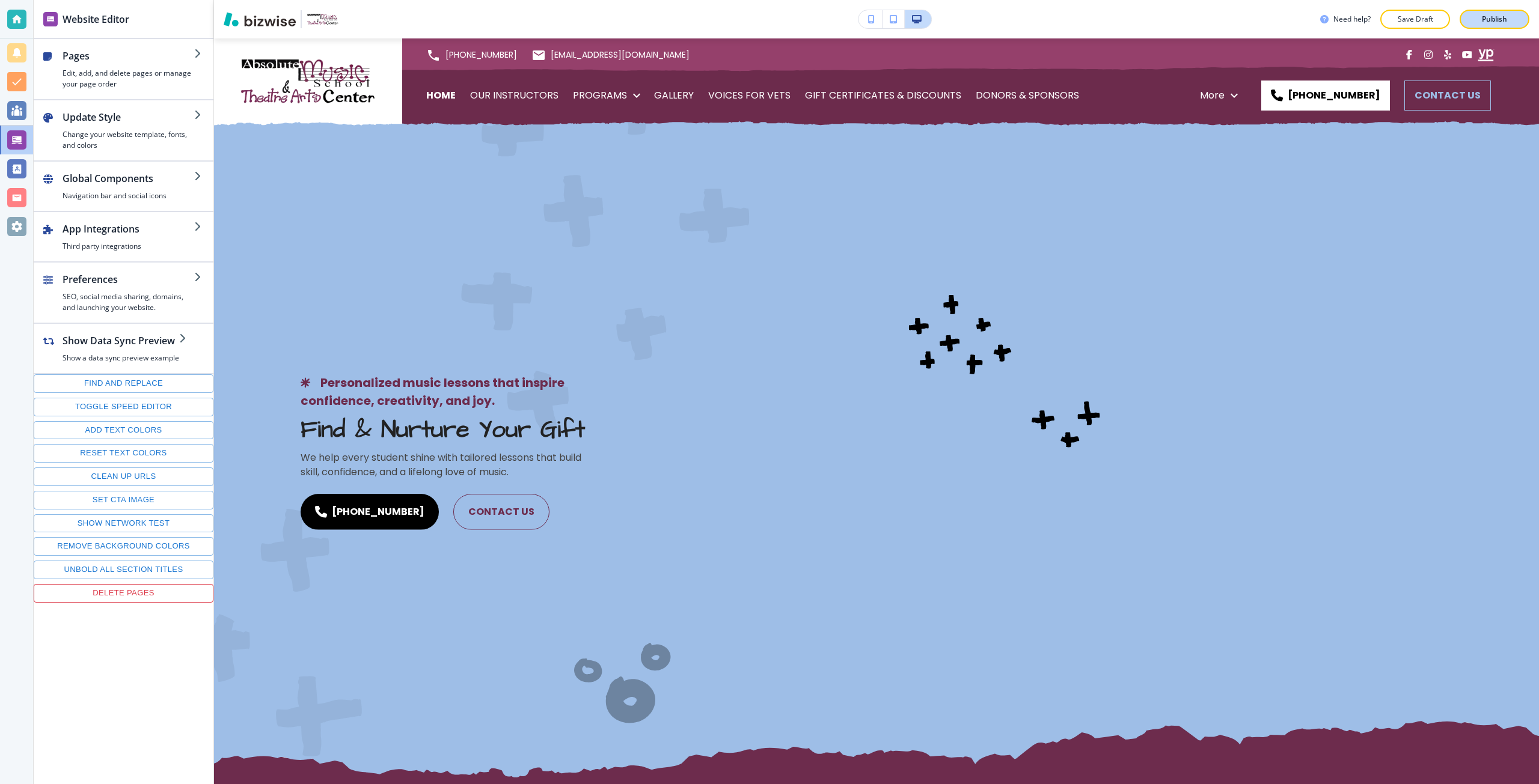
click at [1493, 11] on button "Publish" at bounding box center [1495, 20] width 70 height 20
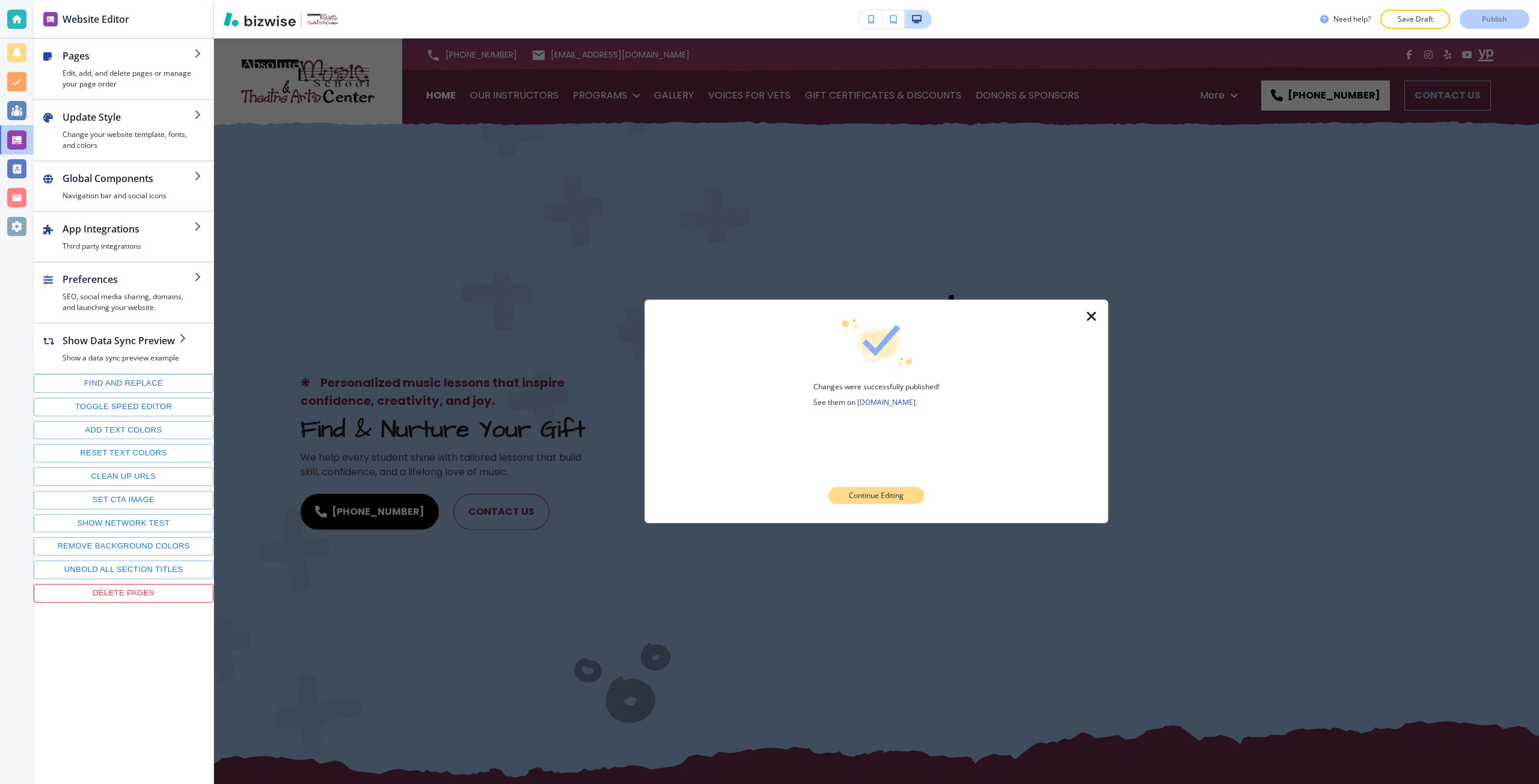
click at [880, 493] on p "Continue Editing" at bounding box center [875, 496] width 55 height 11
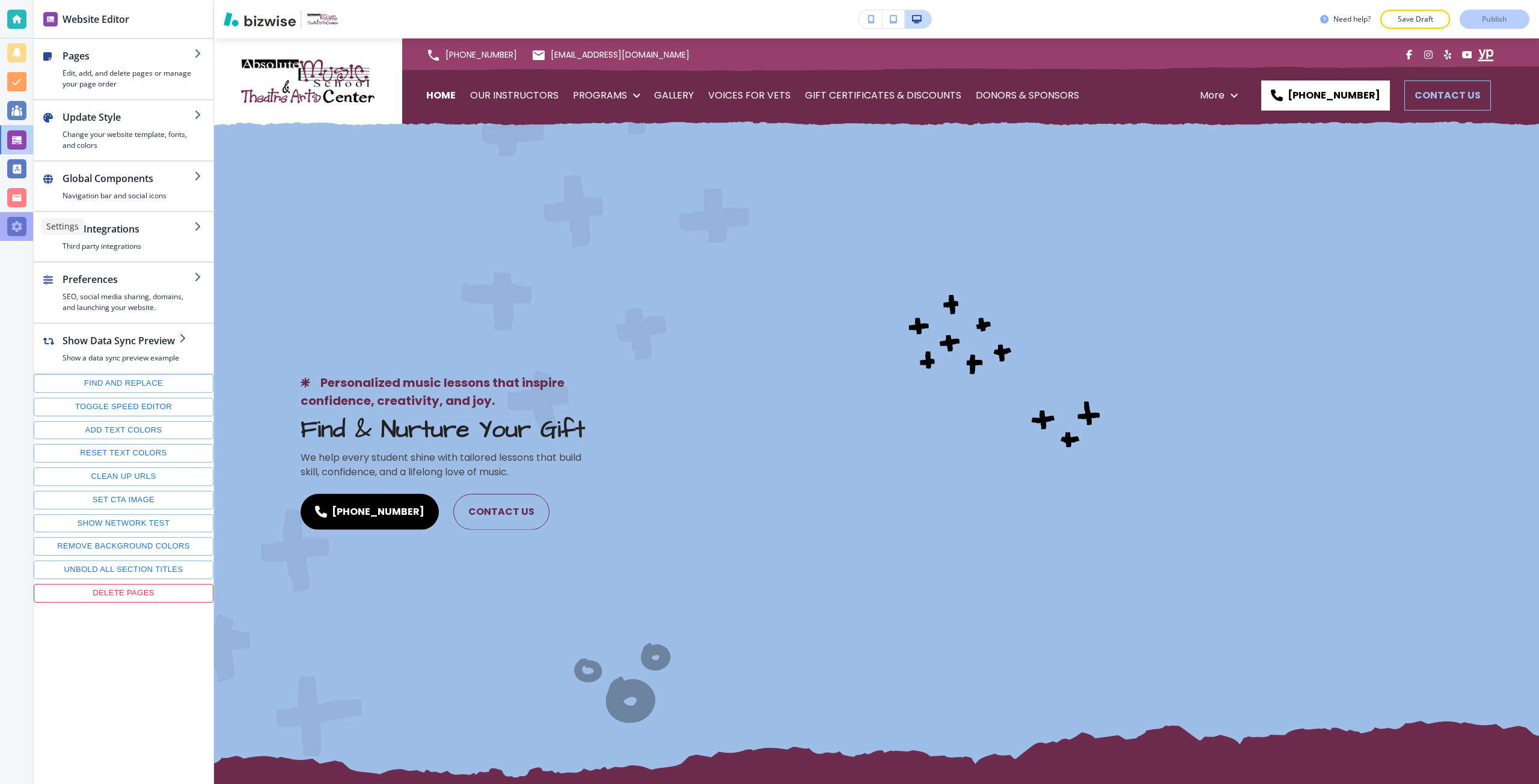
click at [19, 225] on div at bounding box center [17, 227] width 20 height 20
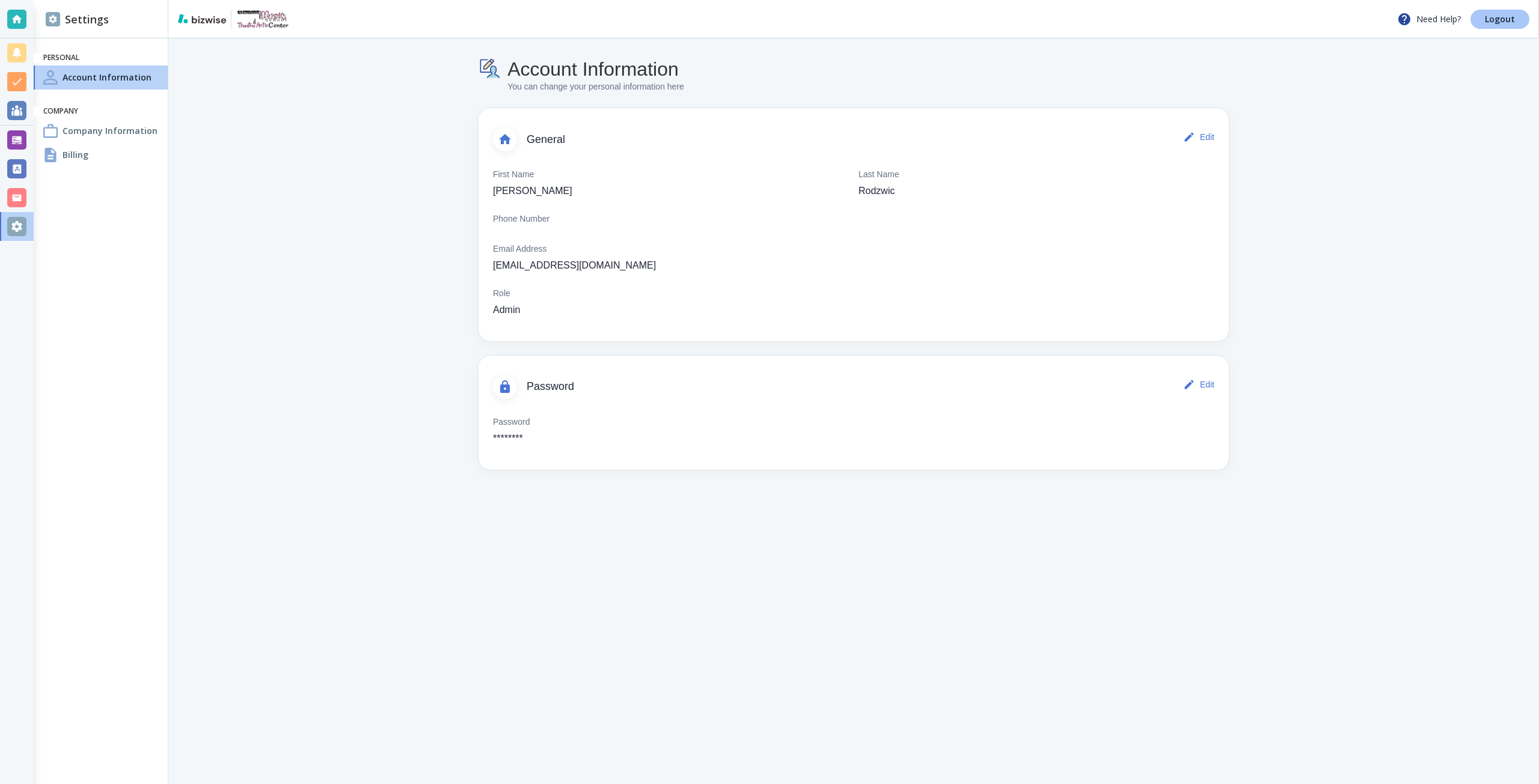
click at [1515, 19] on link "Logout" at bounding box center [1500, 20] width 59 height 20
